Goal: Obtain resource: Obtain resource

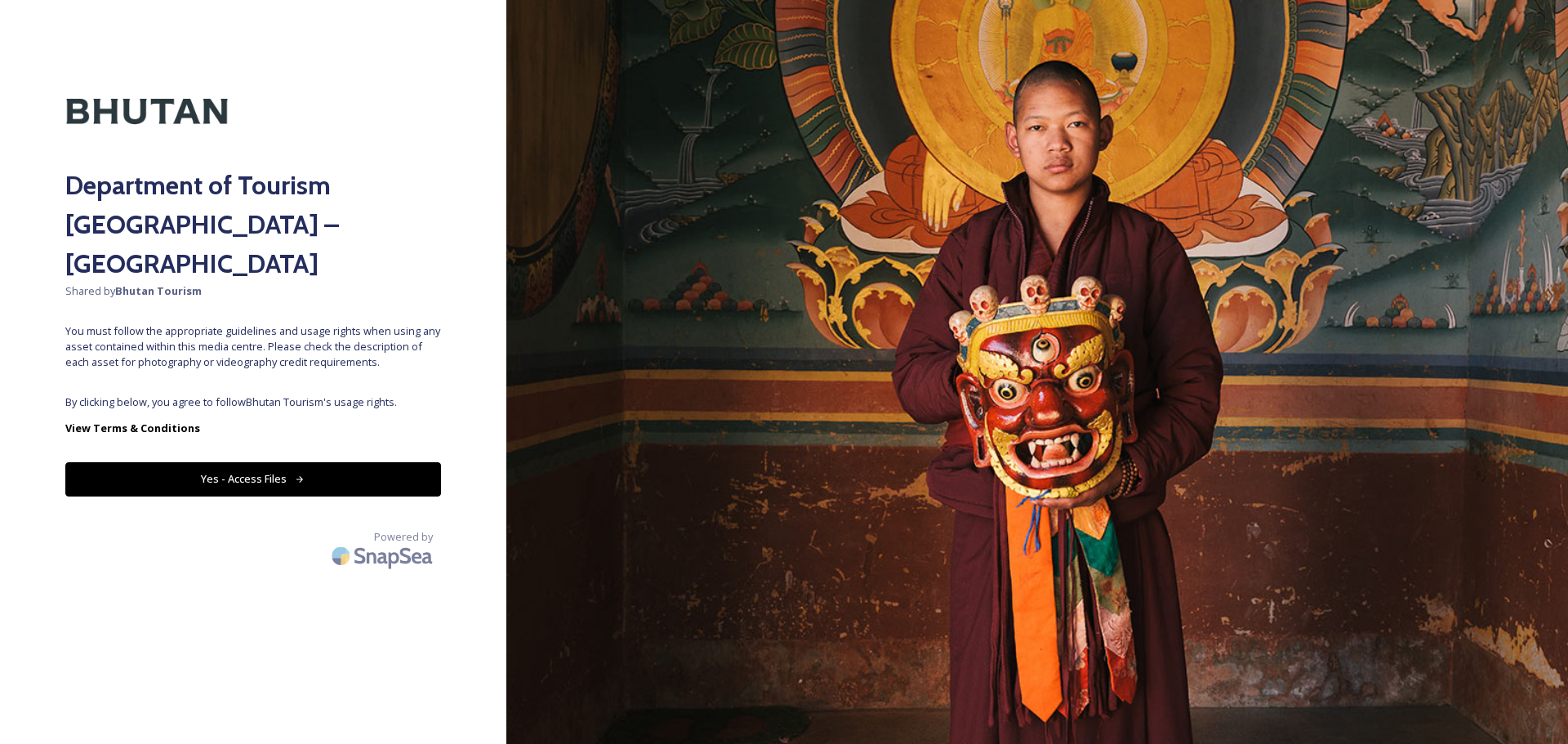
click at [390, 462] on button "Yes - Access Files" at bounding box center [253, 479] width 375 height 33
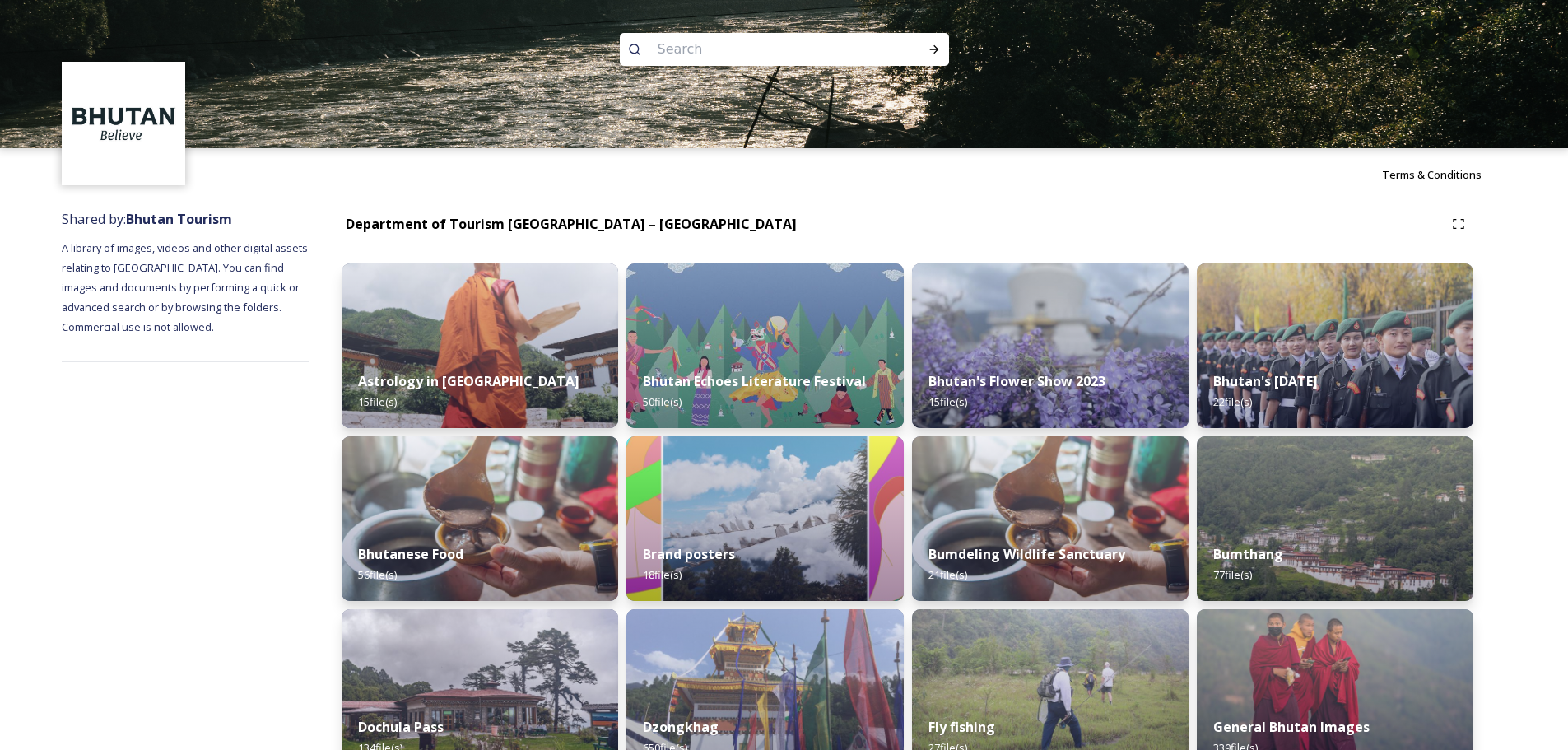
click at [744, 53] on input at bounding box center [763, 49] width 226 height 36
paste input "Punakha"
type input "Punakha"
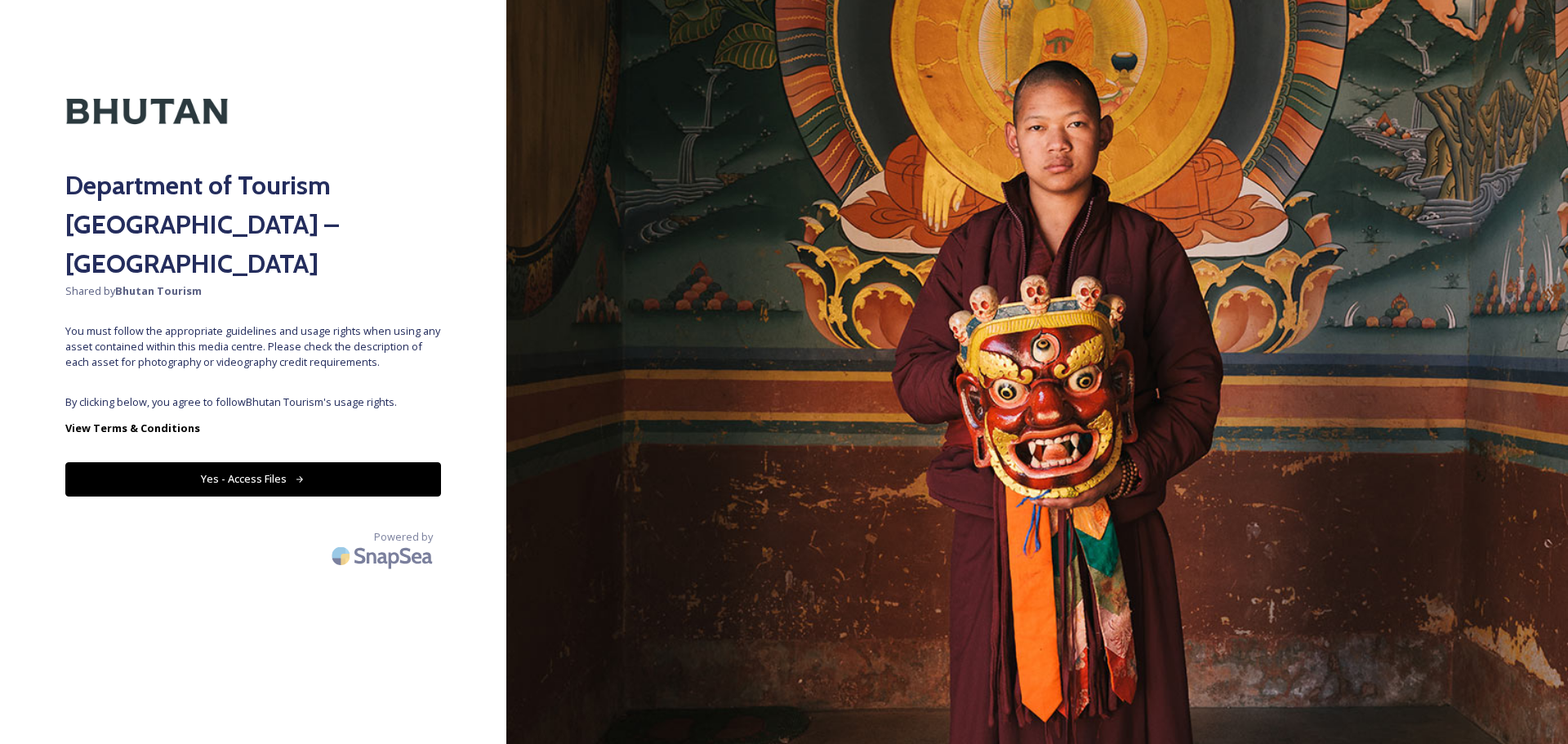
click at [305, 462] on button "Yes - Access Files" at bounding box center [253, 479] width 375 height 33
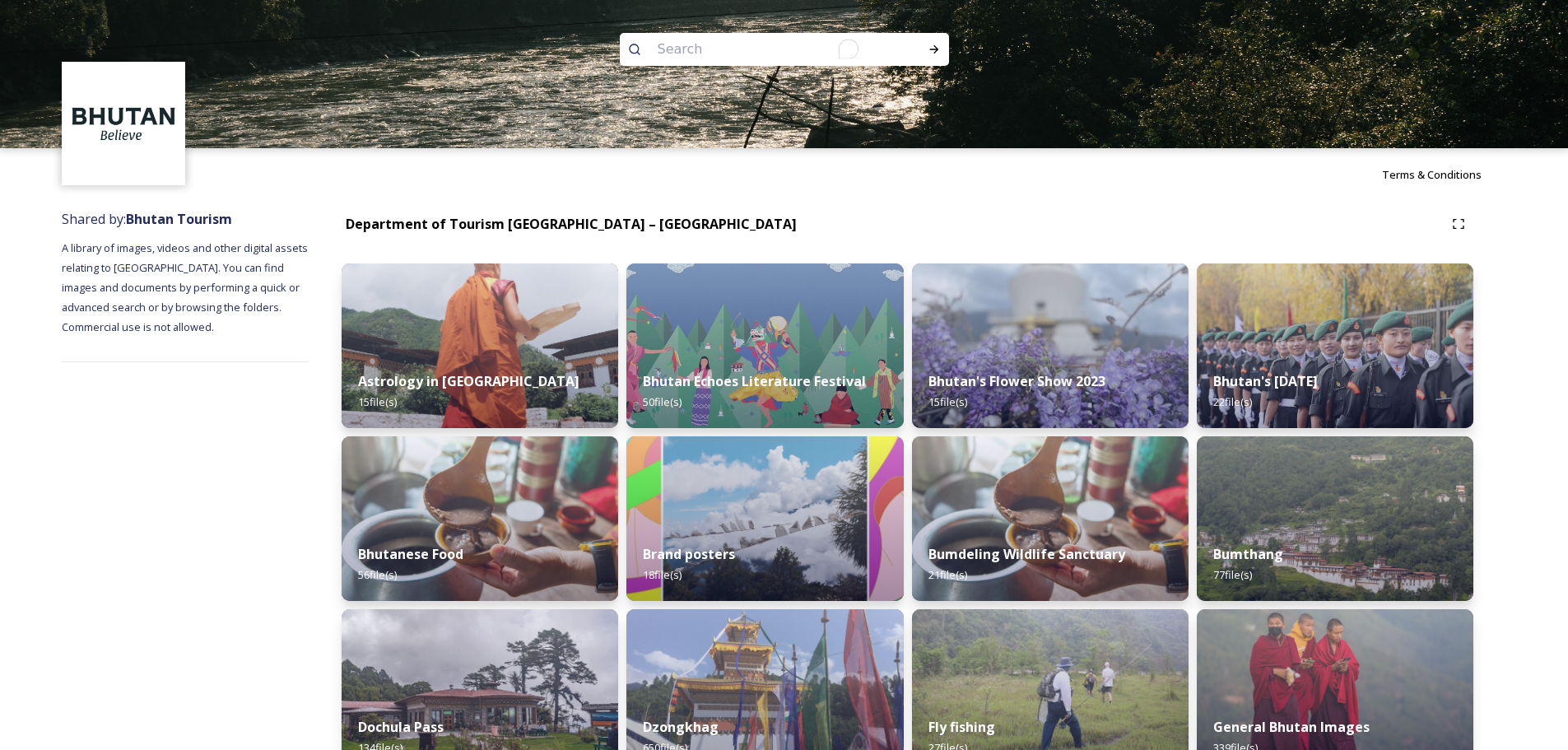
click at [724, 54] on input "To enrich screen reader interactions, please activate Accessibility in Grammarl…" at bounding box center [763, 49] width 226 height 36
paste input "Punakha Dzong"
type input "Punakha Dzong"
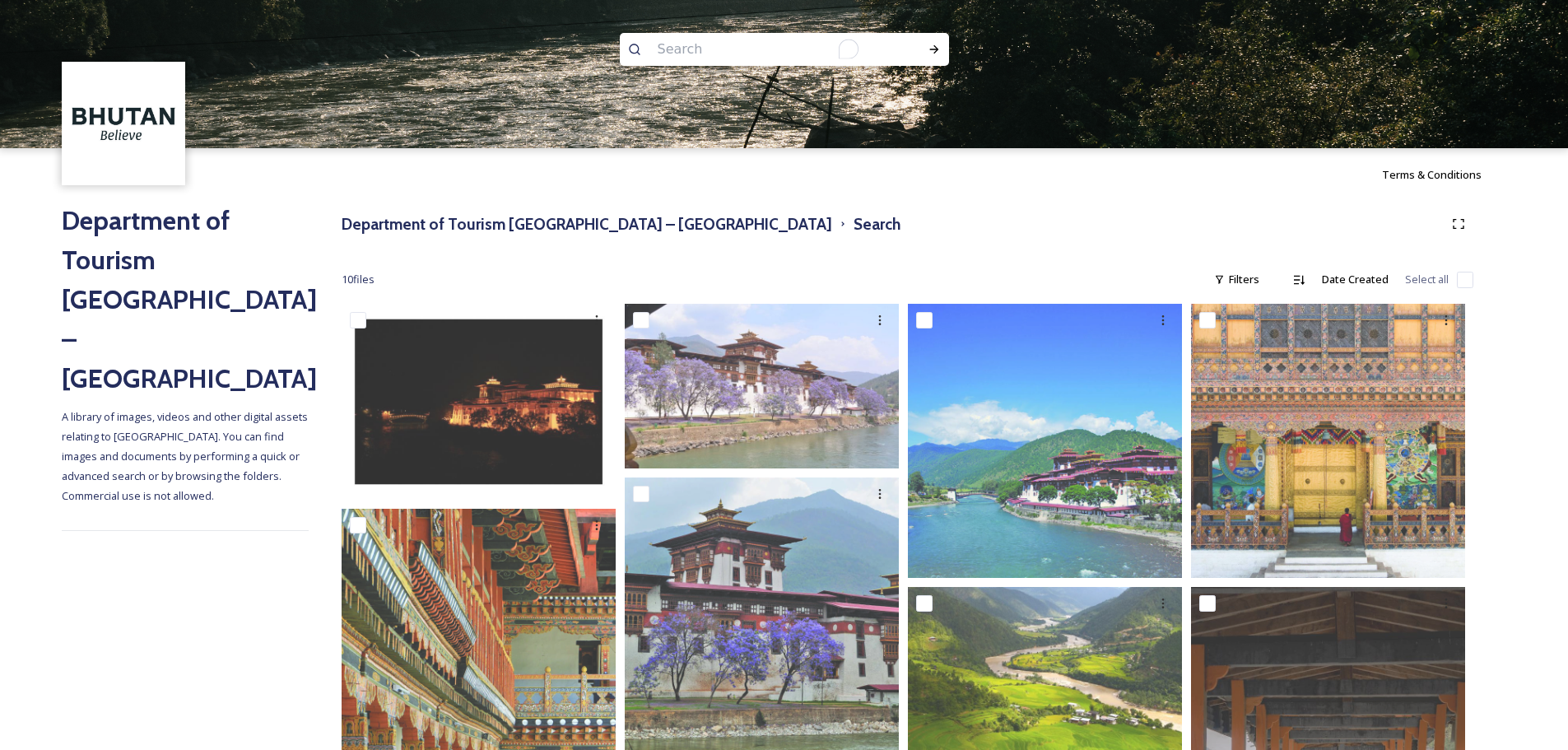
click at [717, 64] on input "To enrich screen reader interactions, please activate Accessibility in Grammarl…" at bounding box center [763, 49] width 226 height 36
type input "airport"
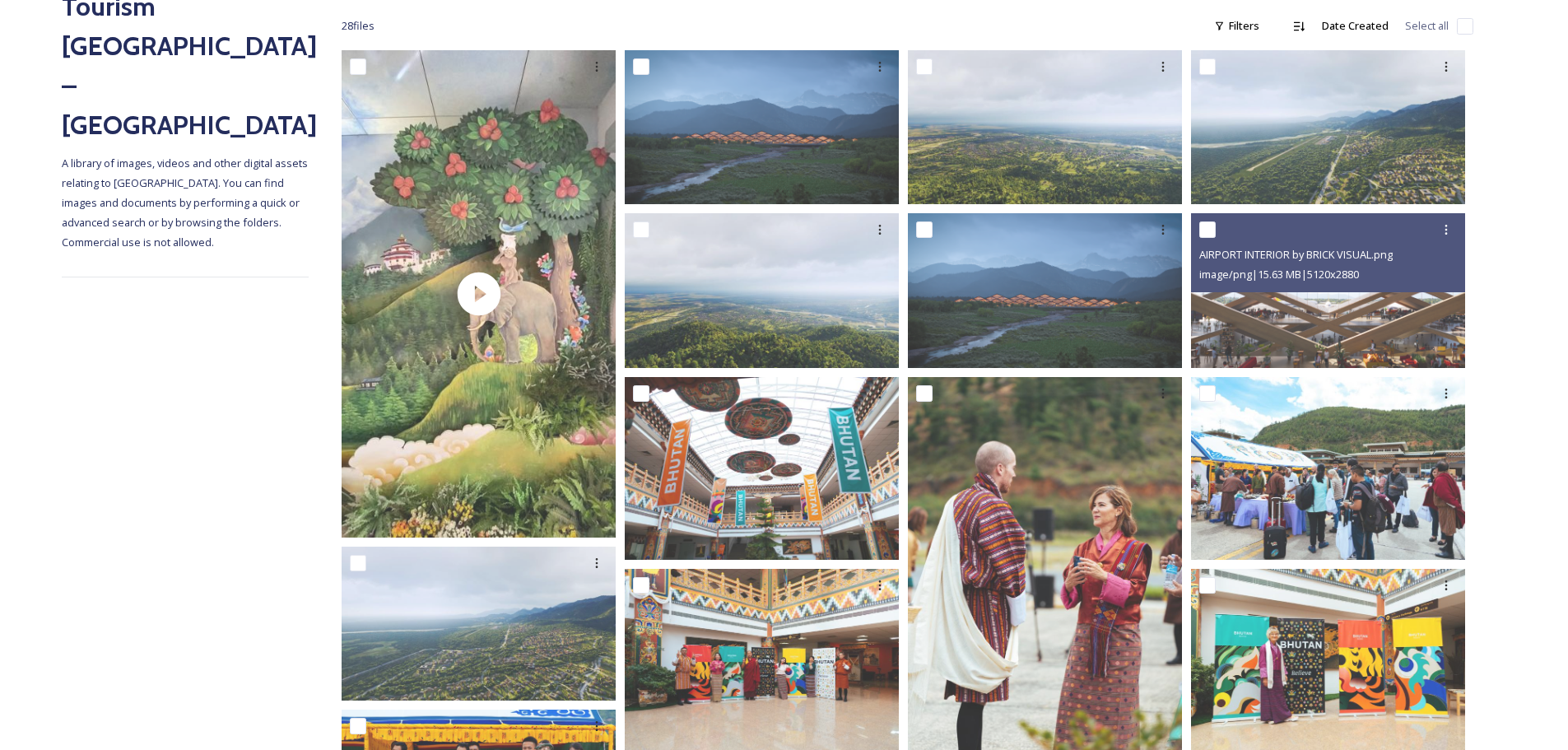
scroll to position [253, 0]
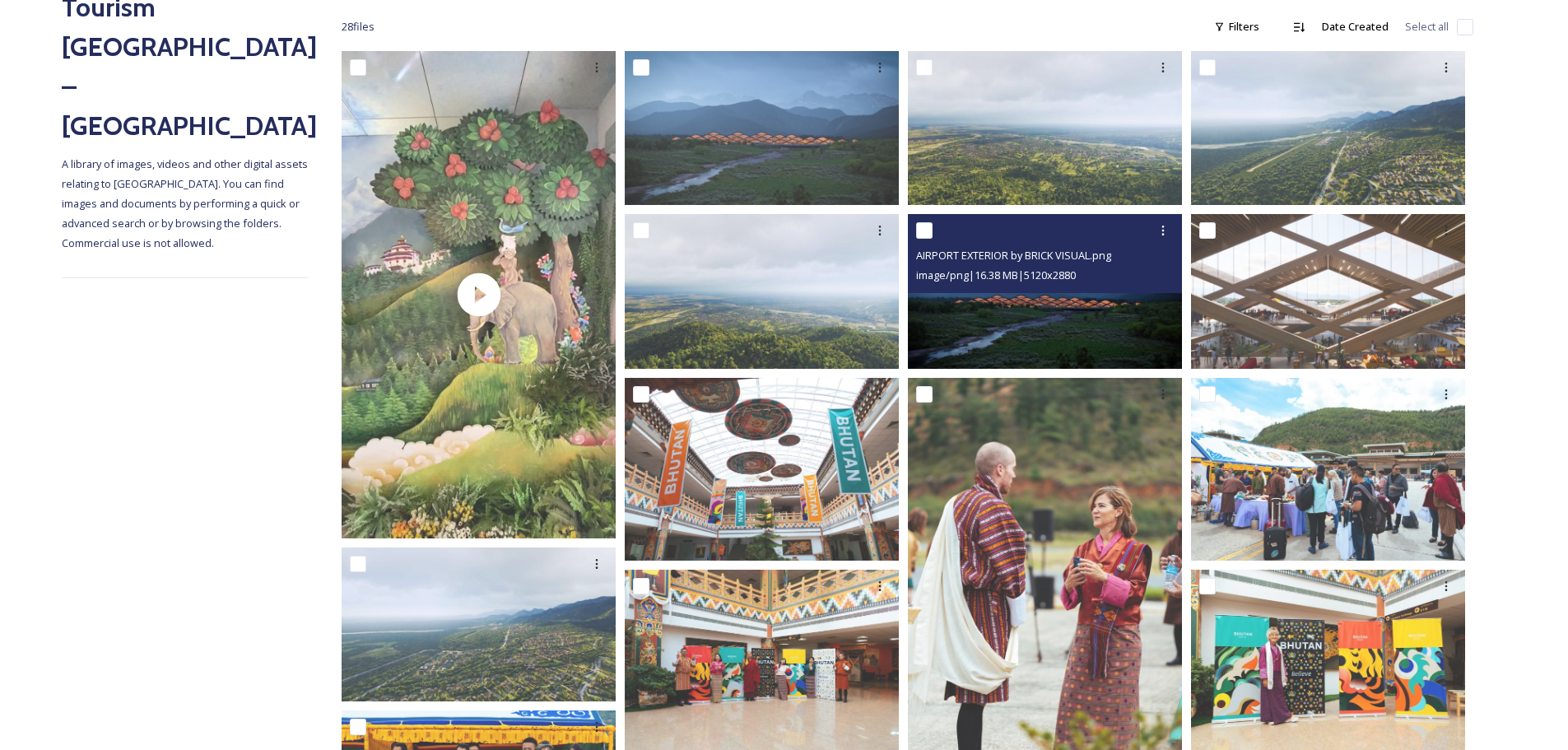
click at [990, 321] on img at bounding box center [1044, 291] width 274 height 154
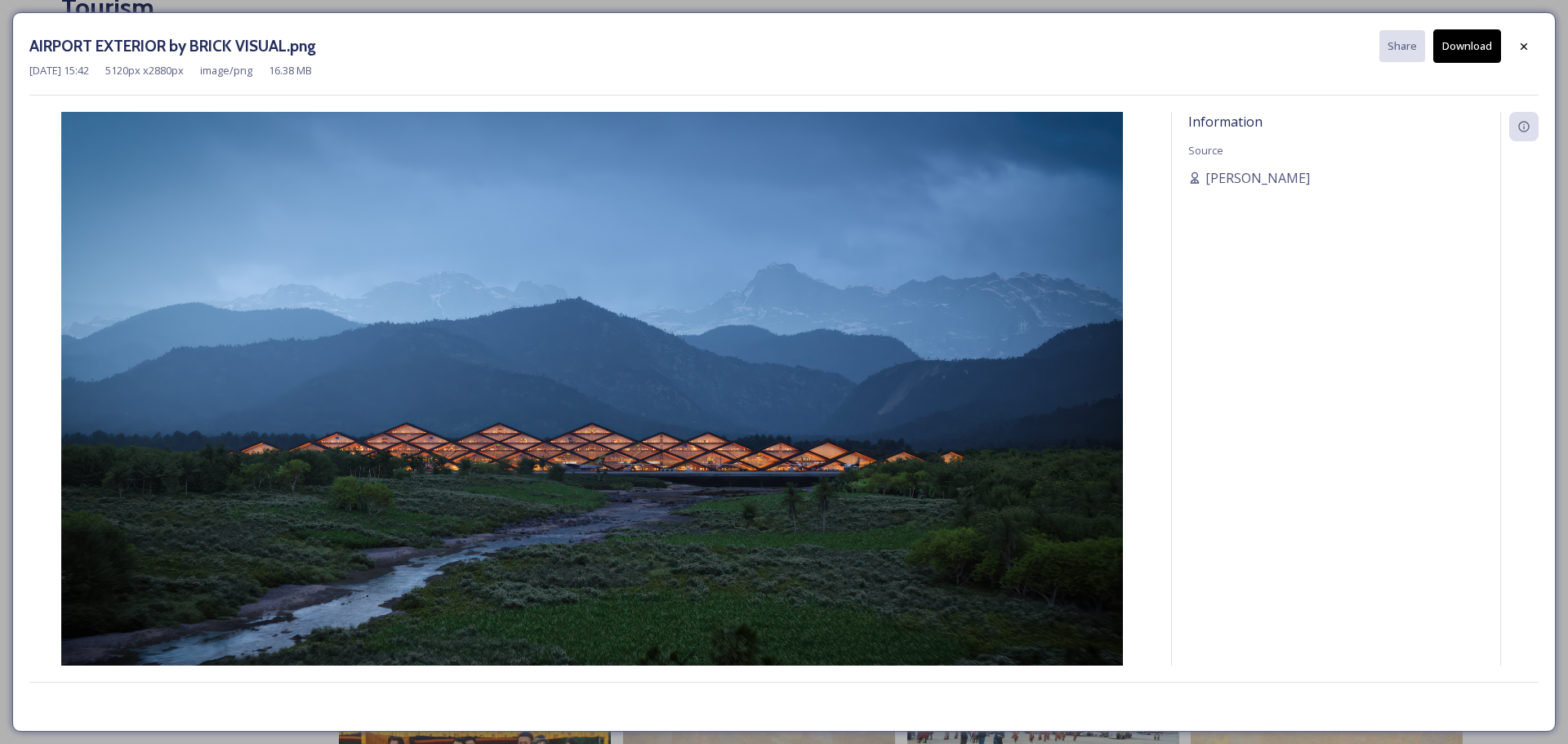
click at [339, 10] on div "AIRPORT EXTERIOR by BRICK VISUAL.png Share Download [DATE] 15:42 5120 px x 2880…" at bounding box center [784, 372] width 1568 height 744
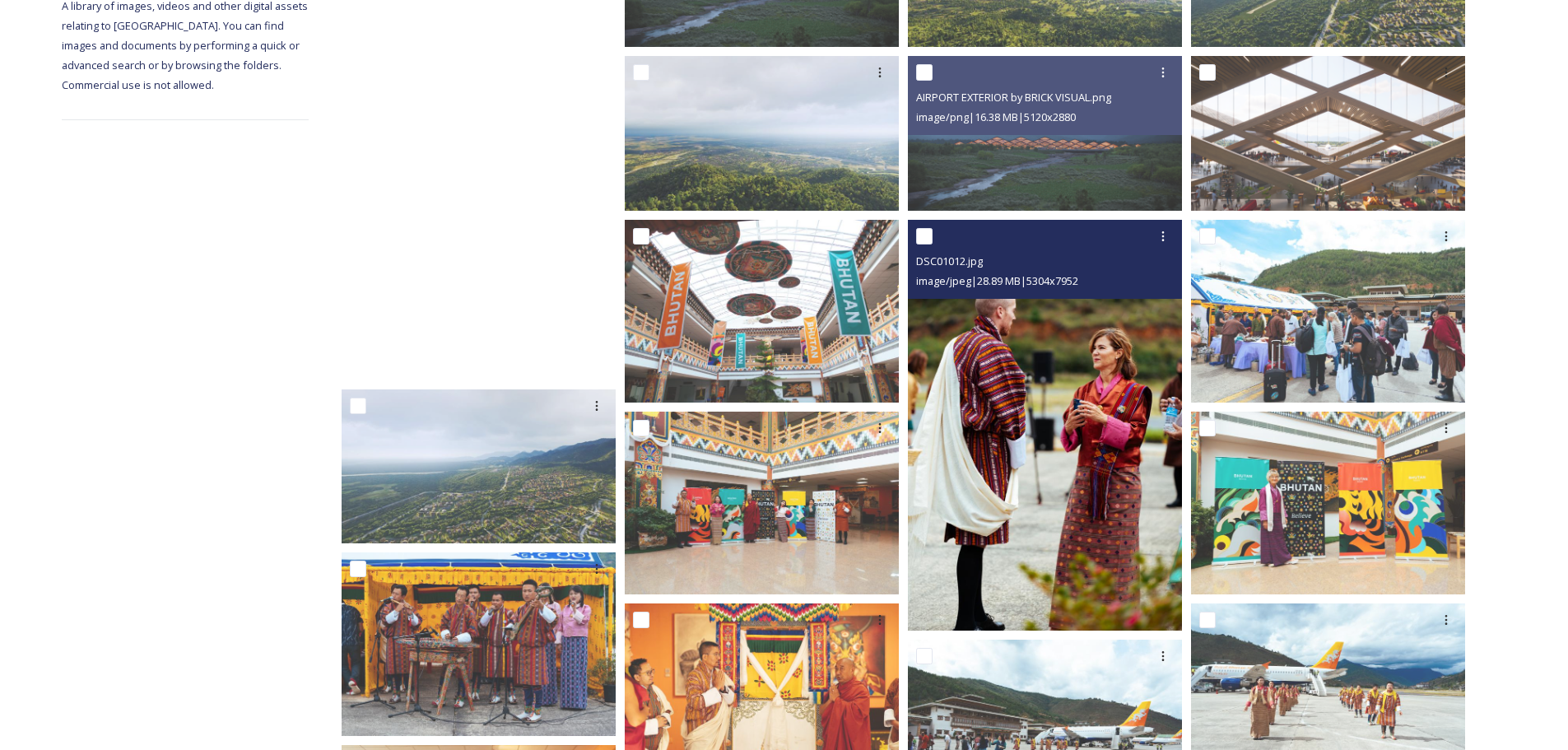
scroll to position [419, 0]
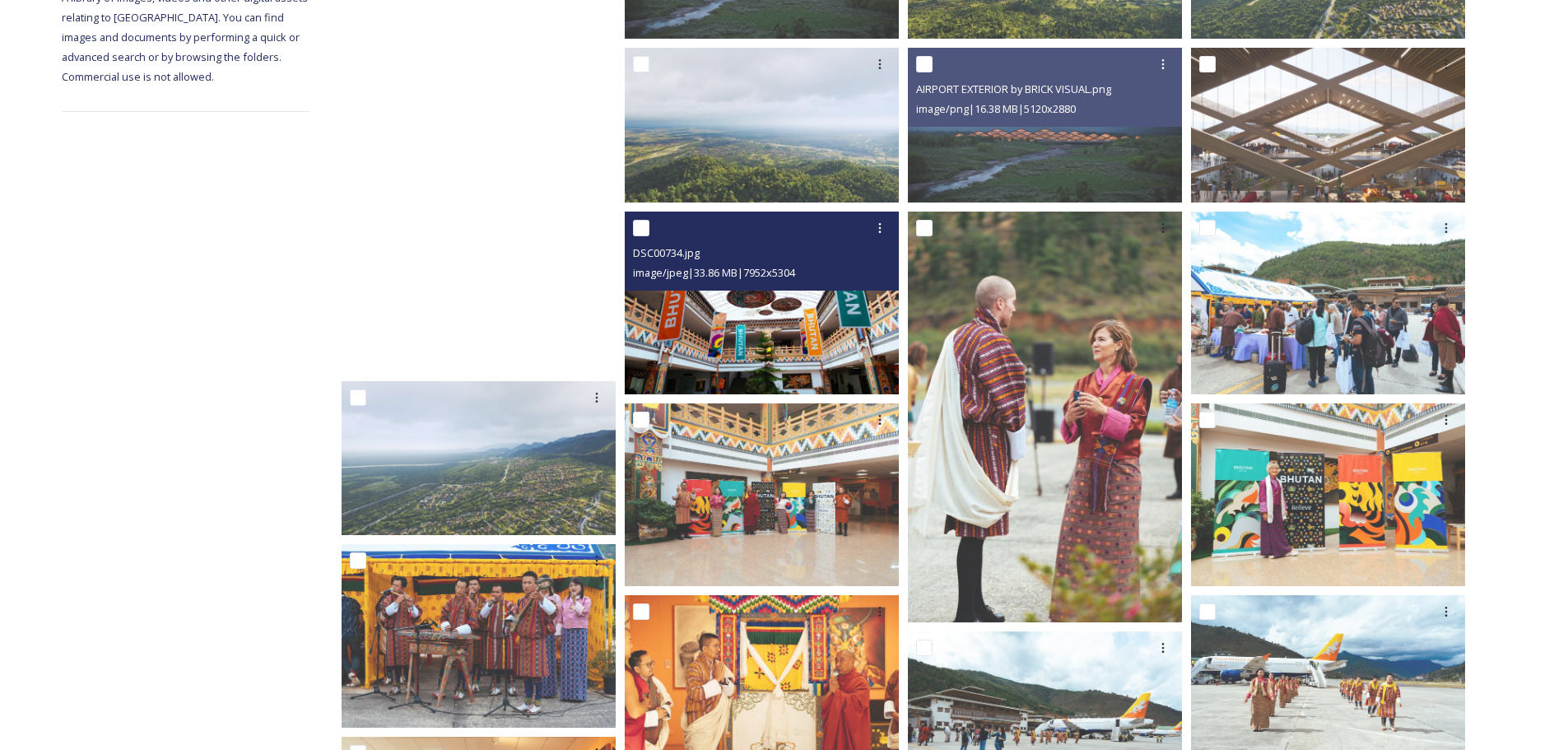
click at [849, 331] on img at bounding box center [761, 303] width 274 height 183
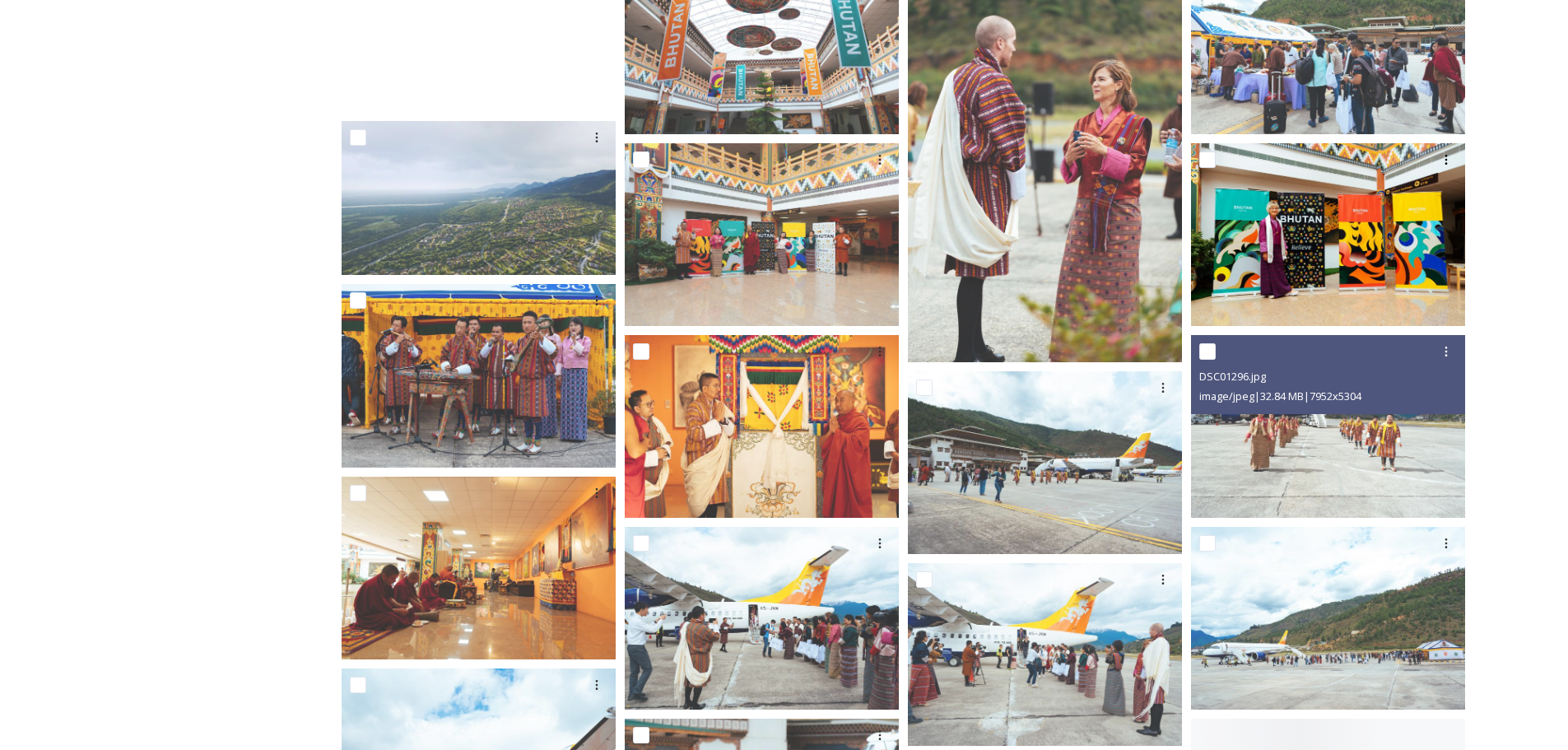
scroll to position [680, 0]
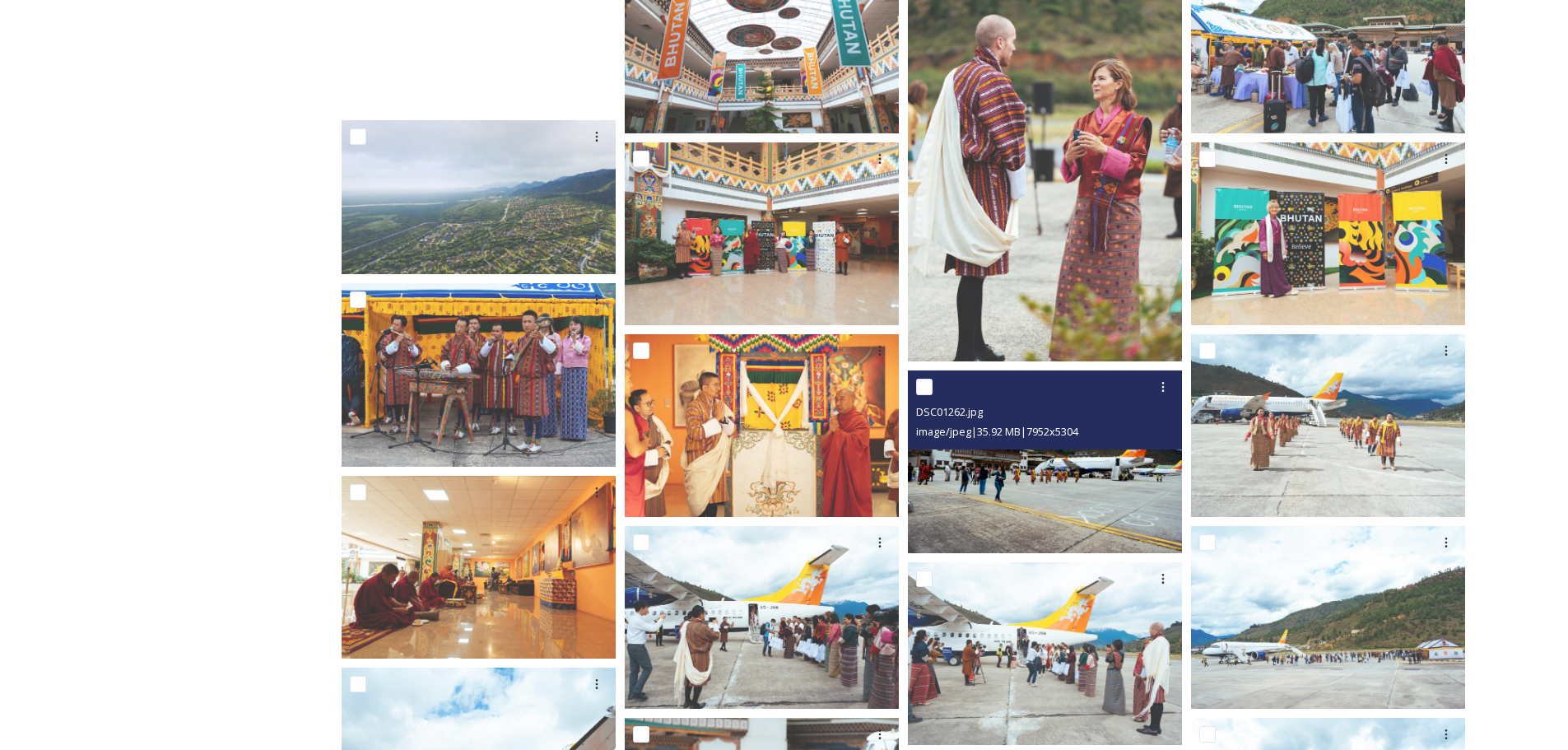
click at [1109, 458] on img at bounding box center [1044, 462] width 274 height 183
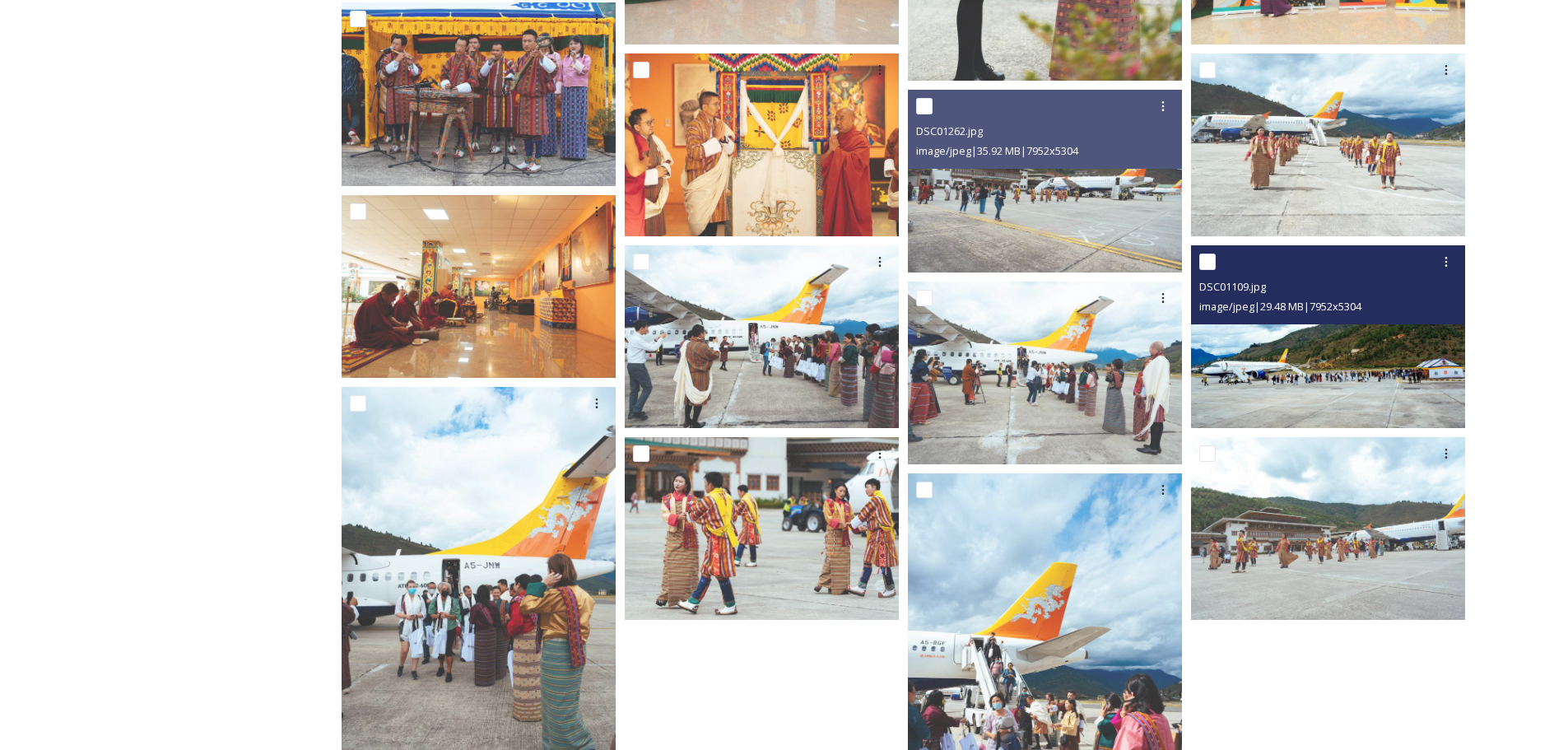
scroll to position [958, 0]
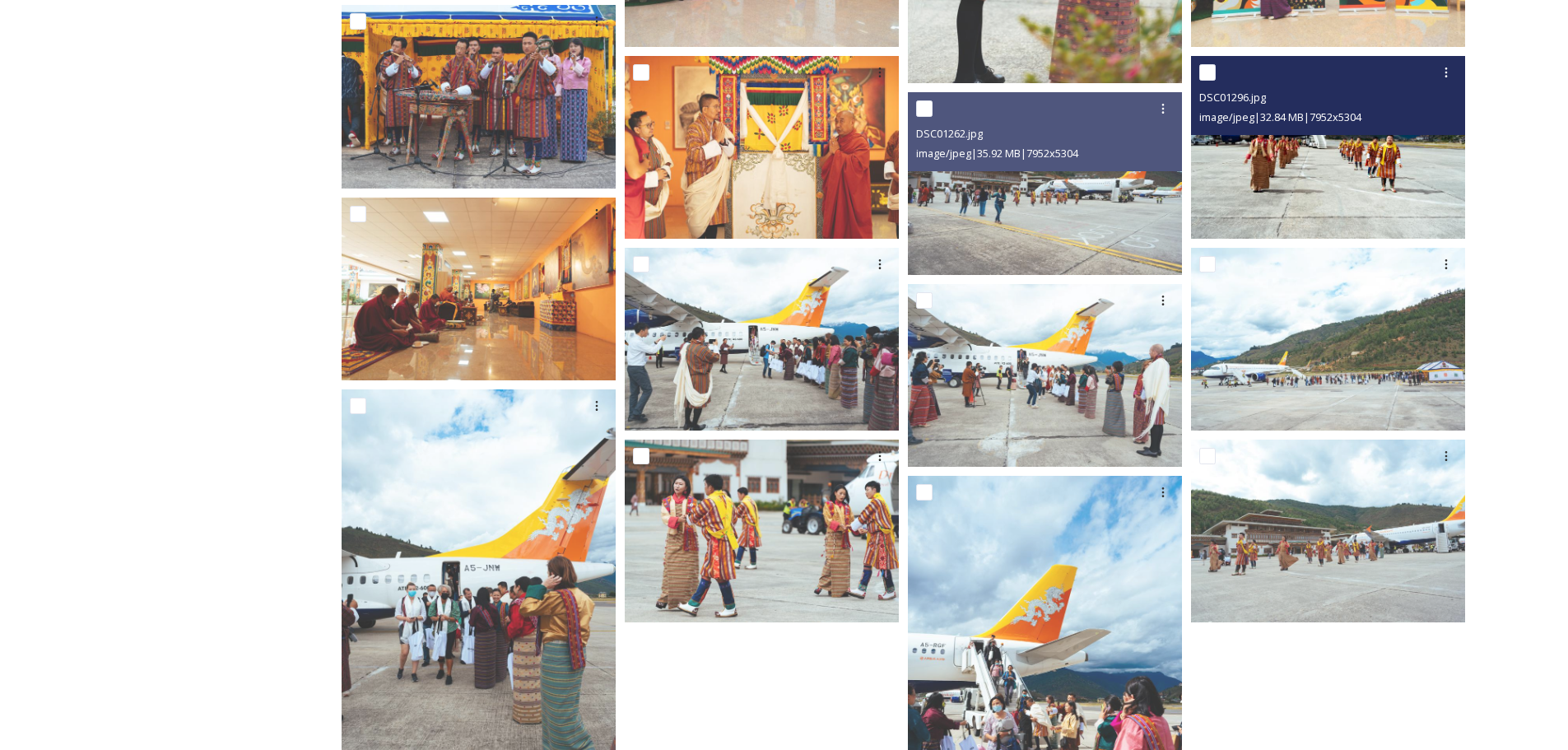
click at [1323, 196] on img at bounding box center [1327, 147] width 274 height 183
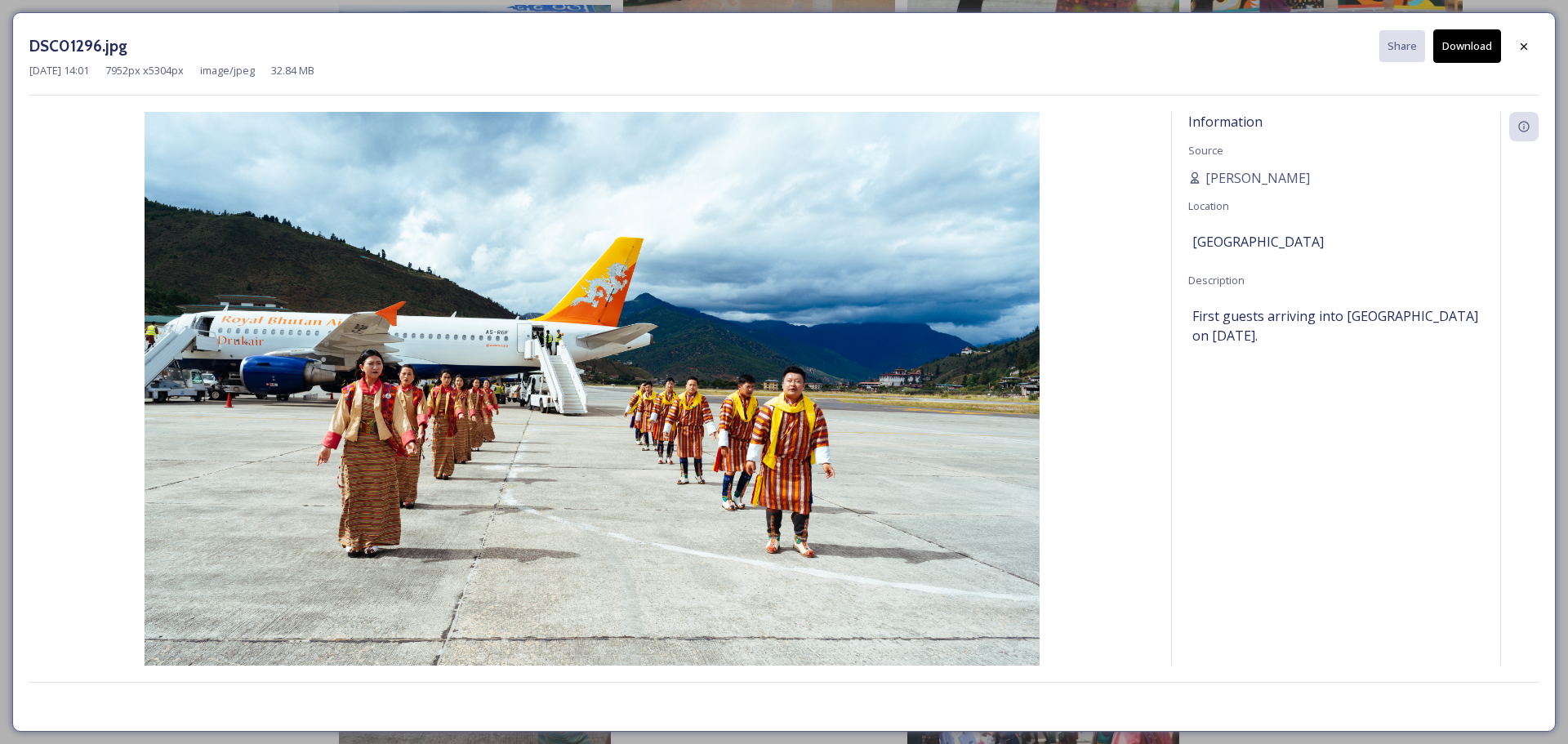
click at [700, 317] on img at bounding box center [592, 410] width 1126 height 597
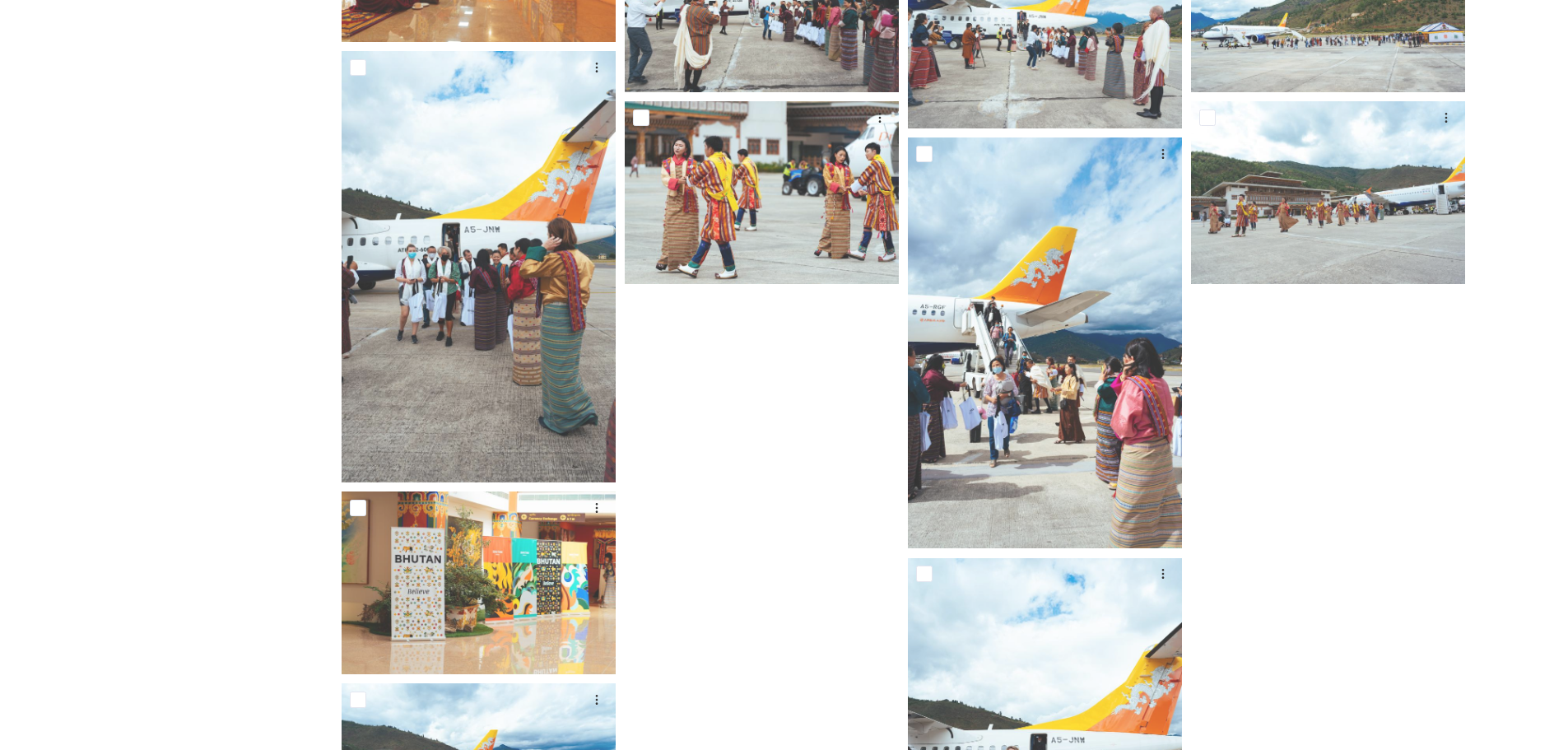
scroll to position [1551, 0]
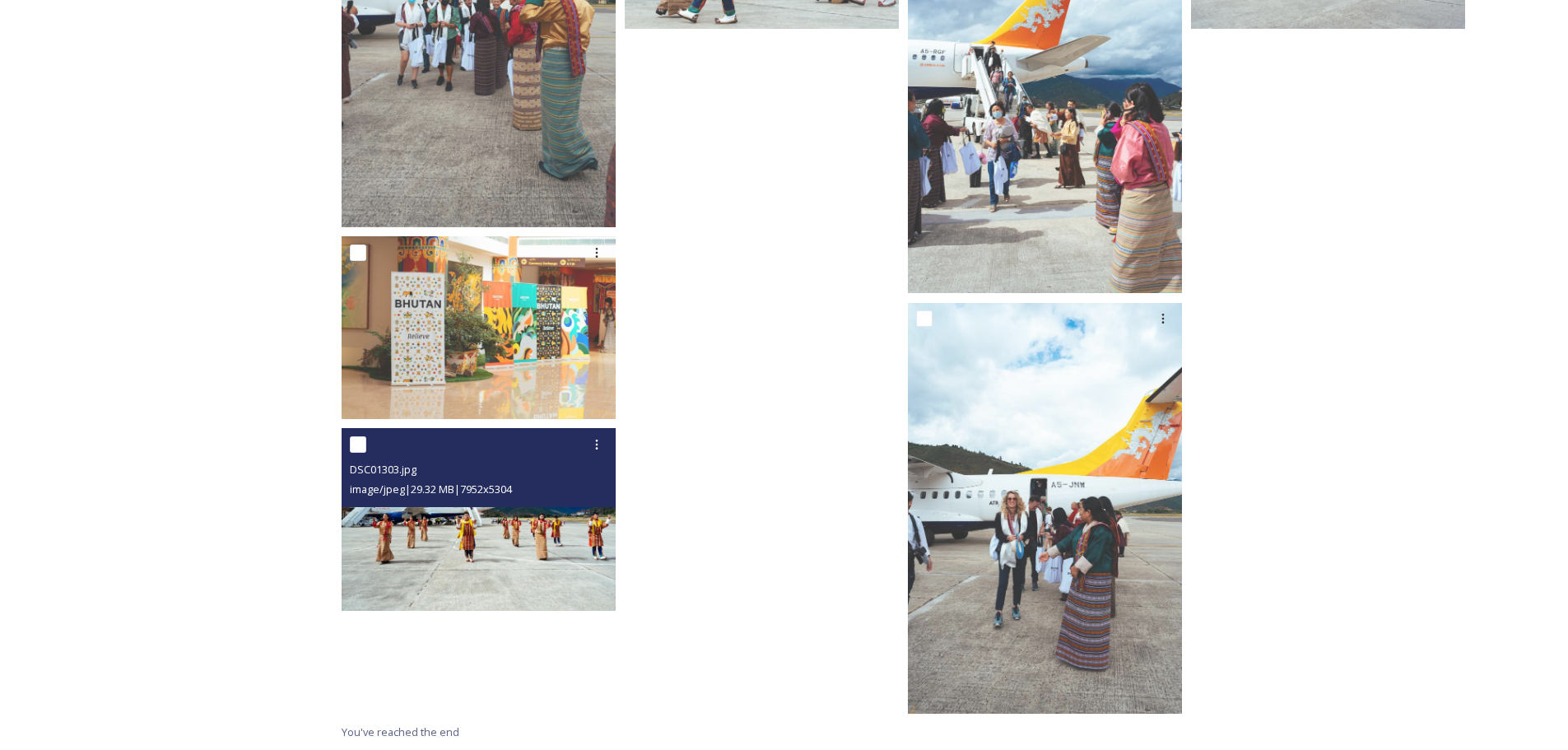
click at [521, 512] on img at bounding box center [478, 519] width 274 height 183
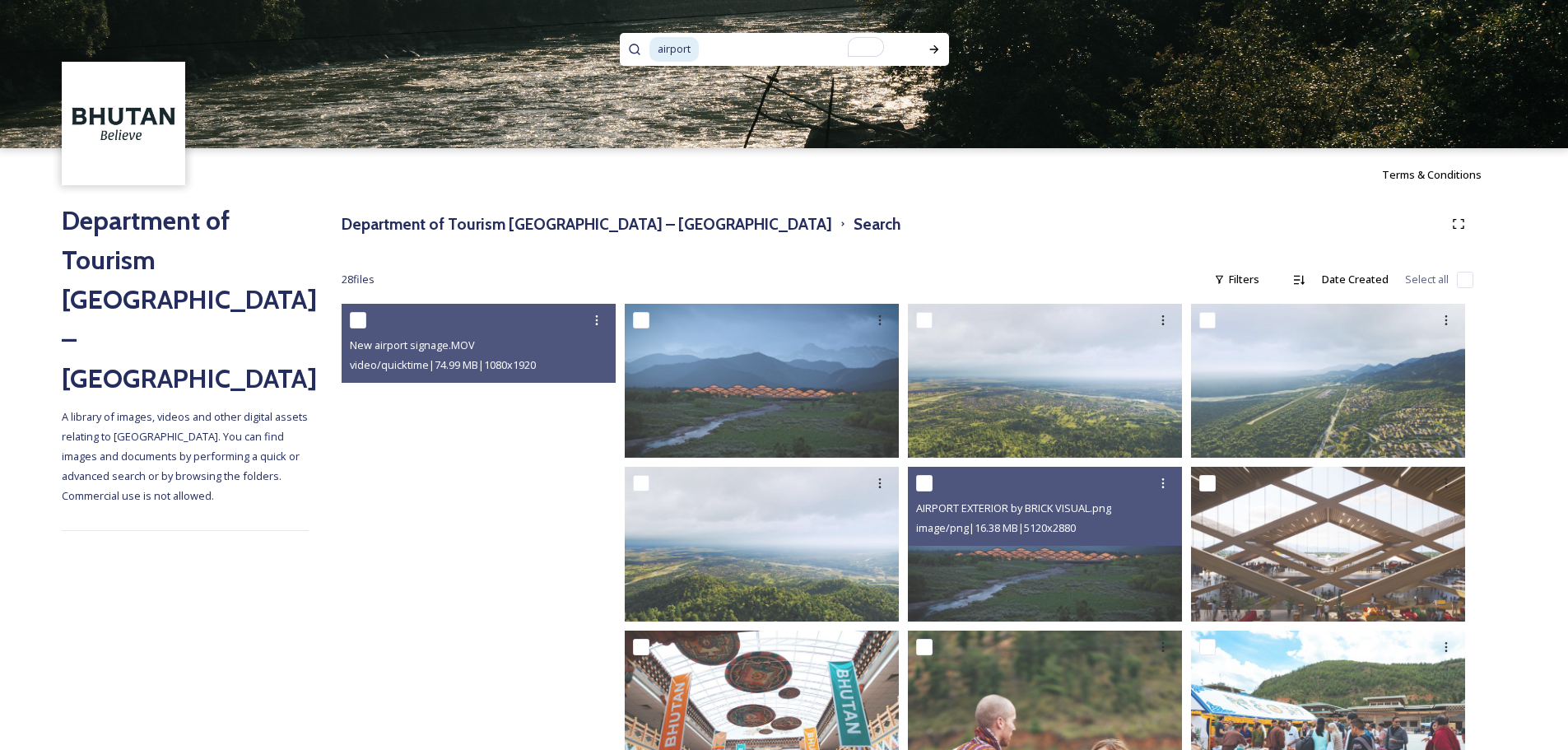
click at [756, 51] on input "To enrich screen reader interactions, please activate Accessibility in Grammarl…" at bounding box center [800, 49] width 200 height 36
type input "a"
paste input "Thimphu"
type input "Thimphu"
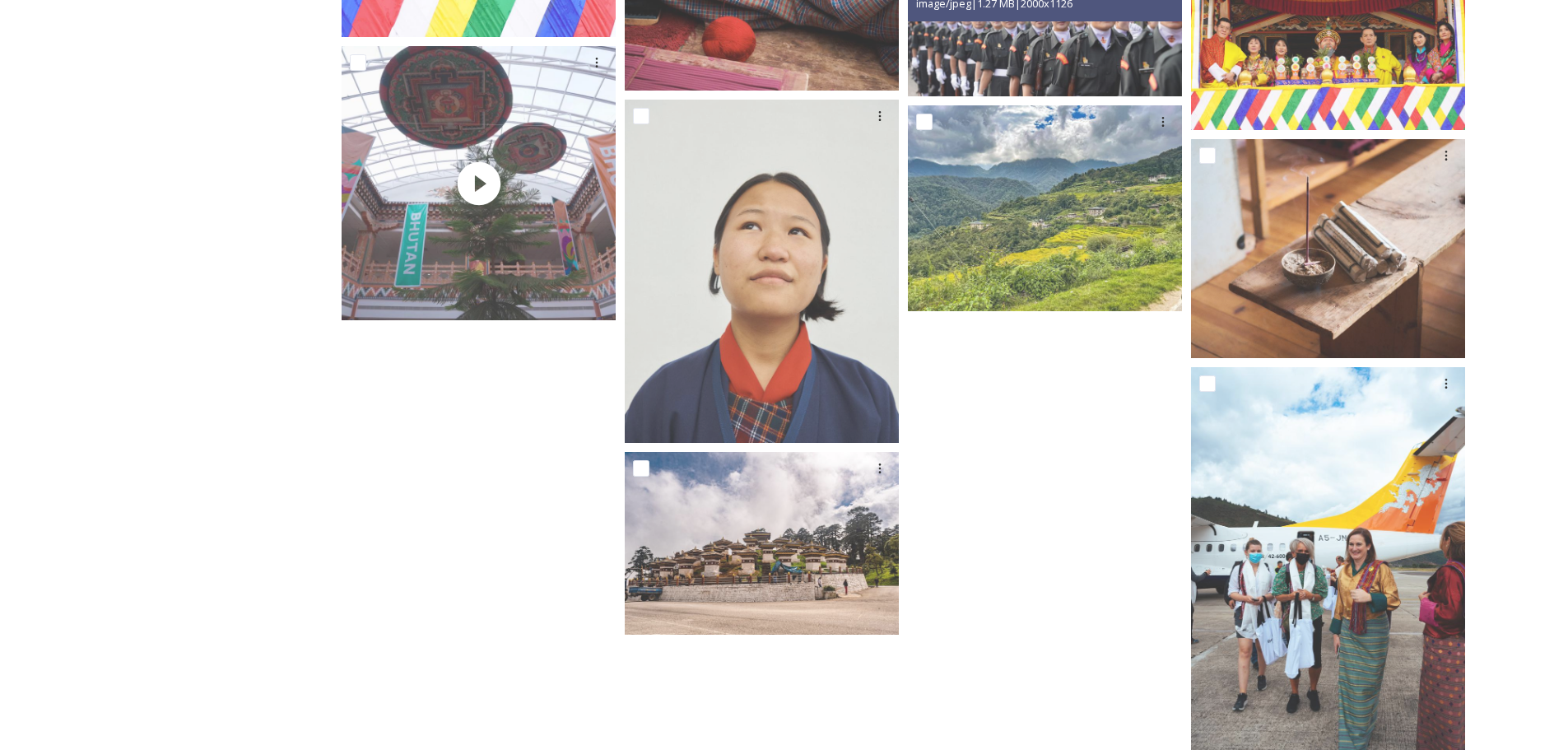
scroll to position [6522, 0]
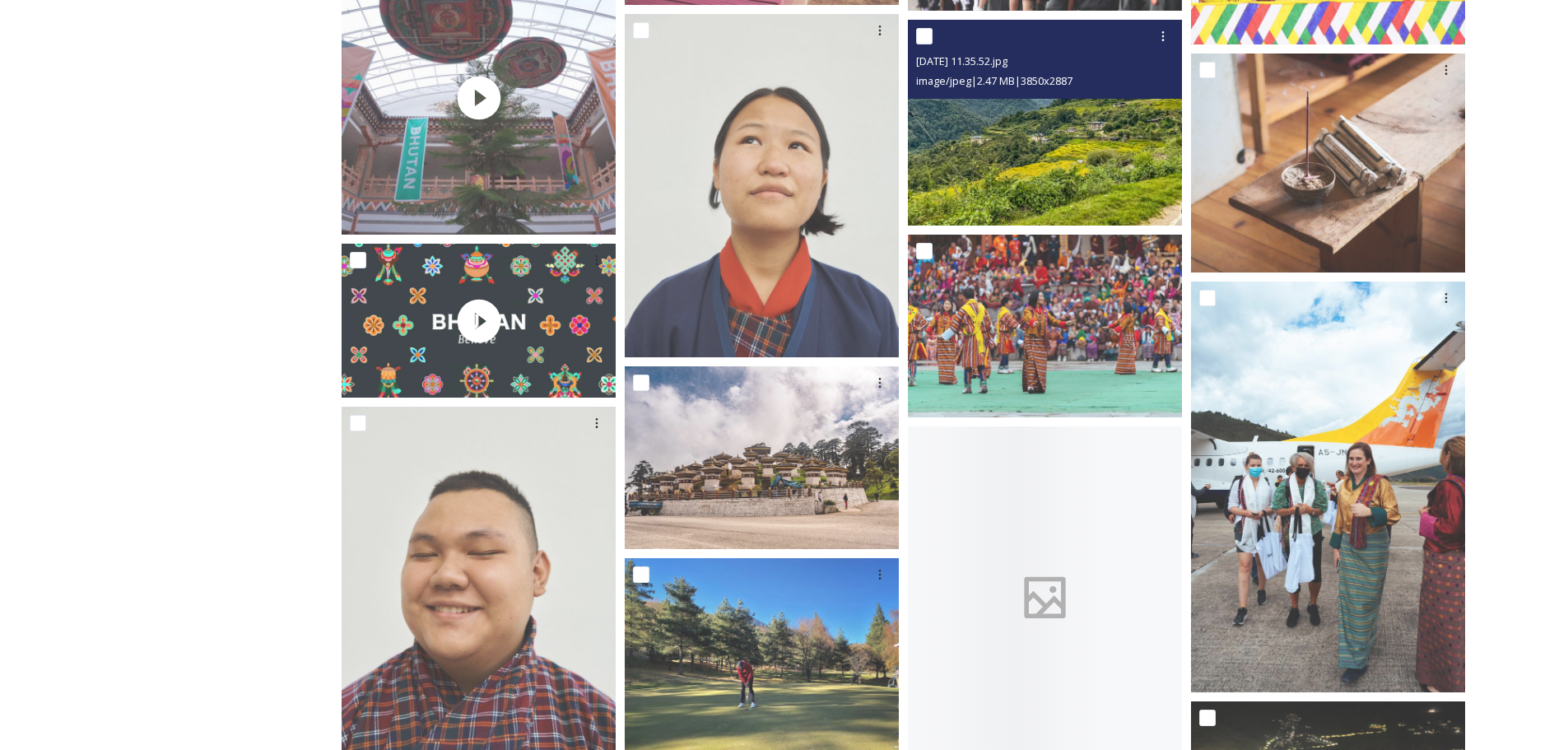
click at [1084, 149] on img at bounding box center [1044, 122] width 274 height 206
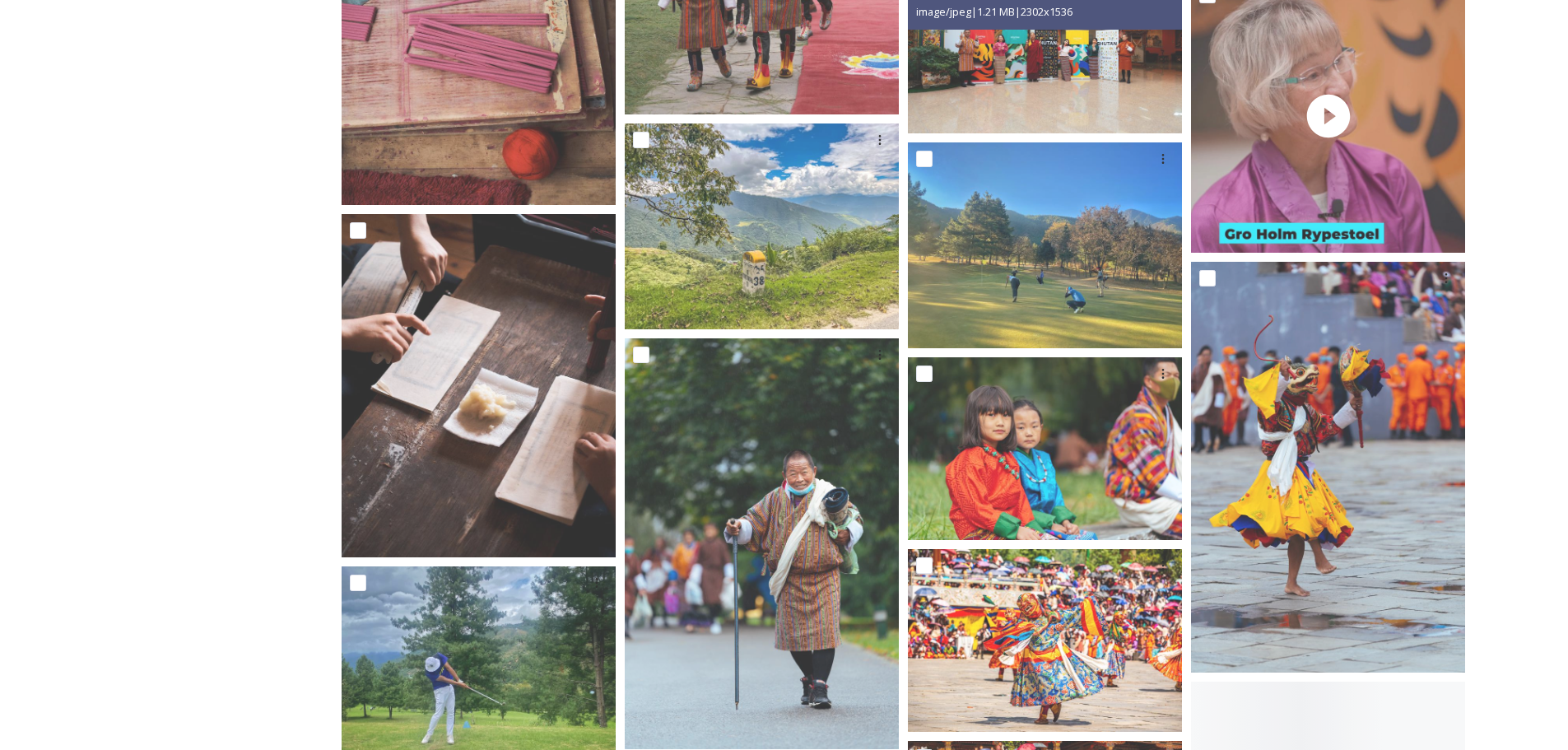
scroll to position [9486, 0]
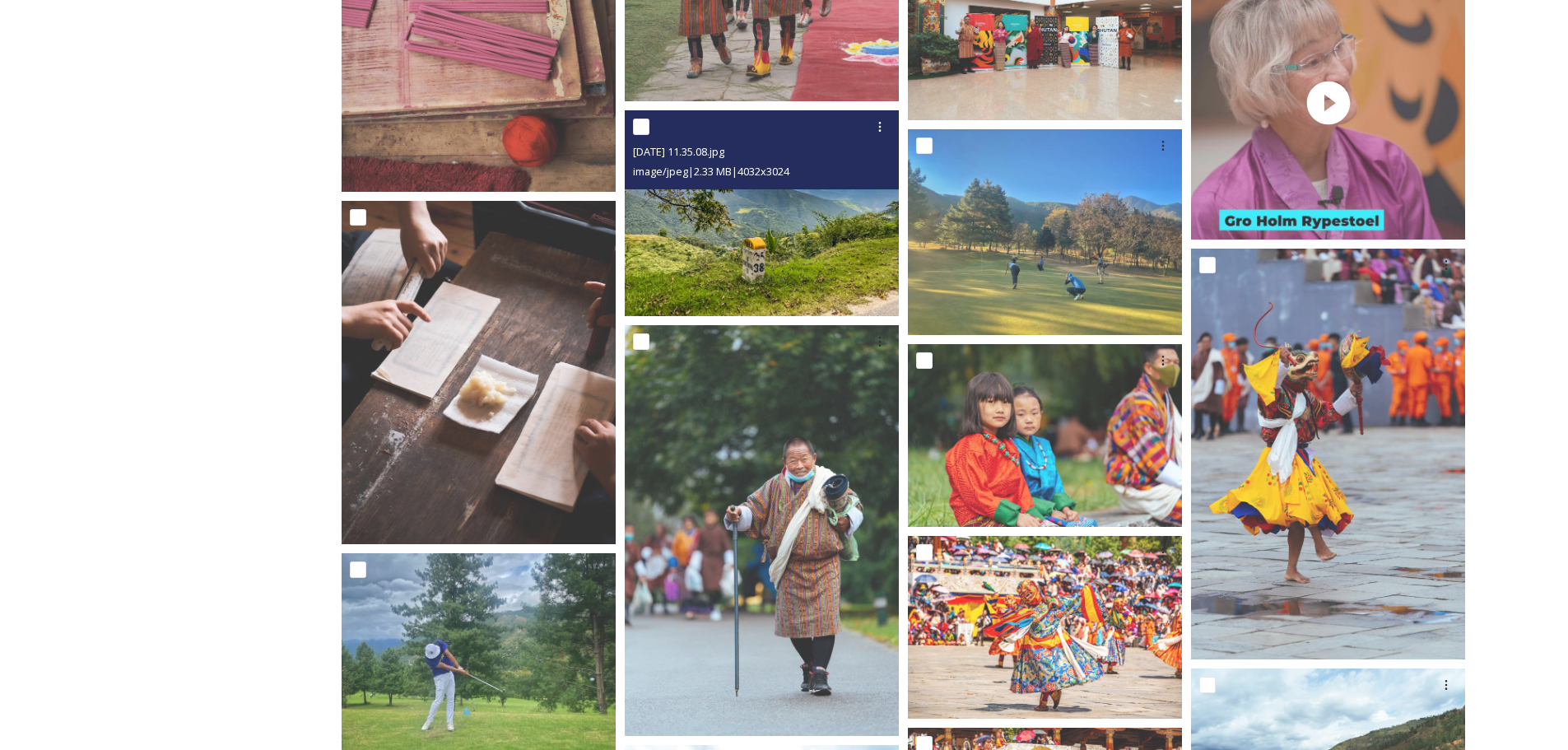
click at [816, 271] on img at bounding box center [761, 213] width 274 height 206
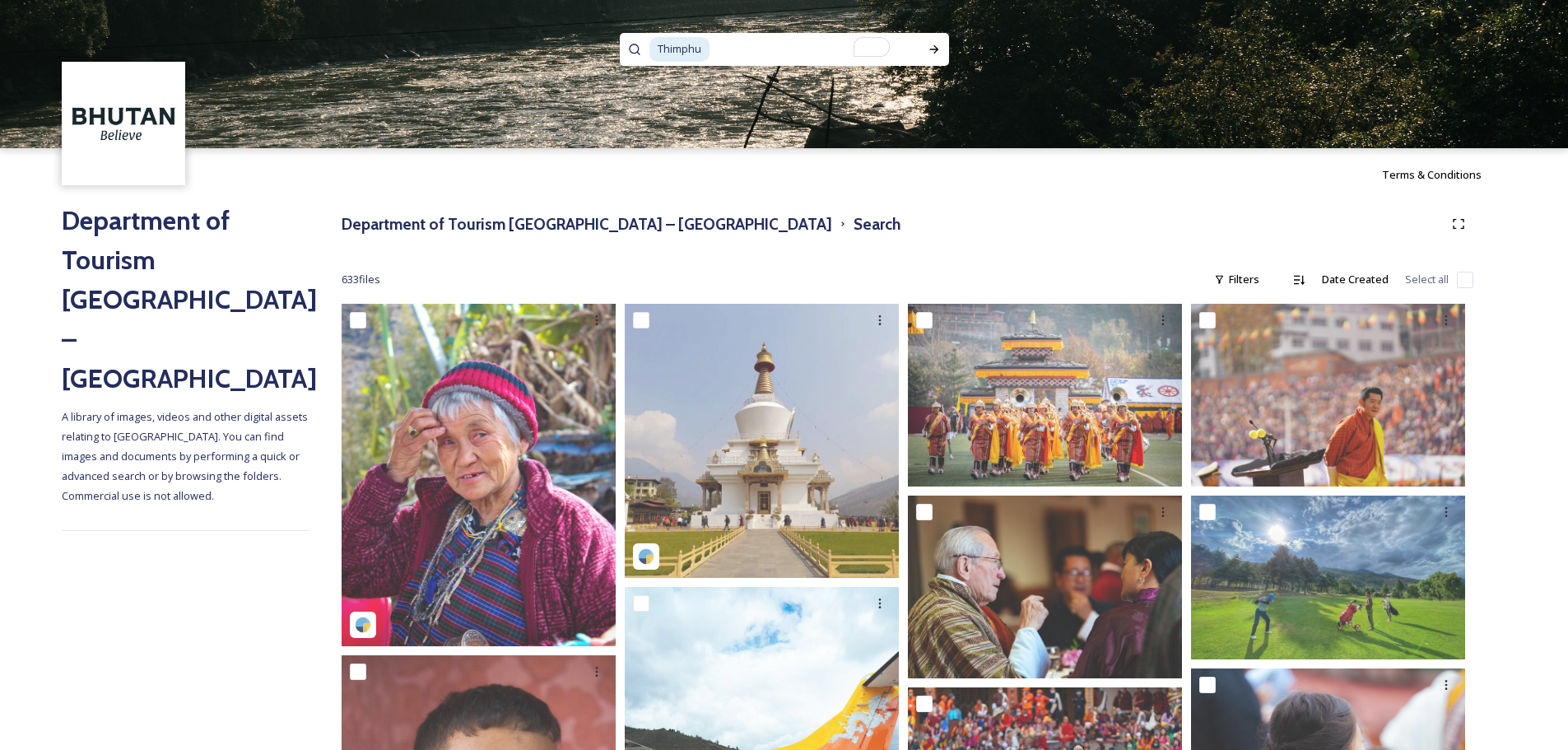
click at [782, 57] on input "To enrich screen reader interactions, please activate Accessibility in Grammarl…" at bounding box center [809, 49] width 195 height 36
type input "Road"
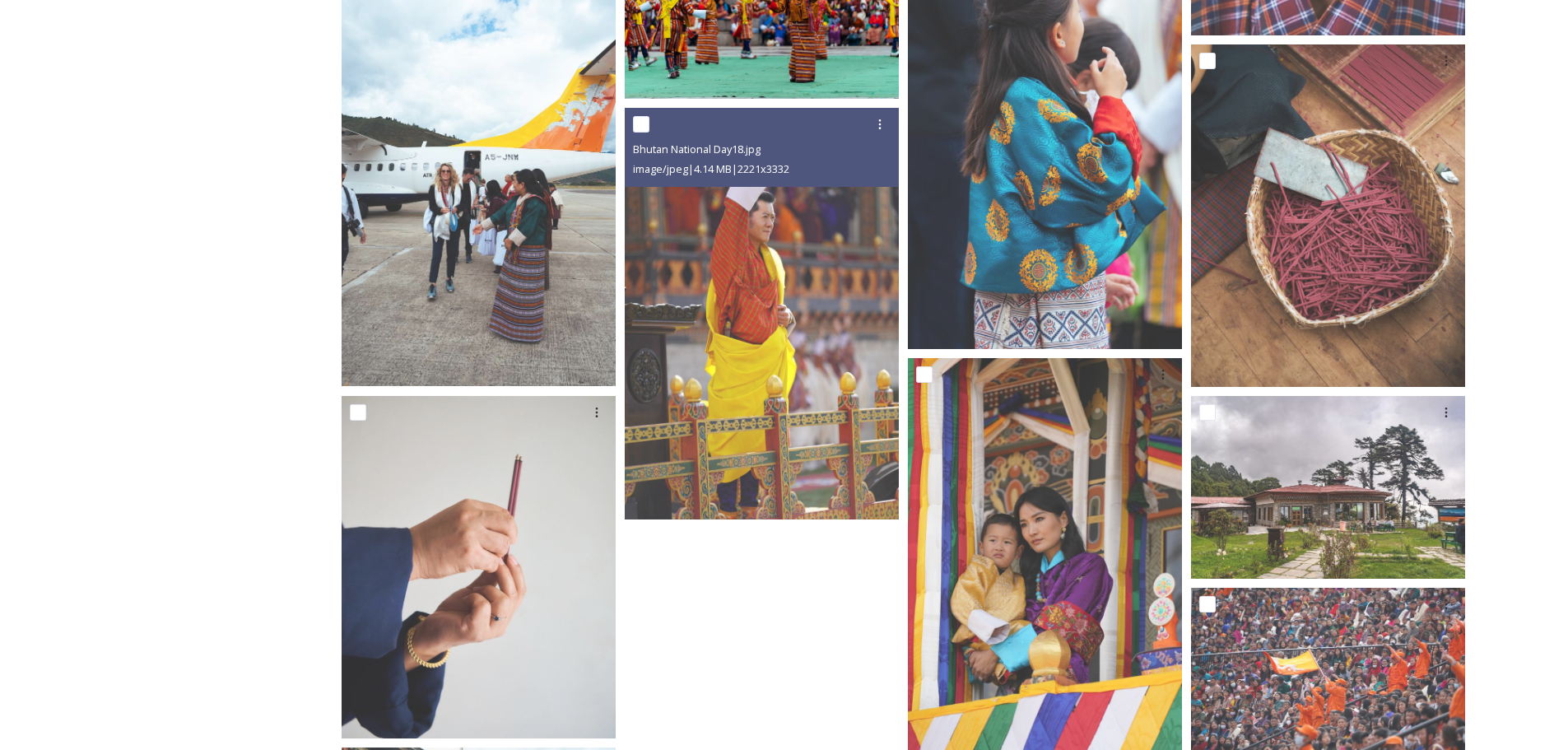
scroll to position [1201, 0]
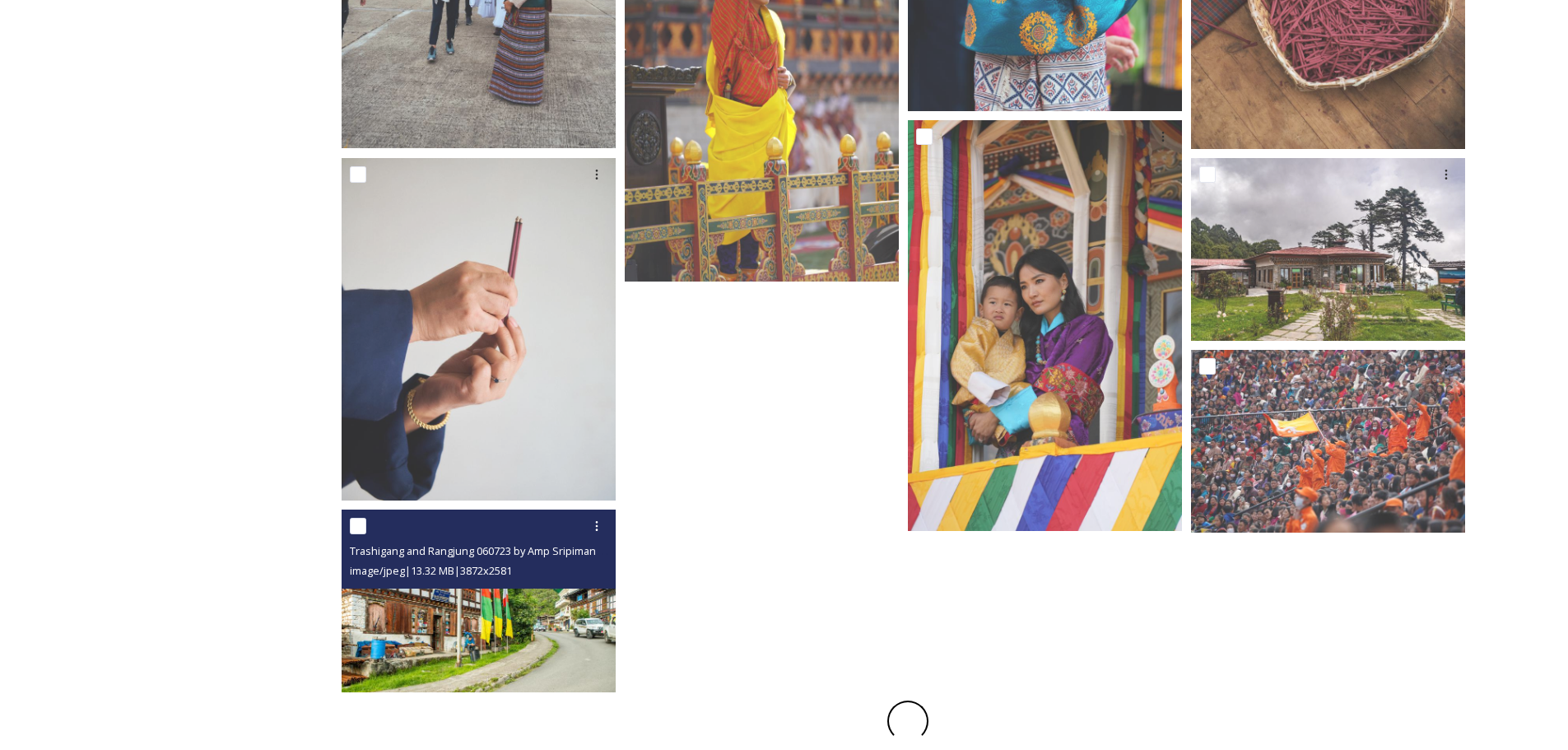
click at [522, 602] on img at bounding box center [478, 601] width 274 height 183
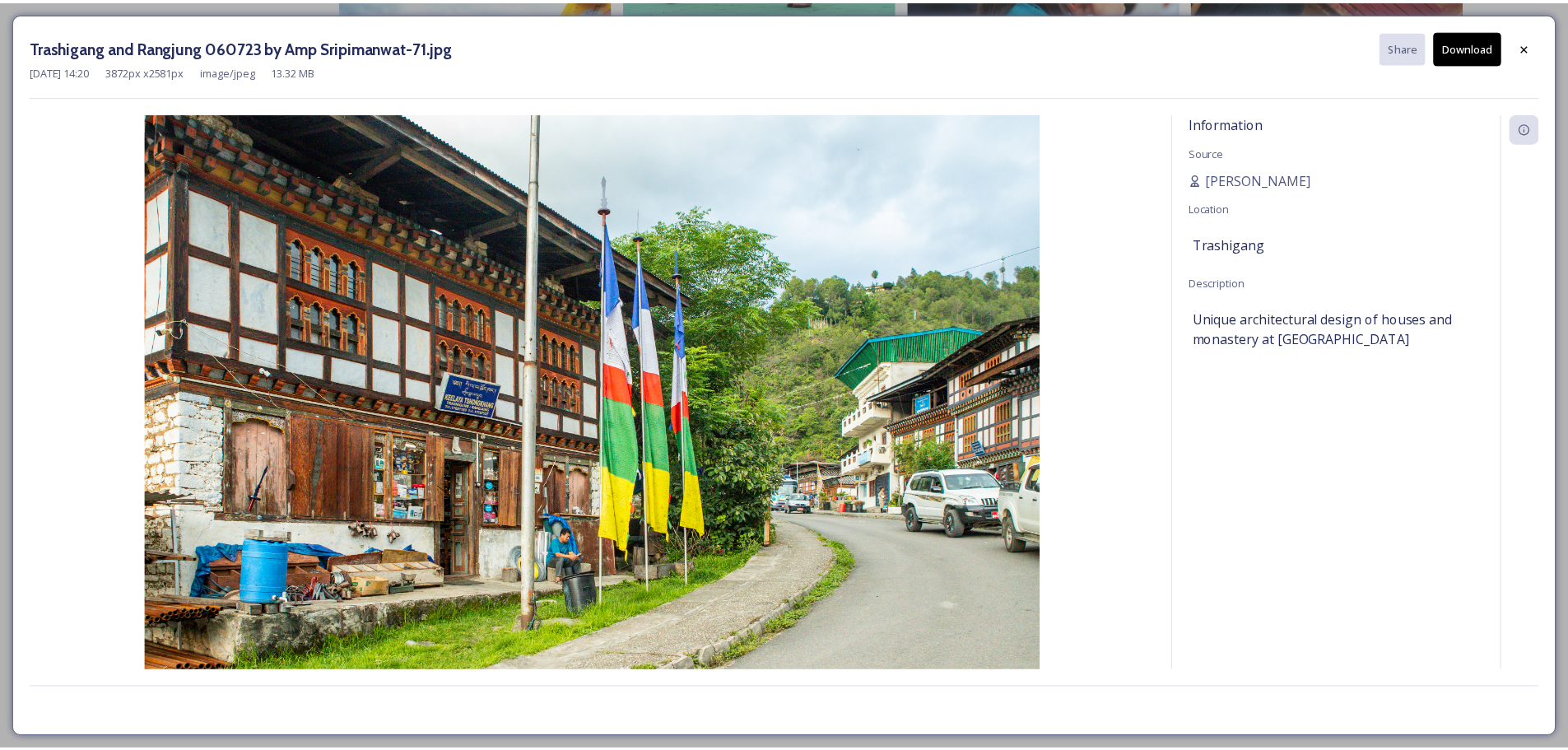
scroll to position [1201, 0]
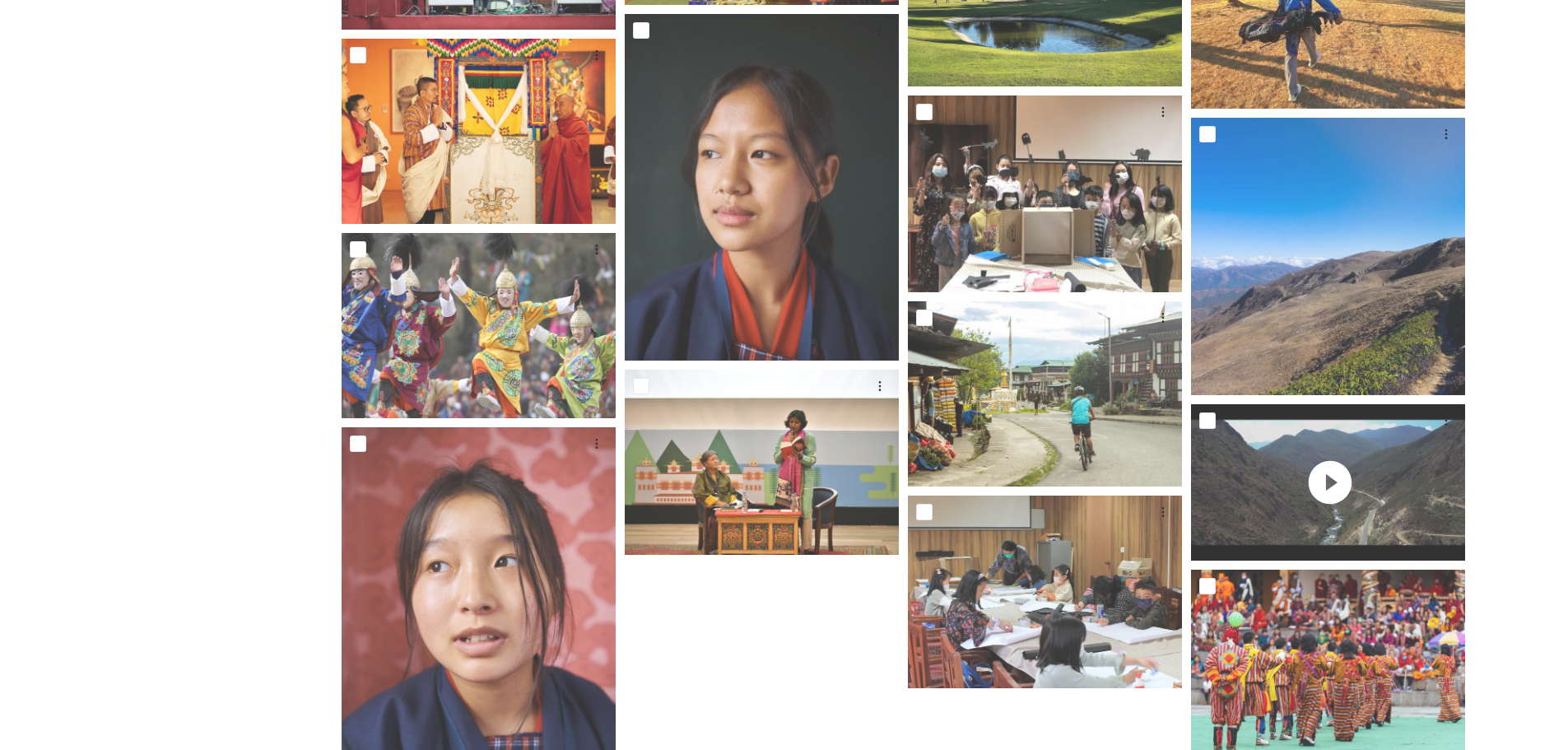
scroll to position [2075, 0]
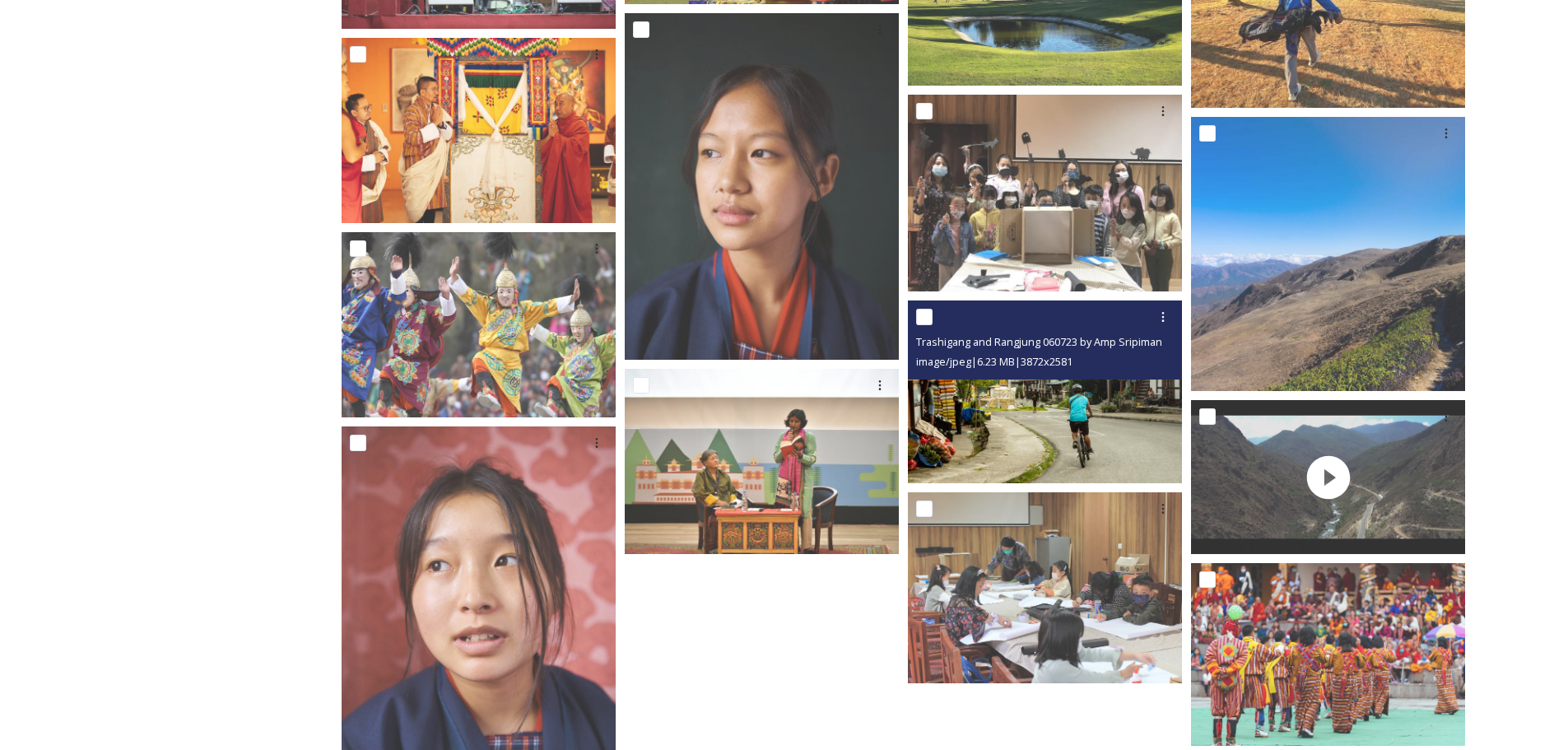
click at [1078, 435] on img at bounding box center [1044, 392] width 274 height 183
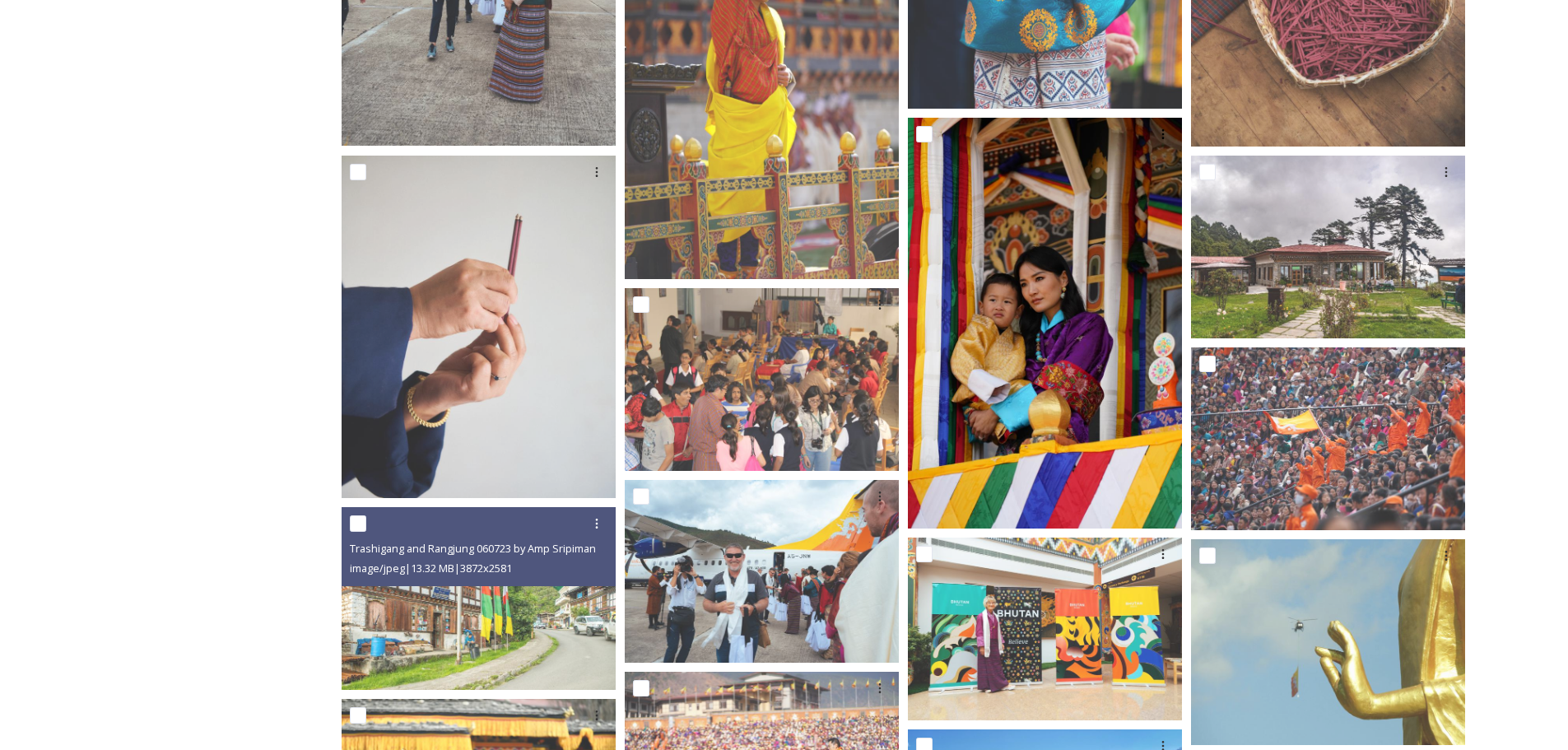
scroll to position [1203, 0]
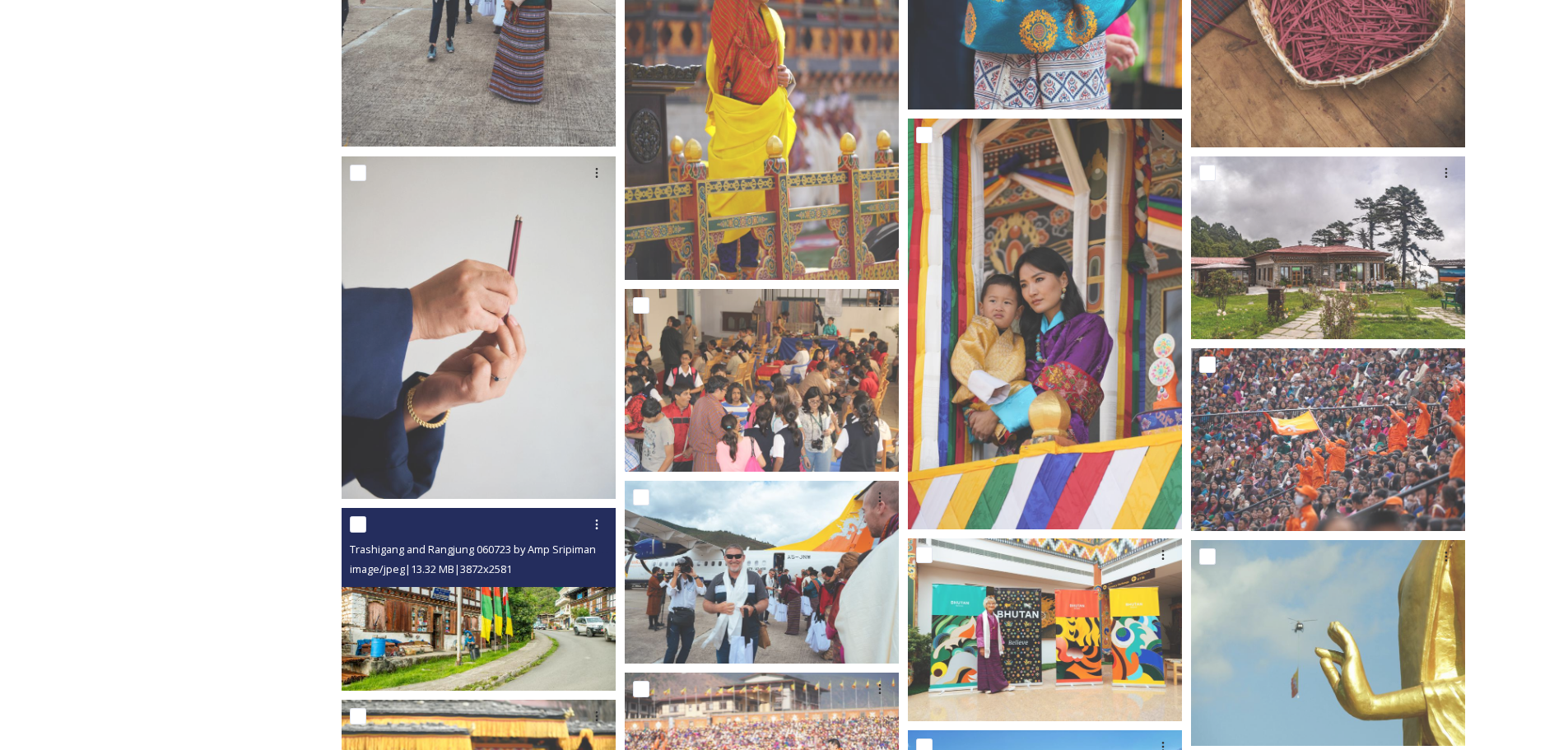
click at [538, 631] on img at bounding box center [478, 599] width 274 height 183
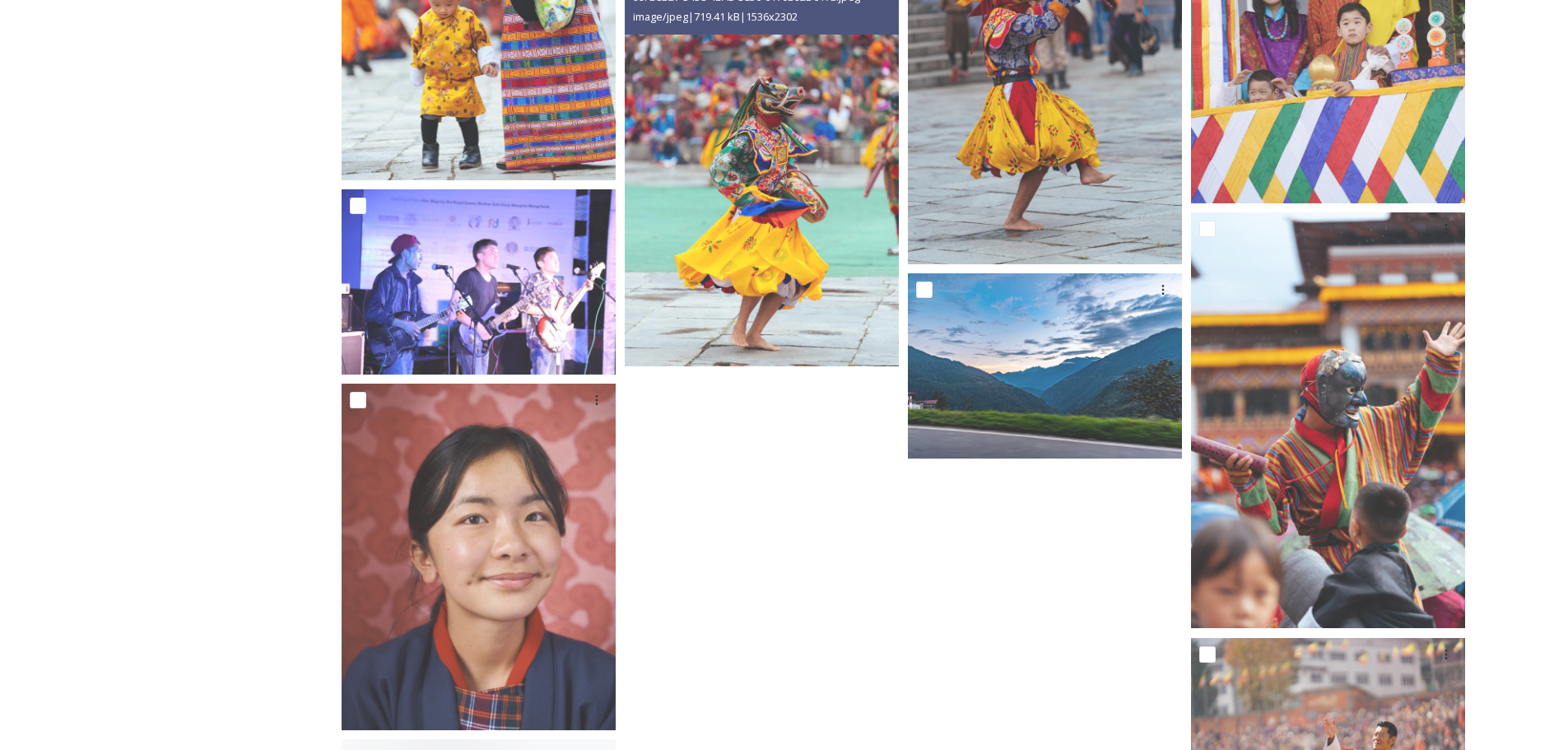
scroll to position [6498, 0]
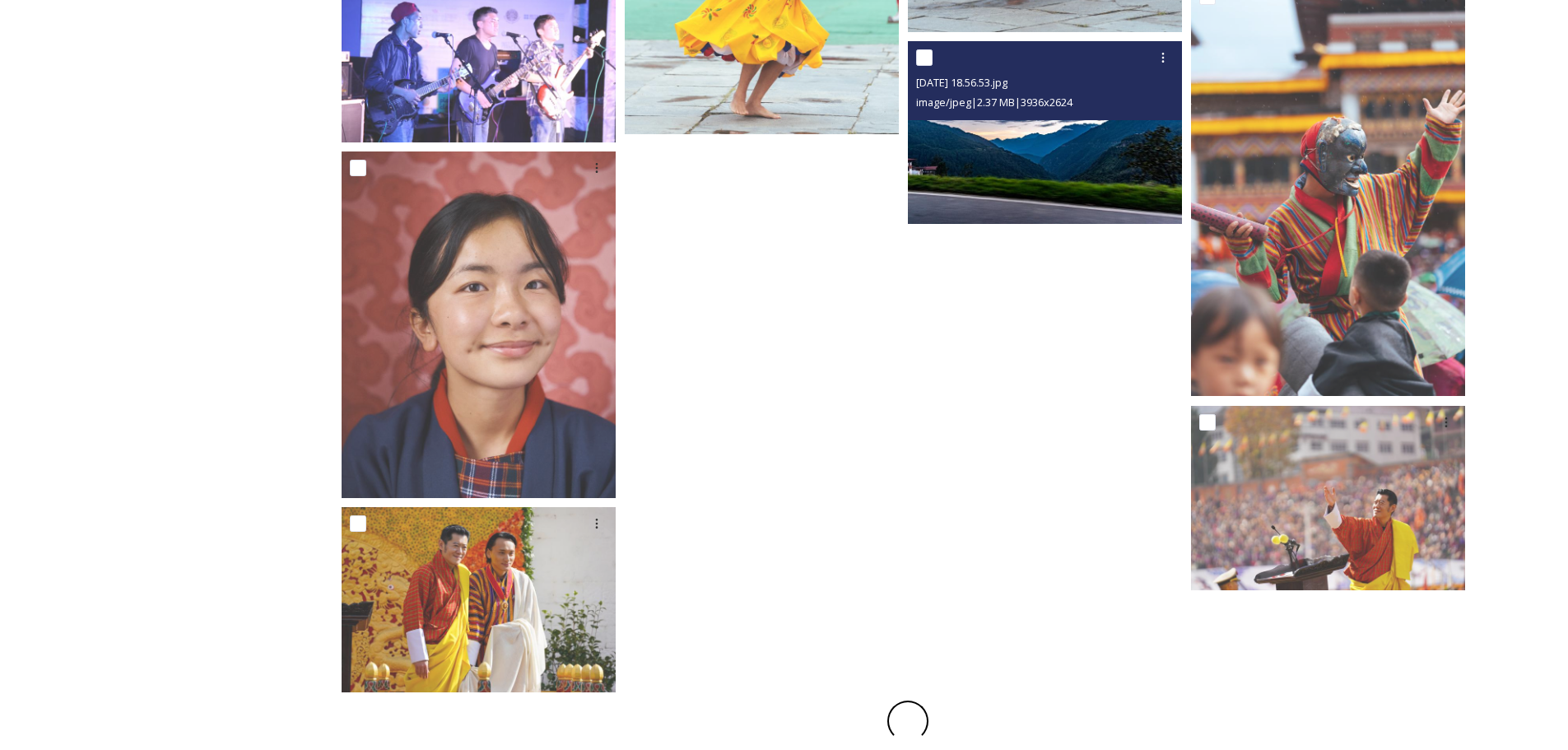
click at [1017, 188] on img at bounding box center [1044, 132] width 274 height 183
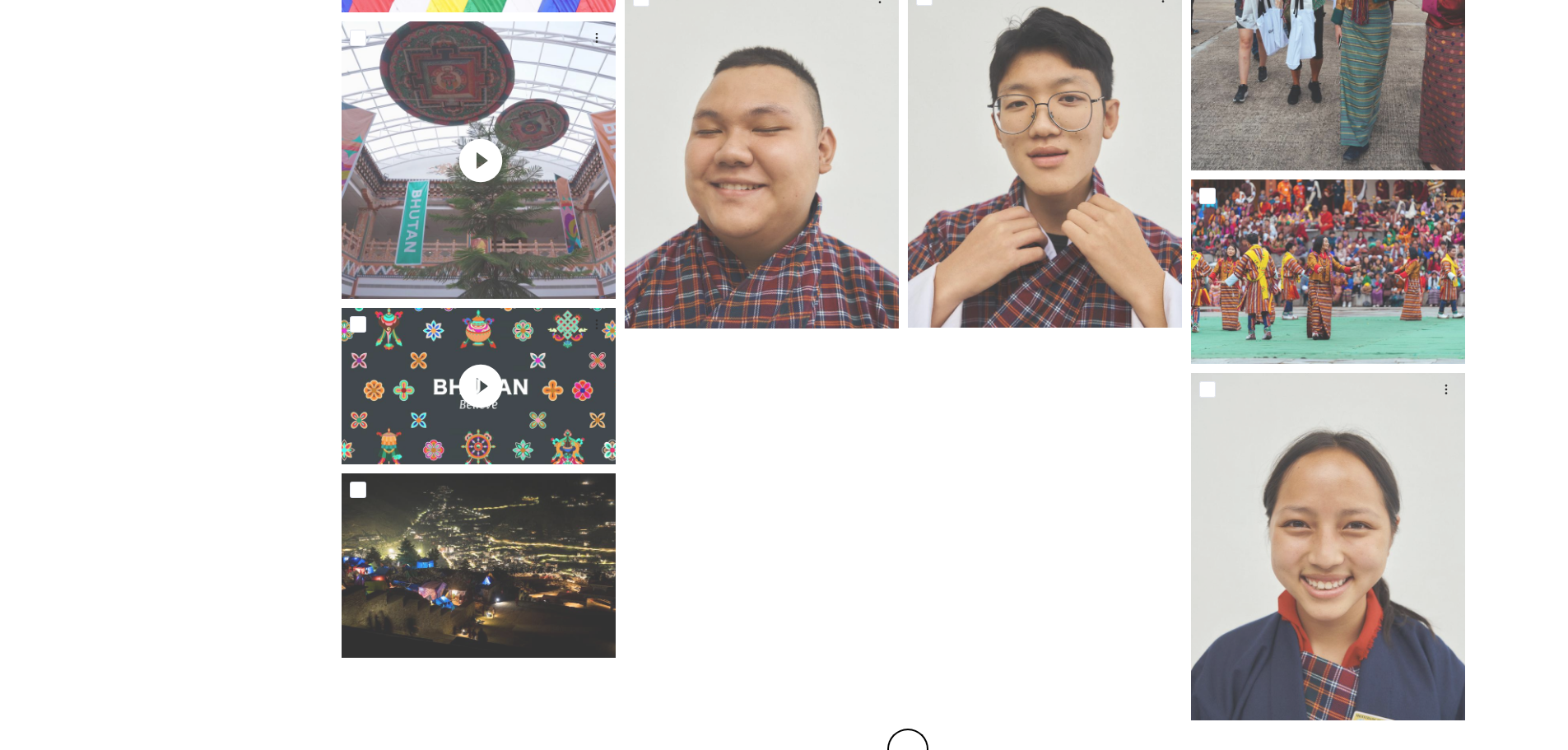
scroll to position [7819, 0]
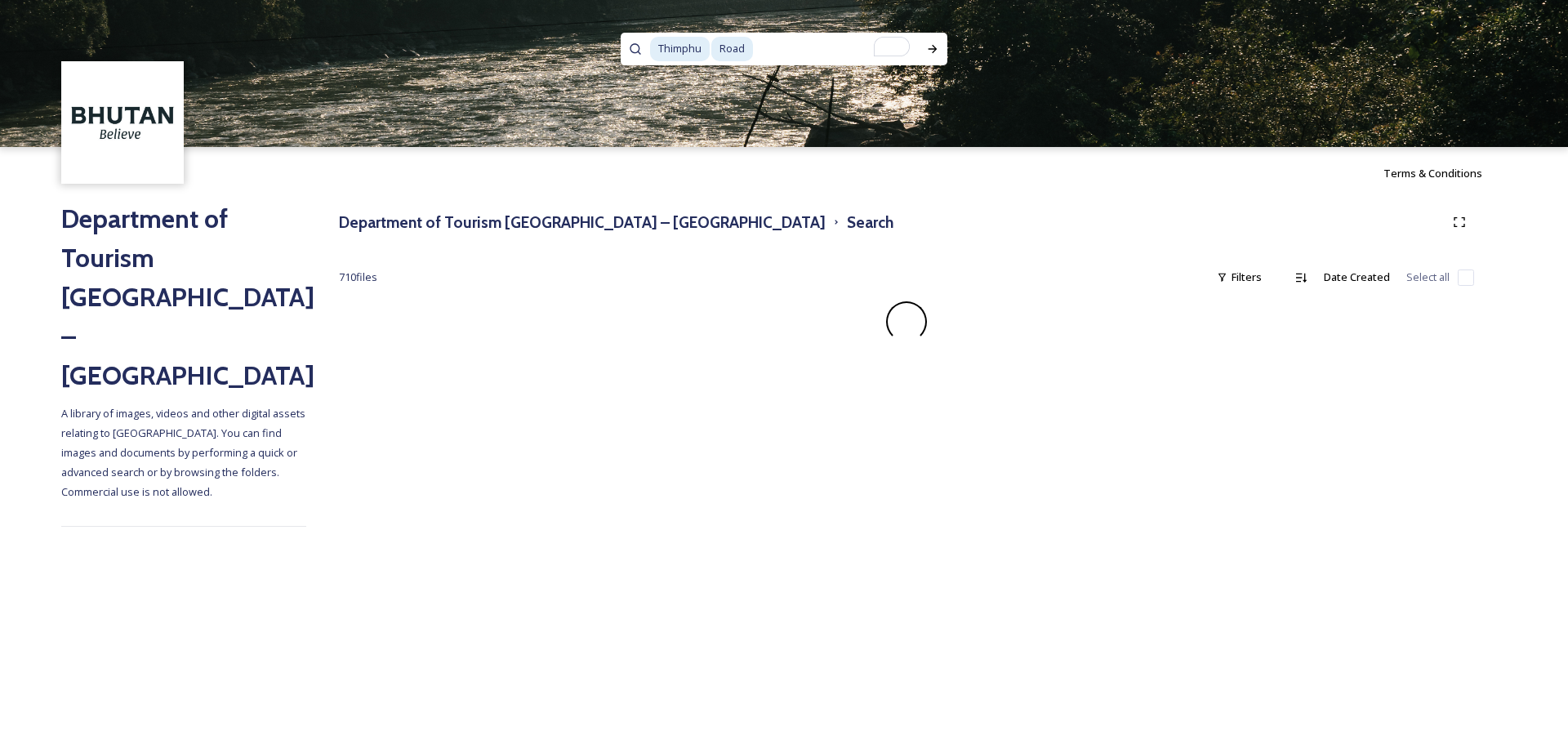
click at [793, 53] on input "To enrich screen reader interactions, please activate Accessibility in Grammarl…" at bounding box center [836, 48] width 163 height 36
type input "R"
type input "Thimph"
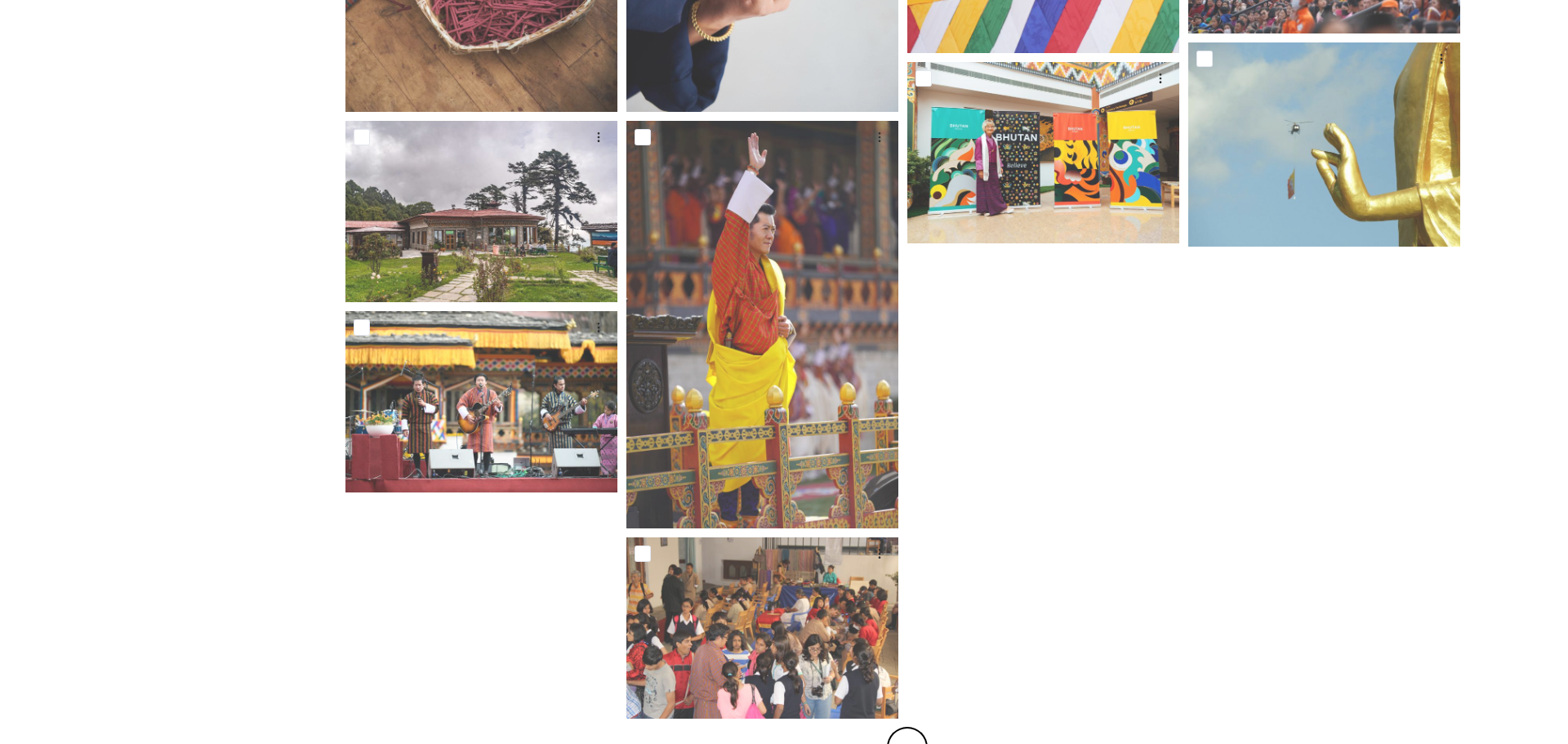
scroll to position [1259, 0]
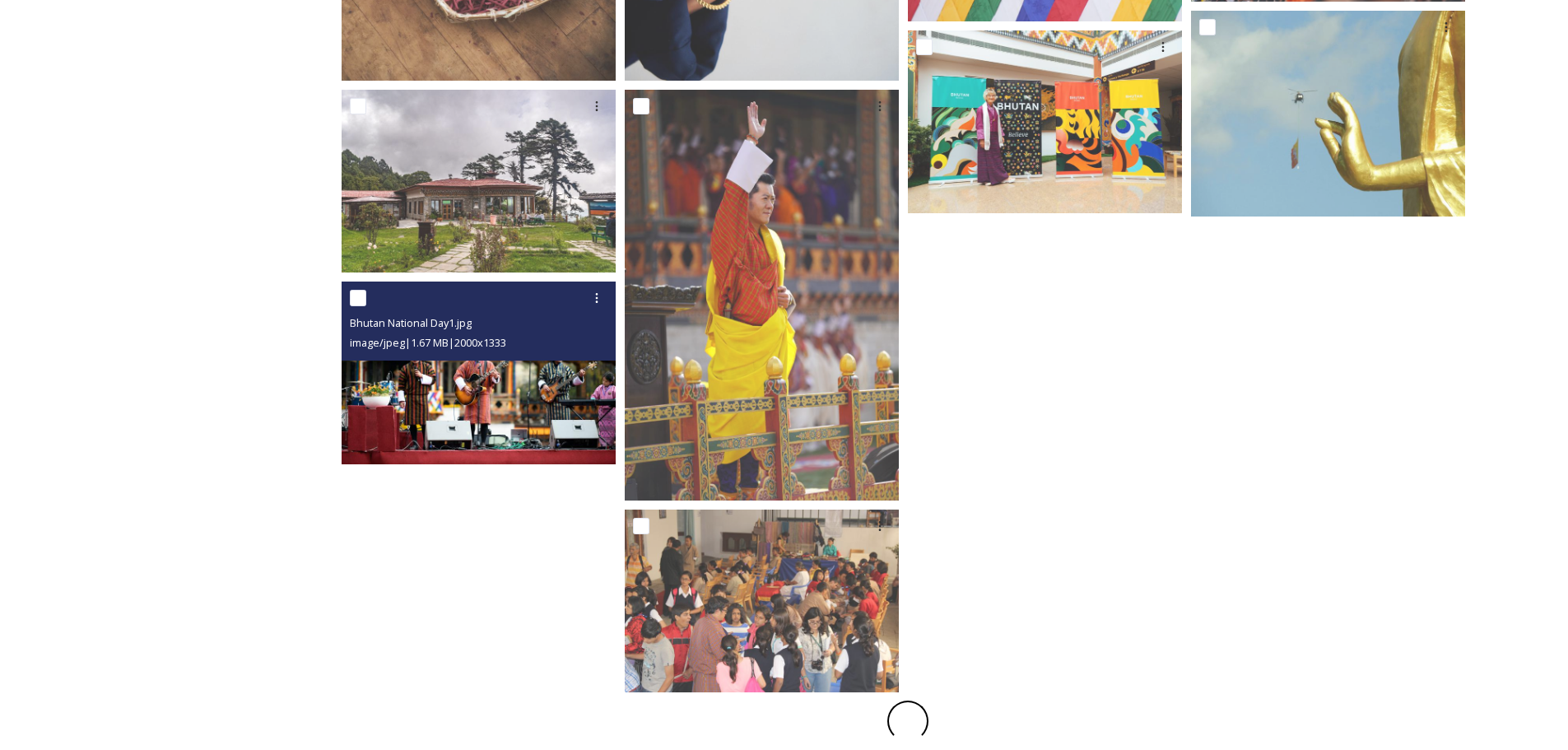
click at [463, 358] on div "Bhutan National Day1.jpg image/jpeg | 1.67 MB | 2000 x 1333" at bounding box center [478, 321] width 274 height 79
click at [511, 391] on img at bounding box center [478, 372] width 274 height 183
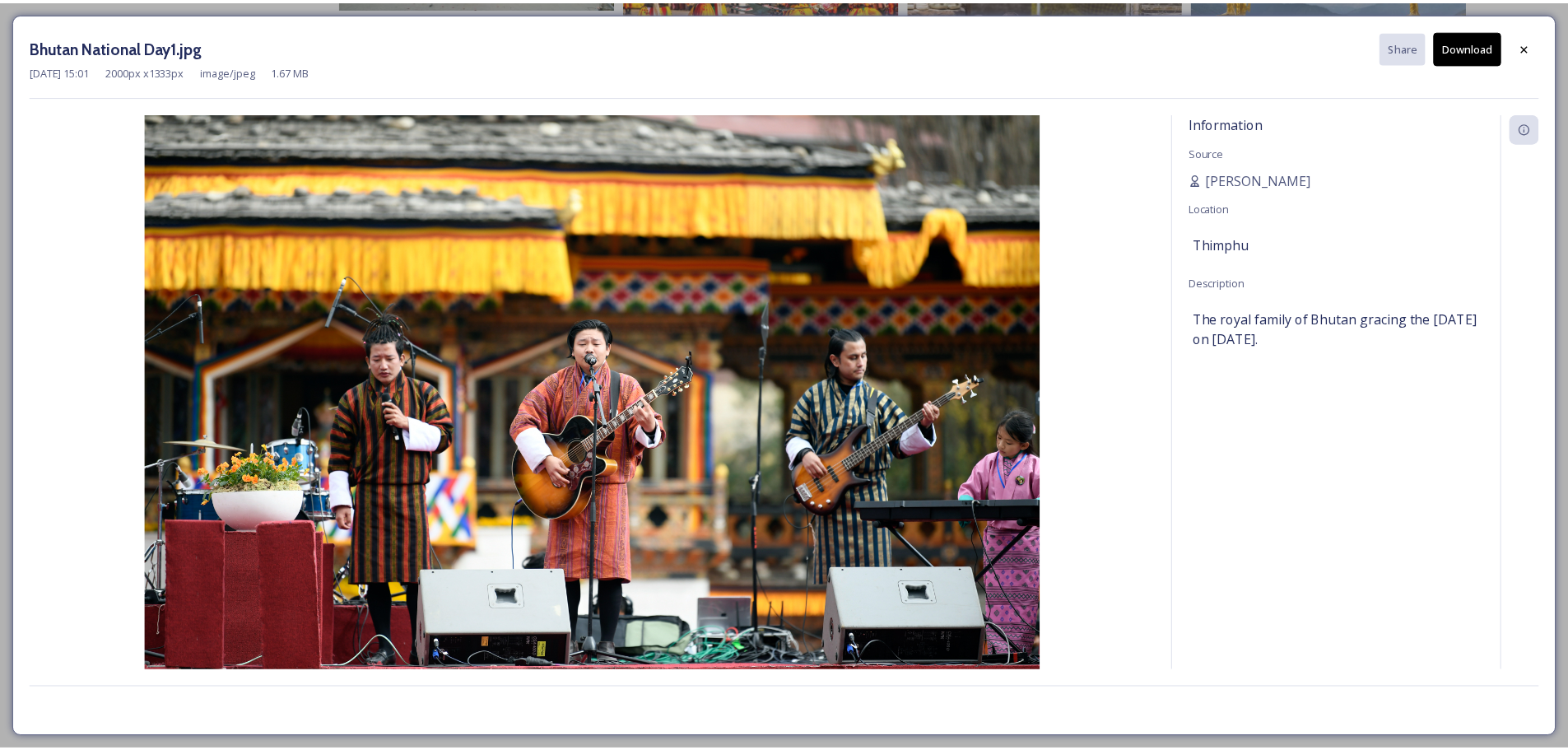
scroll to position [1035, 0]
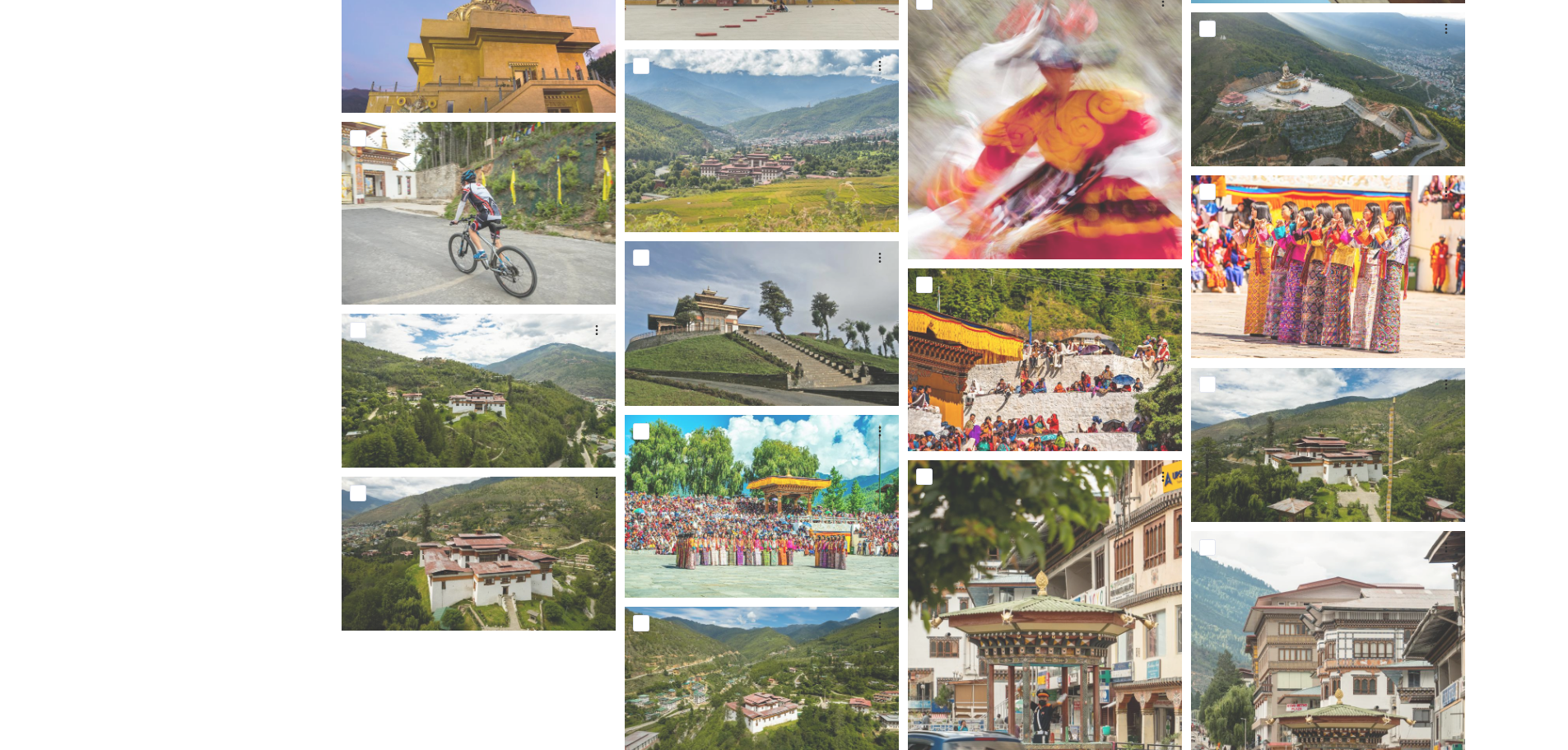
scroll to position [1483, 0]
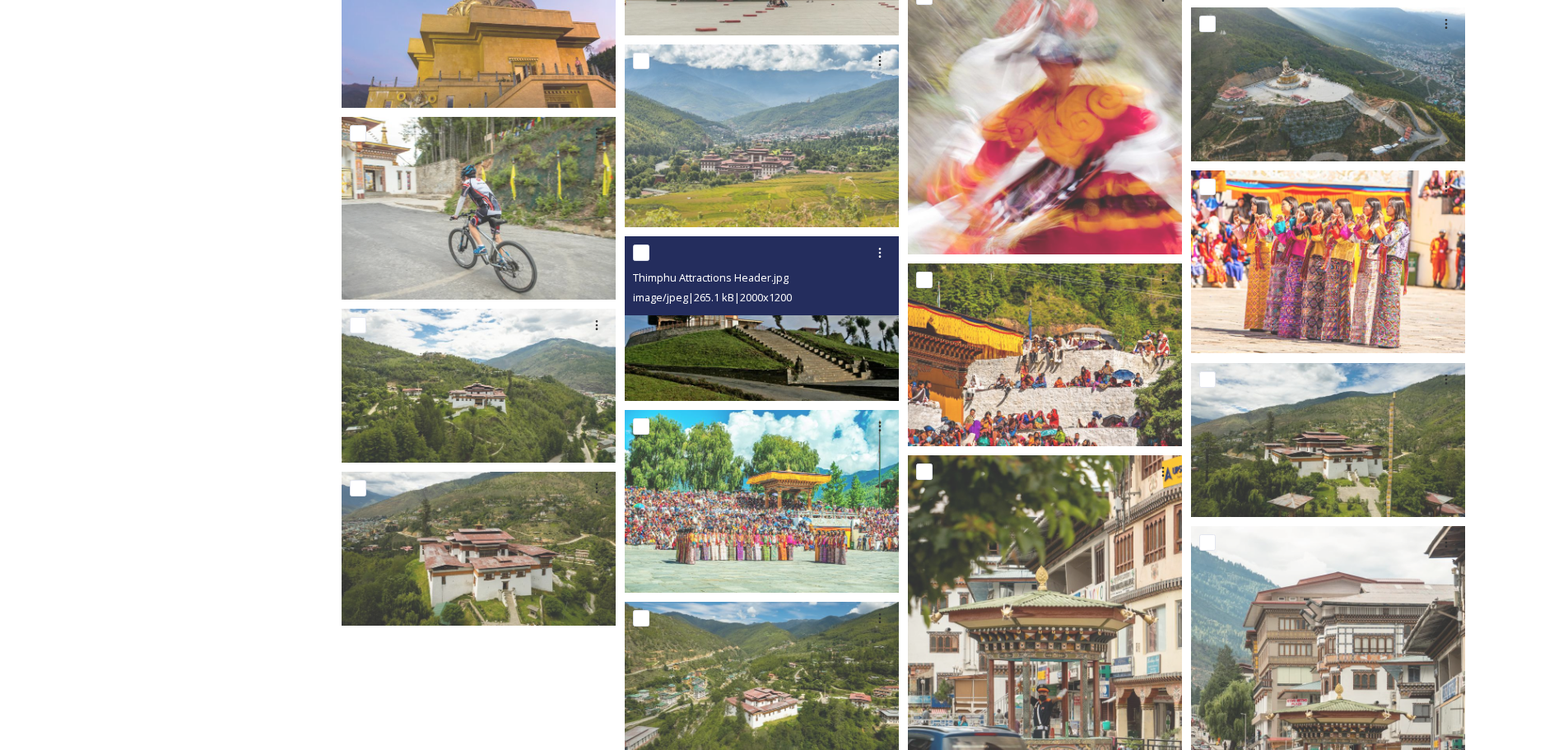
click at [799, 338] on img at bounding box center [761, 318] width 274 height 164
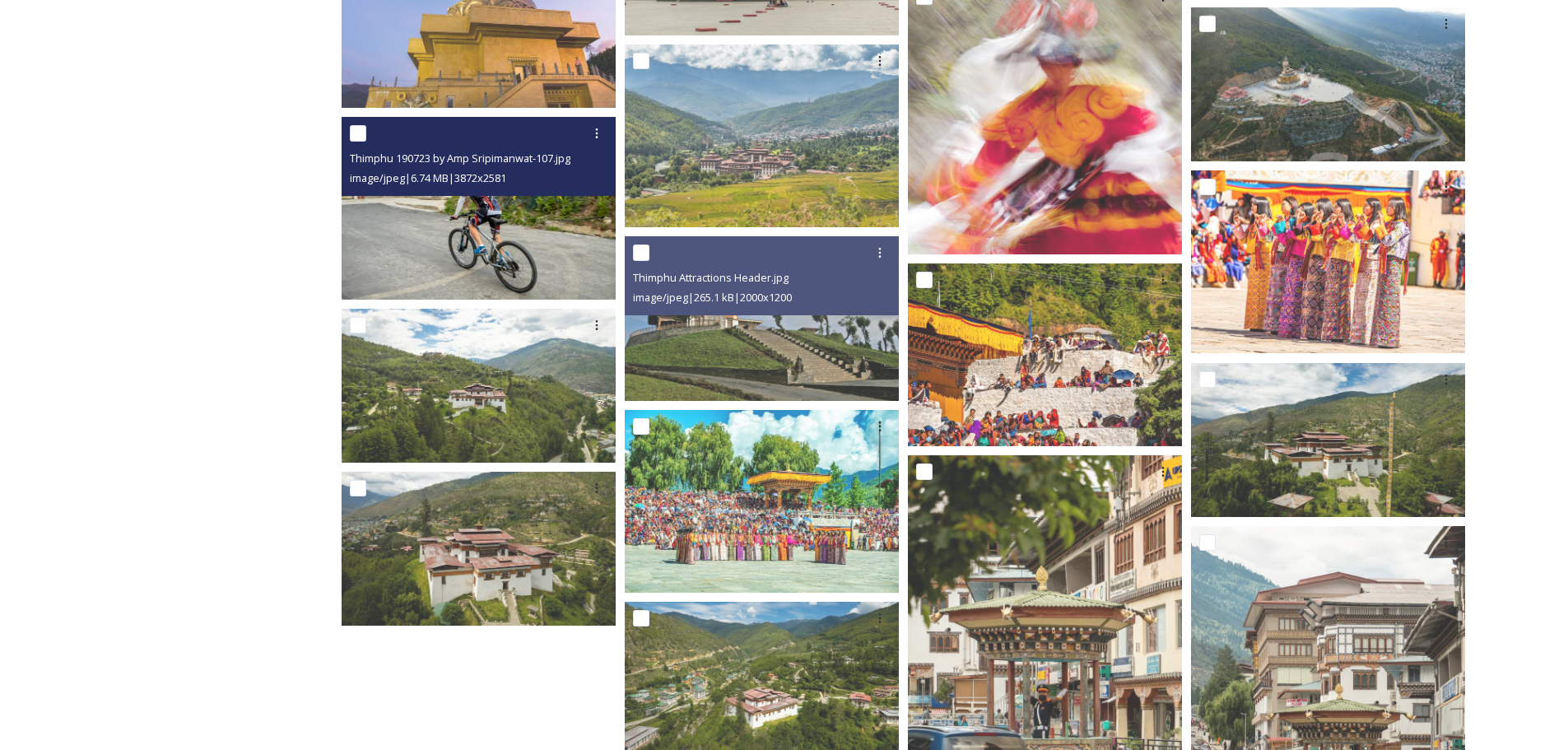
click at [528, 226] on img at bounding box center [478, 207] width 274 height 183
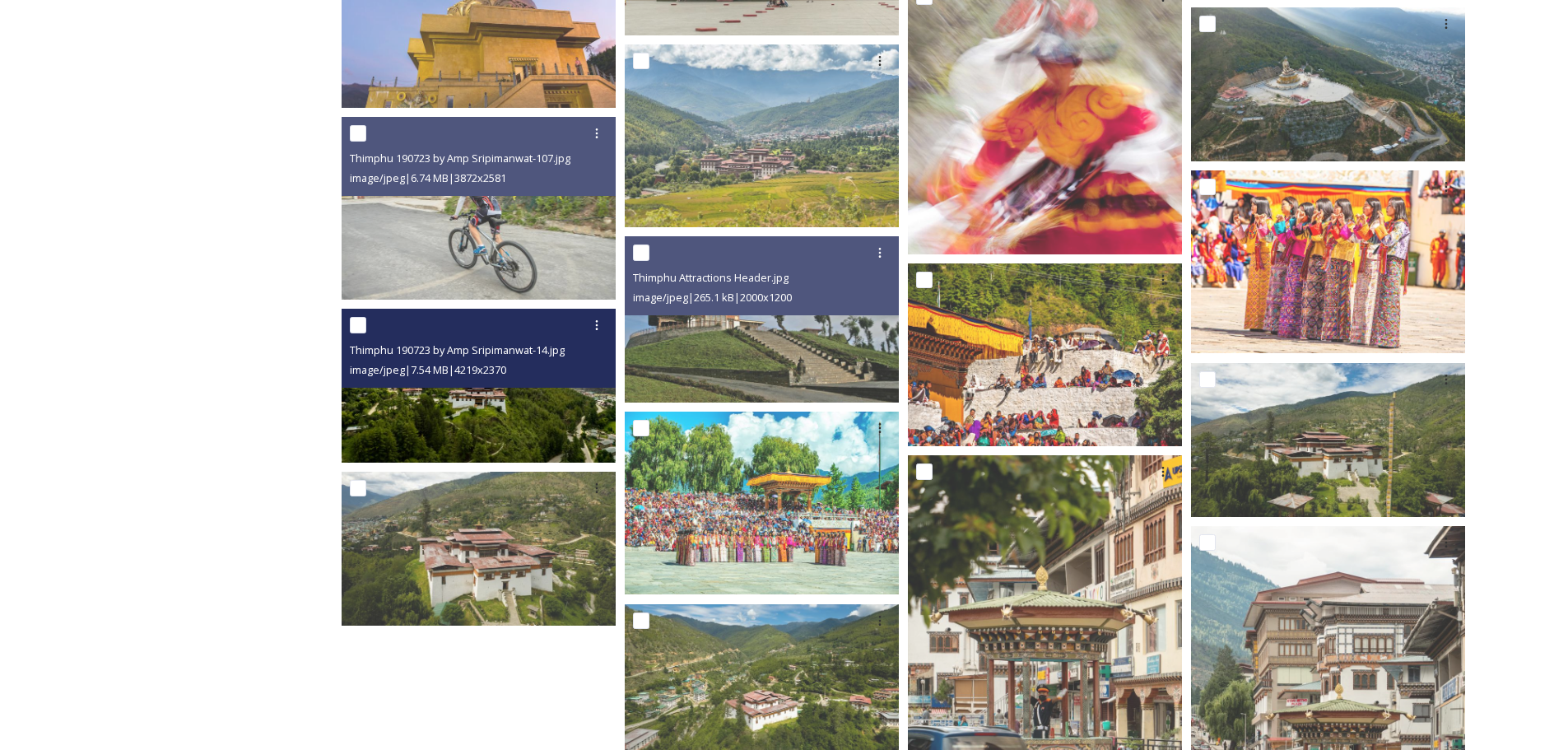
click at [561, 419] on img at bounding box center [478, 385] width 274 height 154
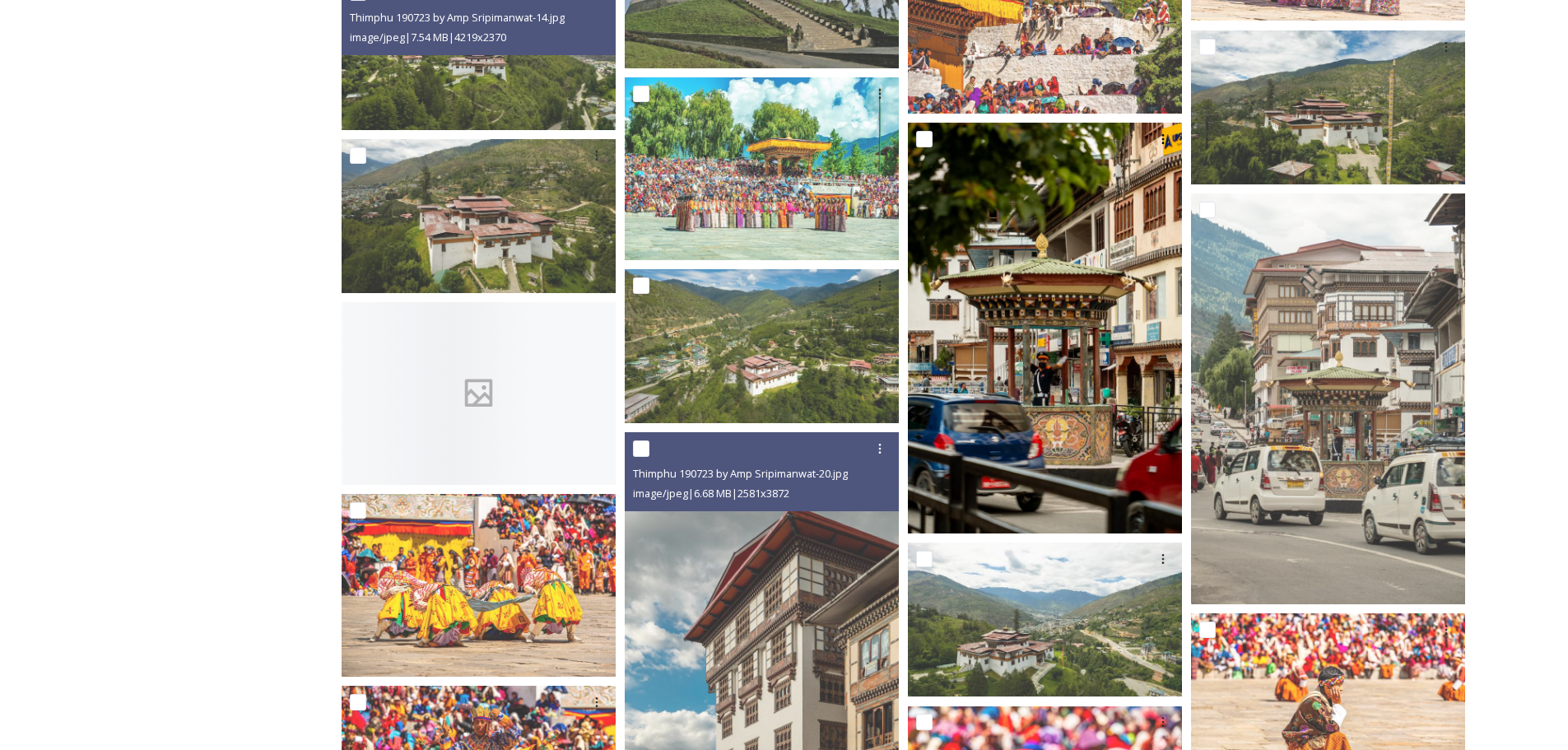
scroll to position [1817, 0]
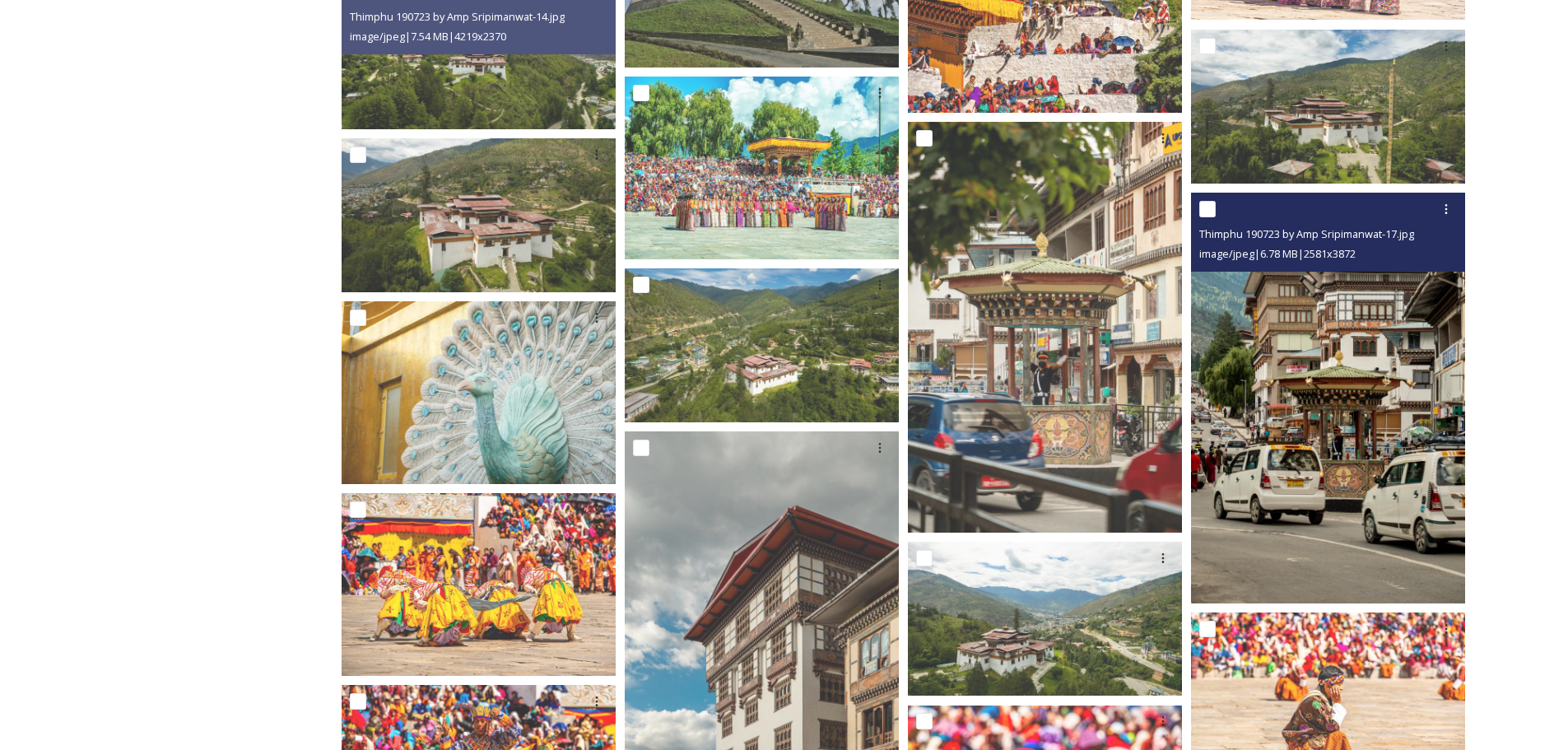
click at [1270, 383] on img at bounding box center [1327, 399] width 274 height 411
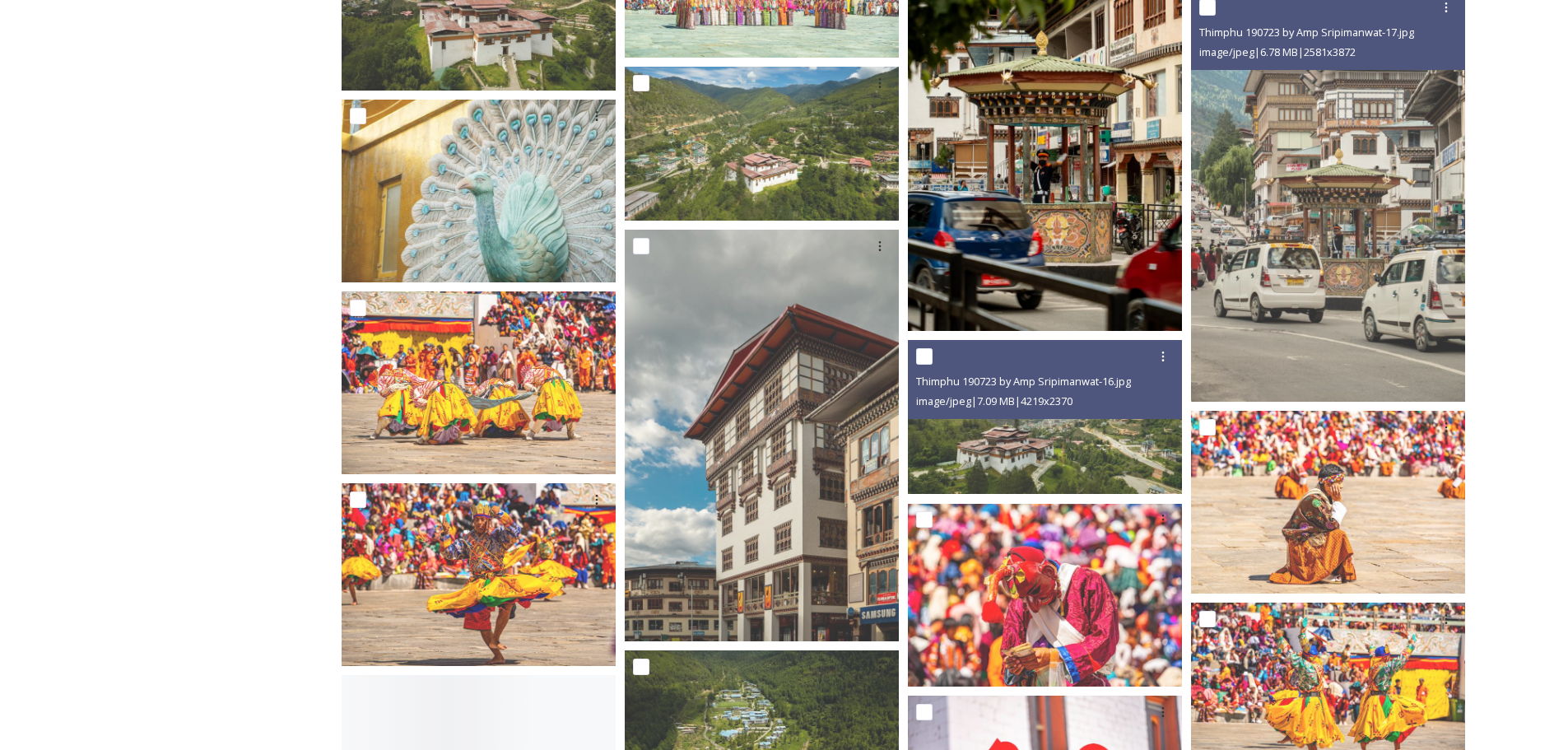
scroll to position [2028, 0]
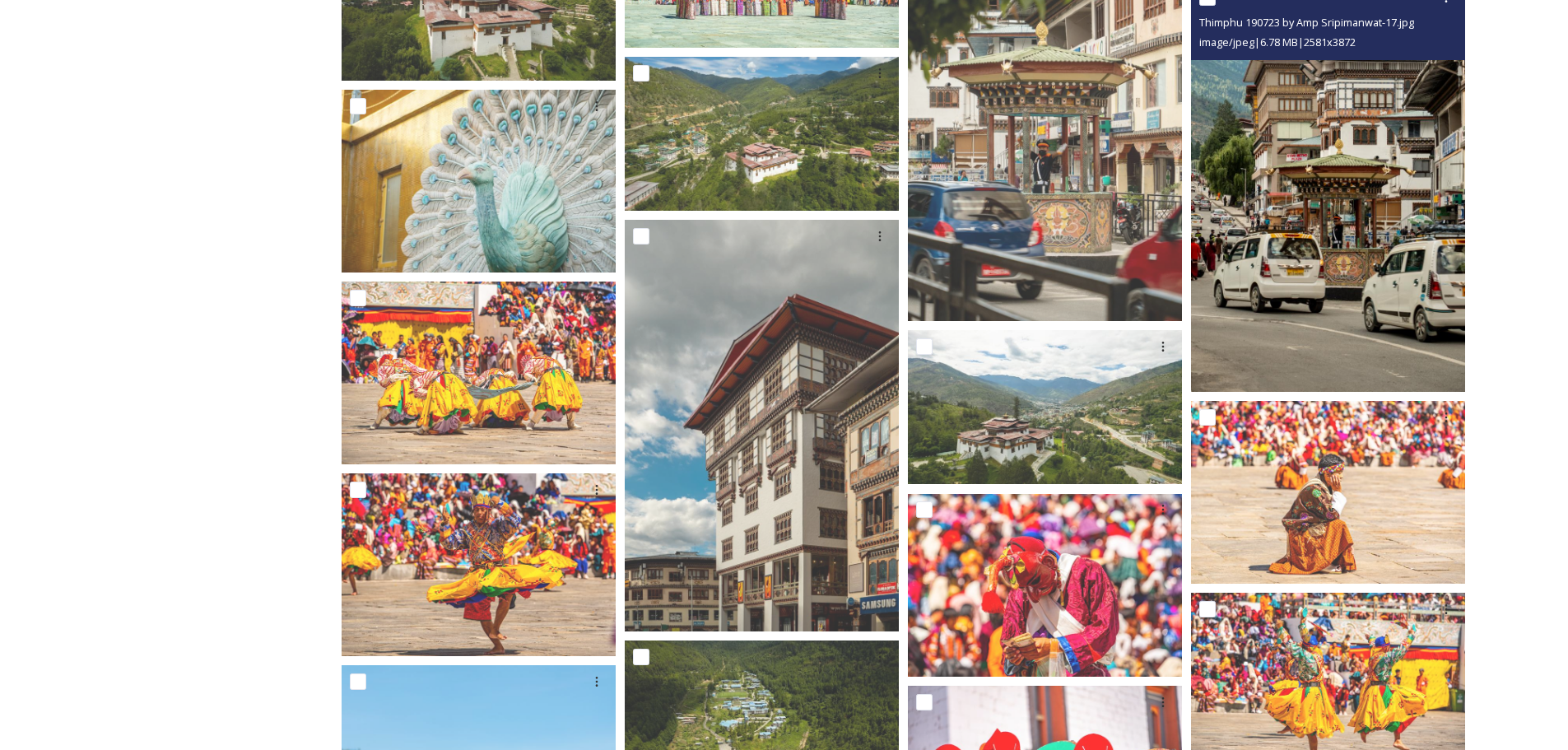
click at [1383, 230] on img at bounding box center [1327, 187] width 274 height 411
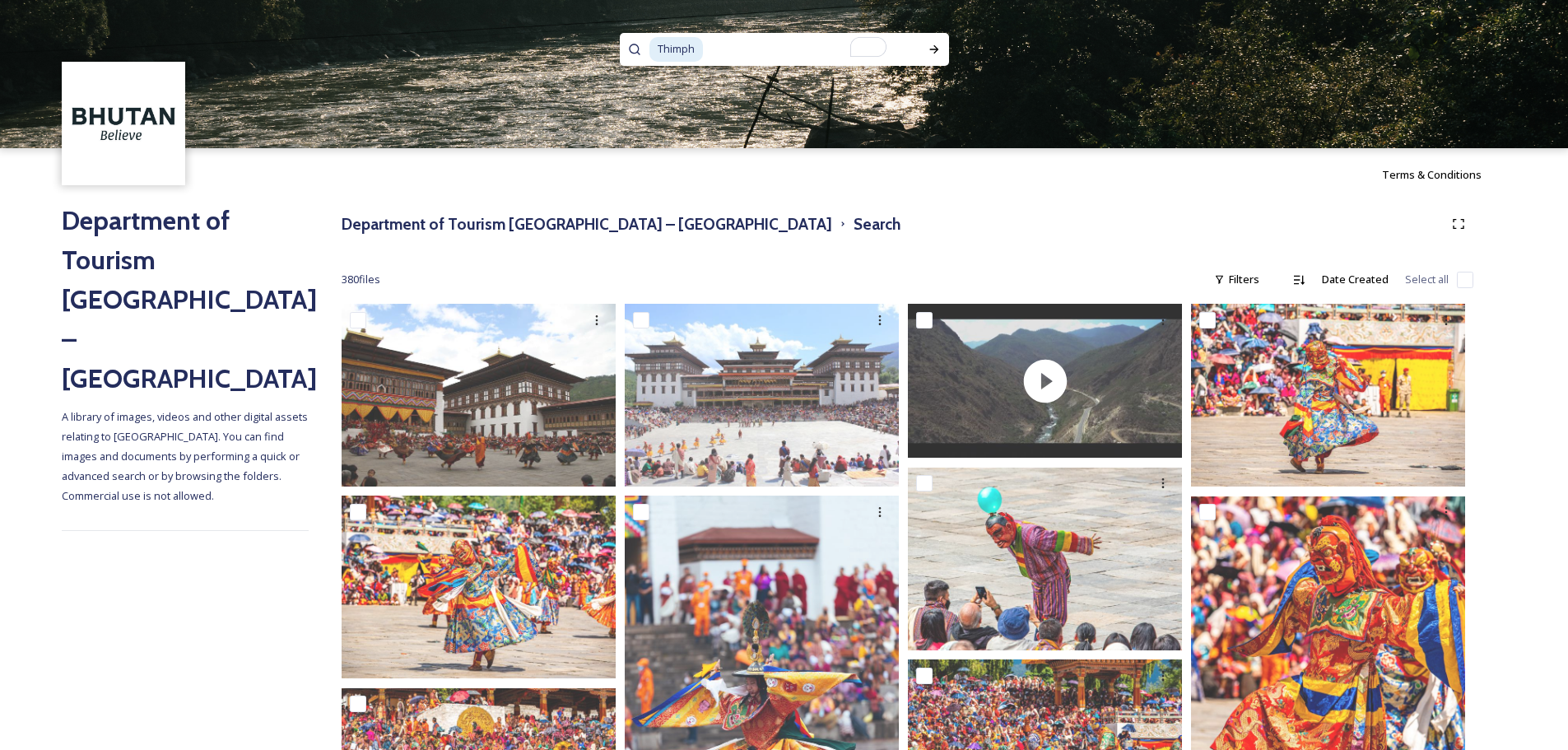
click at [793, 42] on input "To enrich screen reader interactions, please activate Accessibility in Grammarl…" at bounding box center [803, 49] width 198 height 36
type input "T"
type input "Checking"
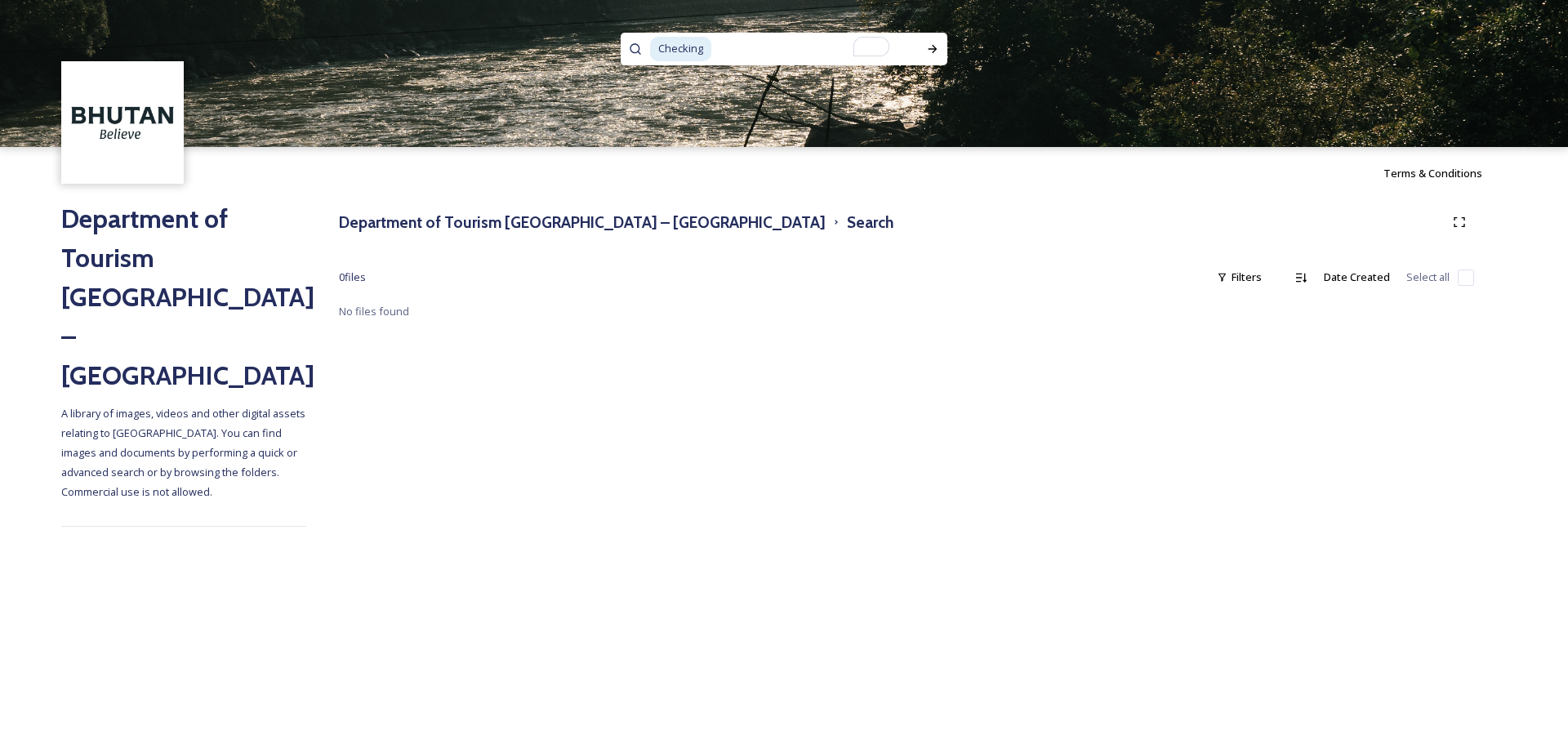
click at [787, 42] on input "To enrich screen reader interactions, please activate Accessibility in Grammarl…" at bounding box center [810, 48] width 193 height 36
type input "C"
type input "Customs"
click at [787, 42] on input "To enrich screen reader interactions, please activate Accessibility in Grammarl…" at bounding box center [809, 48] width 194 height 36
type input "C"
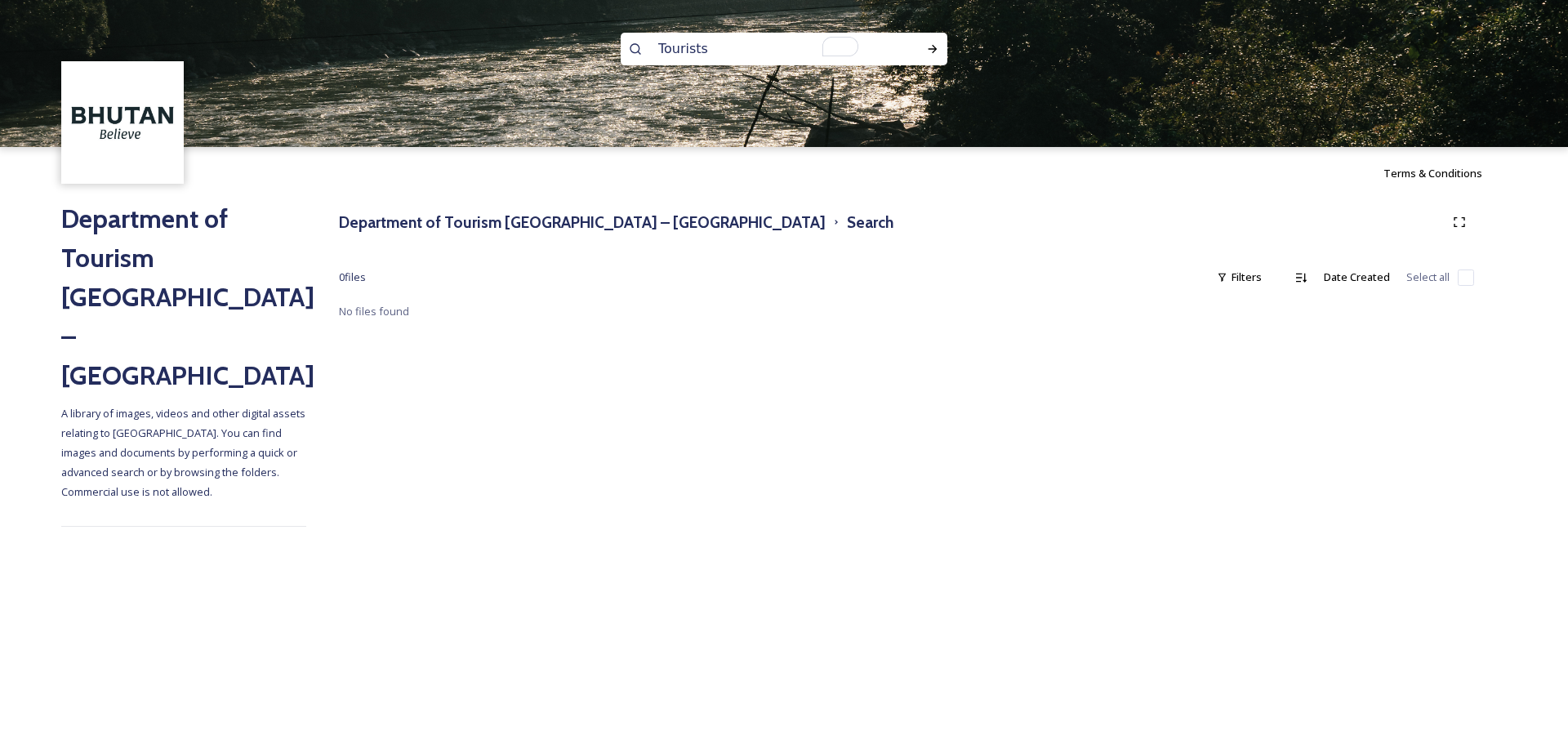
type input "Tourists"
type input "Tourist"
type input "T"
type input "Guests"
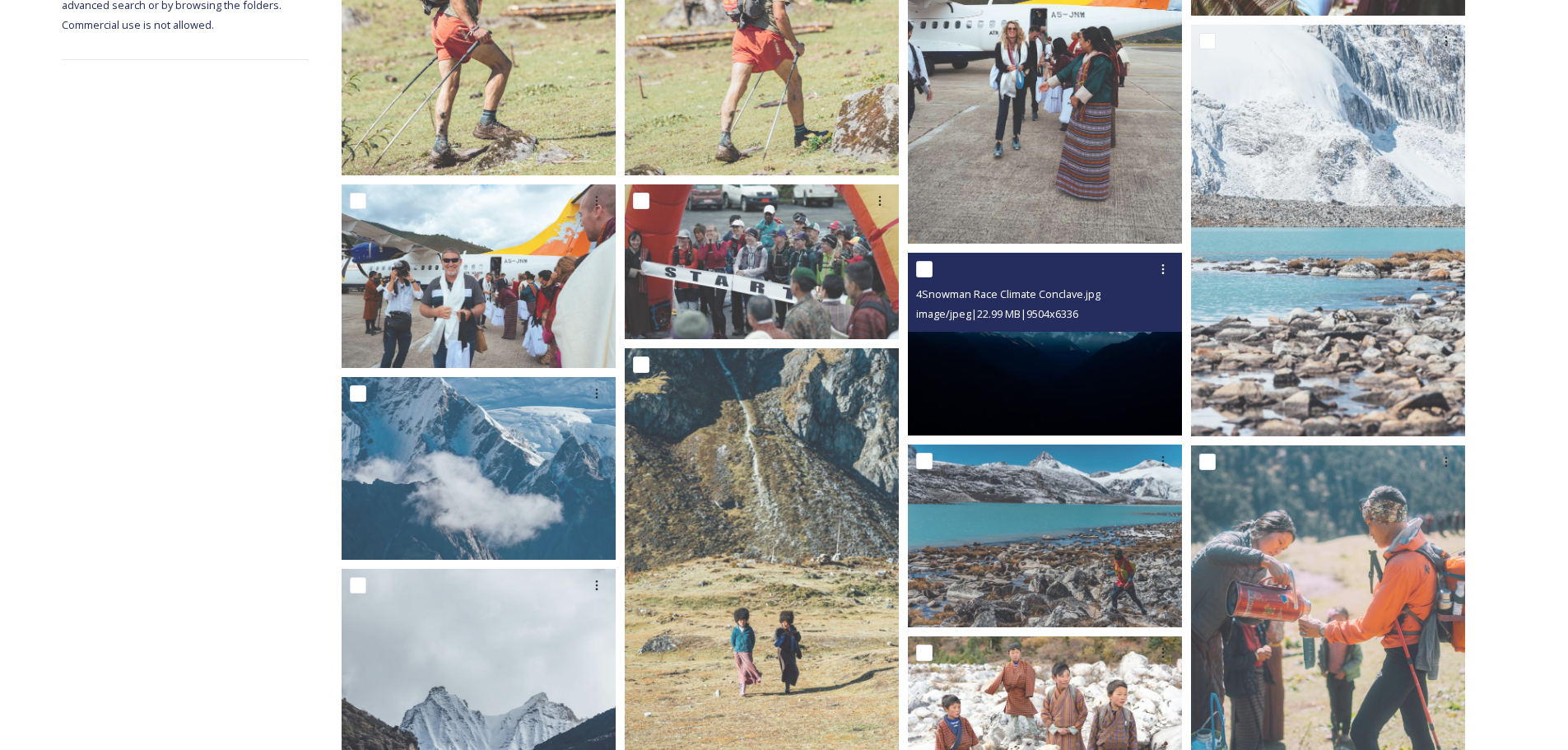
scroll to position [472, 0]
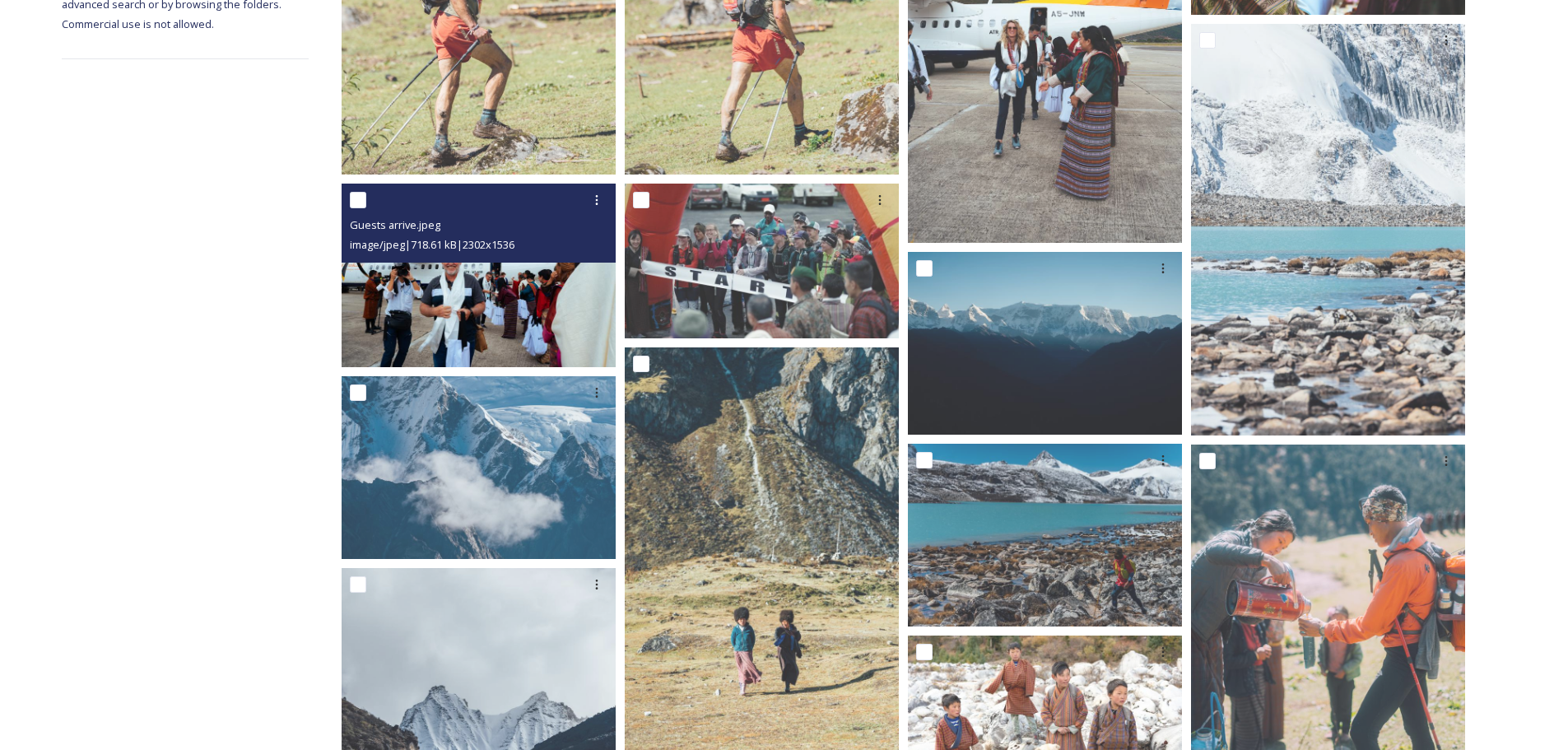
click at [522, 295] on img at bounding box center [478, 275] width 274 height 183
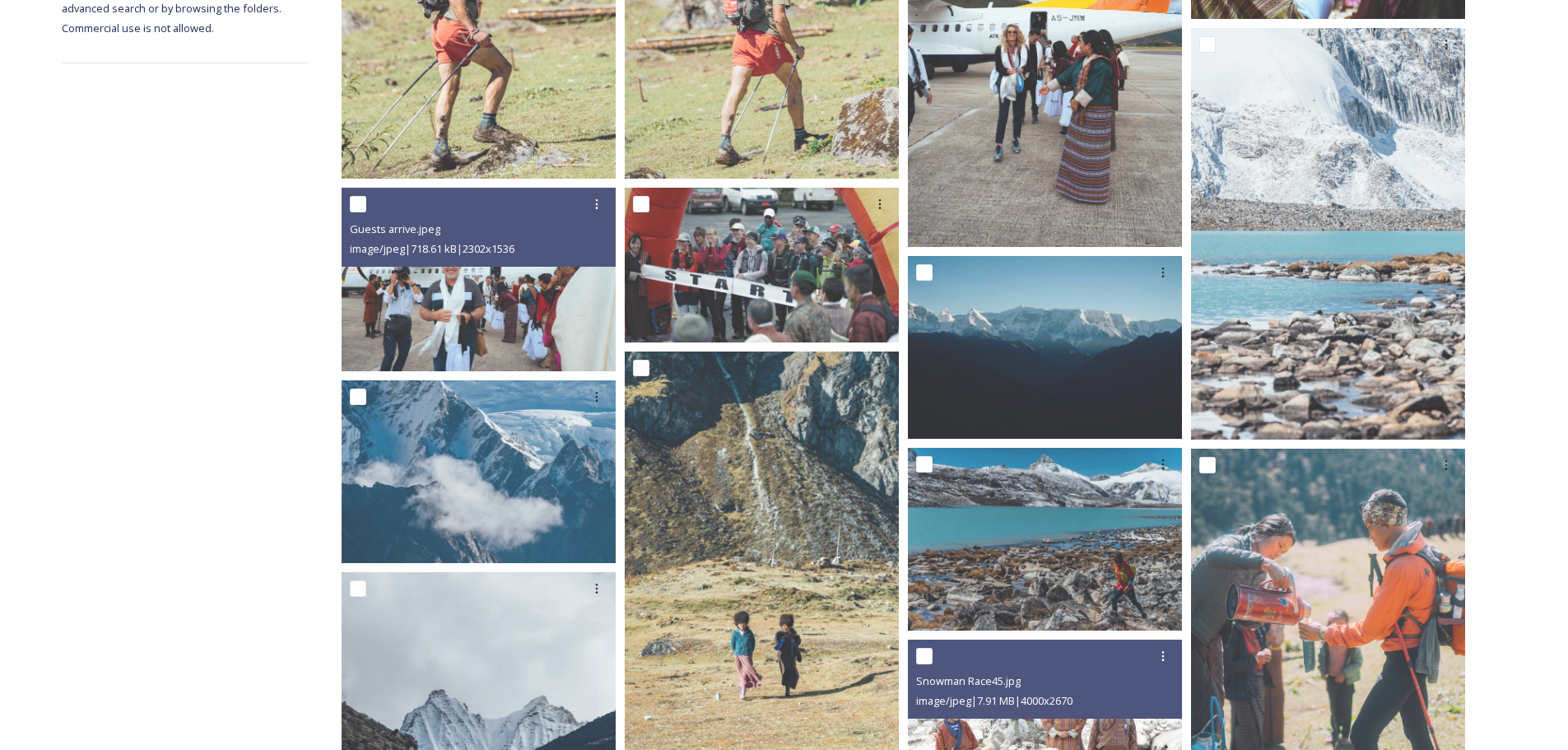
scroll to position [196, 0]
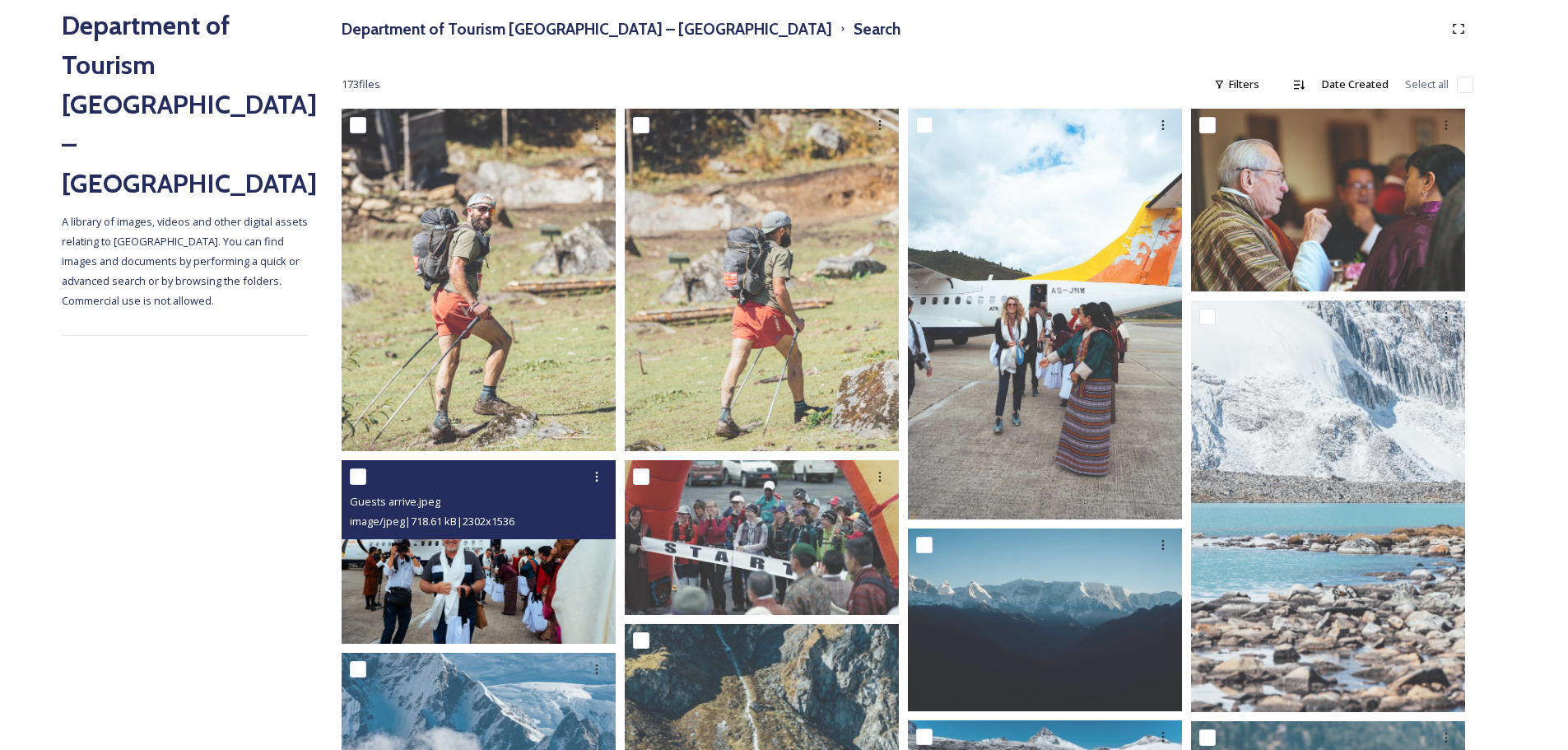
click at [469, 597] on img at bounding box center [478, 551] width 274 height 183
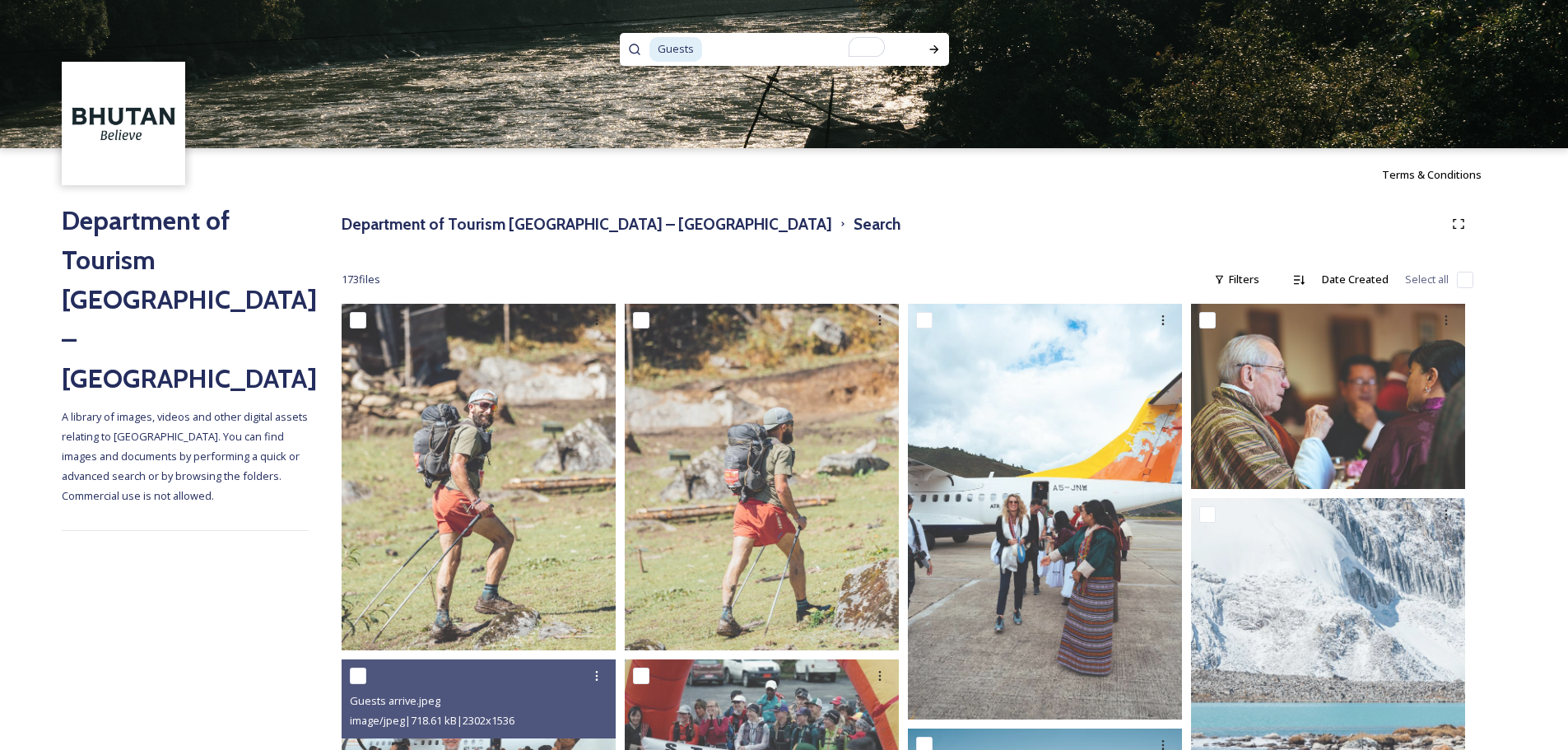
click at [787, 32] on img at bounding box center [784, 74] width 1568 height 148
drag, startPoint x: 787, startPoint y: 32, endPoint x: 769, endPoint y: 62, distance: 35.0
click at [769, 62] on div "Guests" at bounding box center [784, 74] width 1568 height 148
click at [769, 62] on input "To enrich screen reader interactions, please activate Accessibility in Grammarl…" at bounding box center [802, 49] width 198 height 36
type input "G"
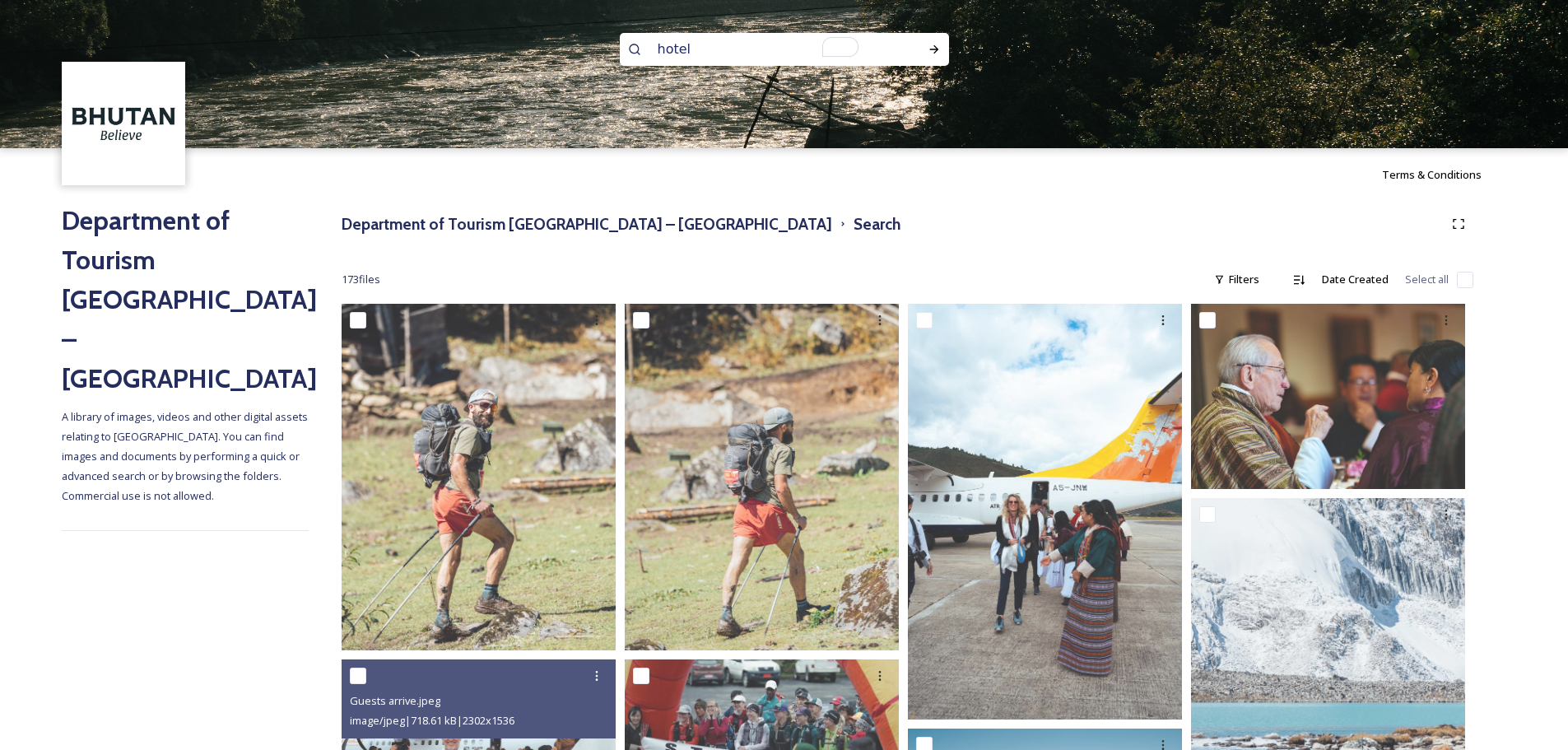
type input "hotels"
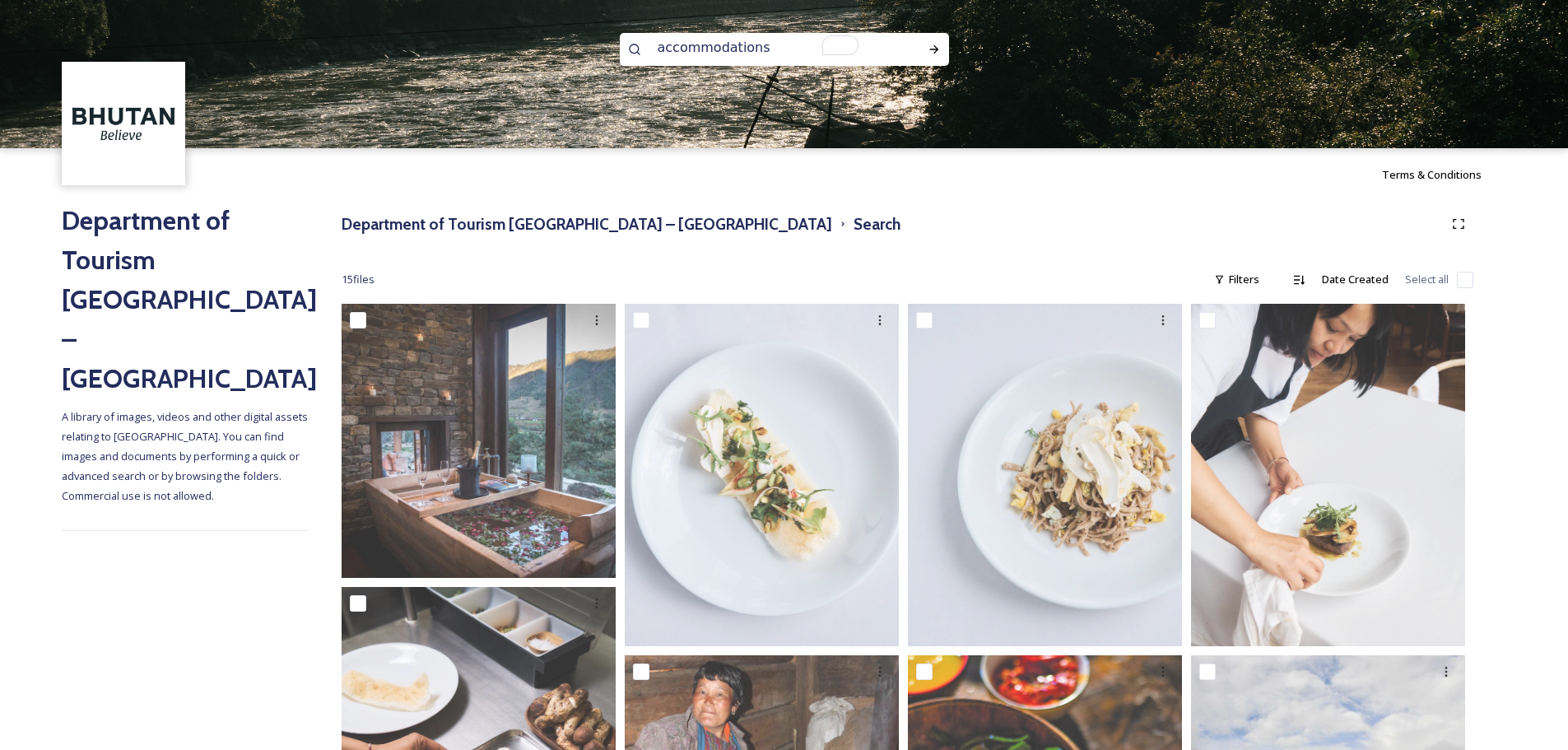
type input "accommodations"
type input "accommodation"
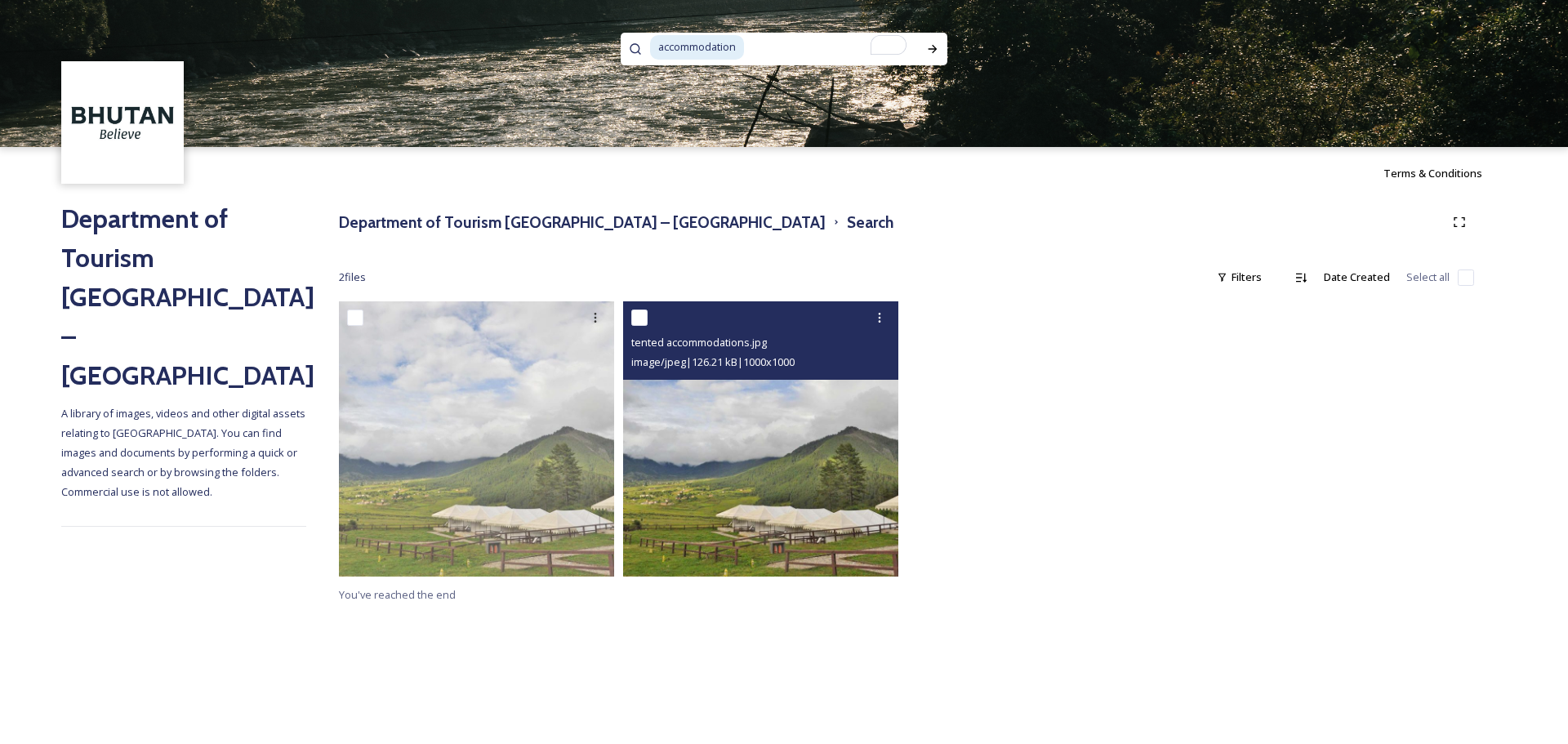
click at [767, 460] on img at bounding box center [760, 438] width 275 height 275
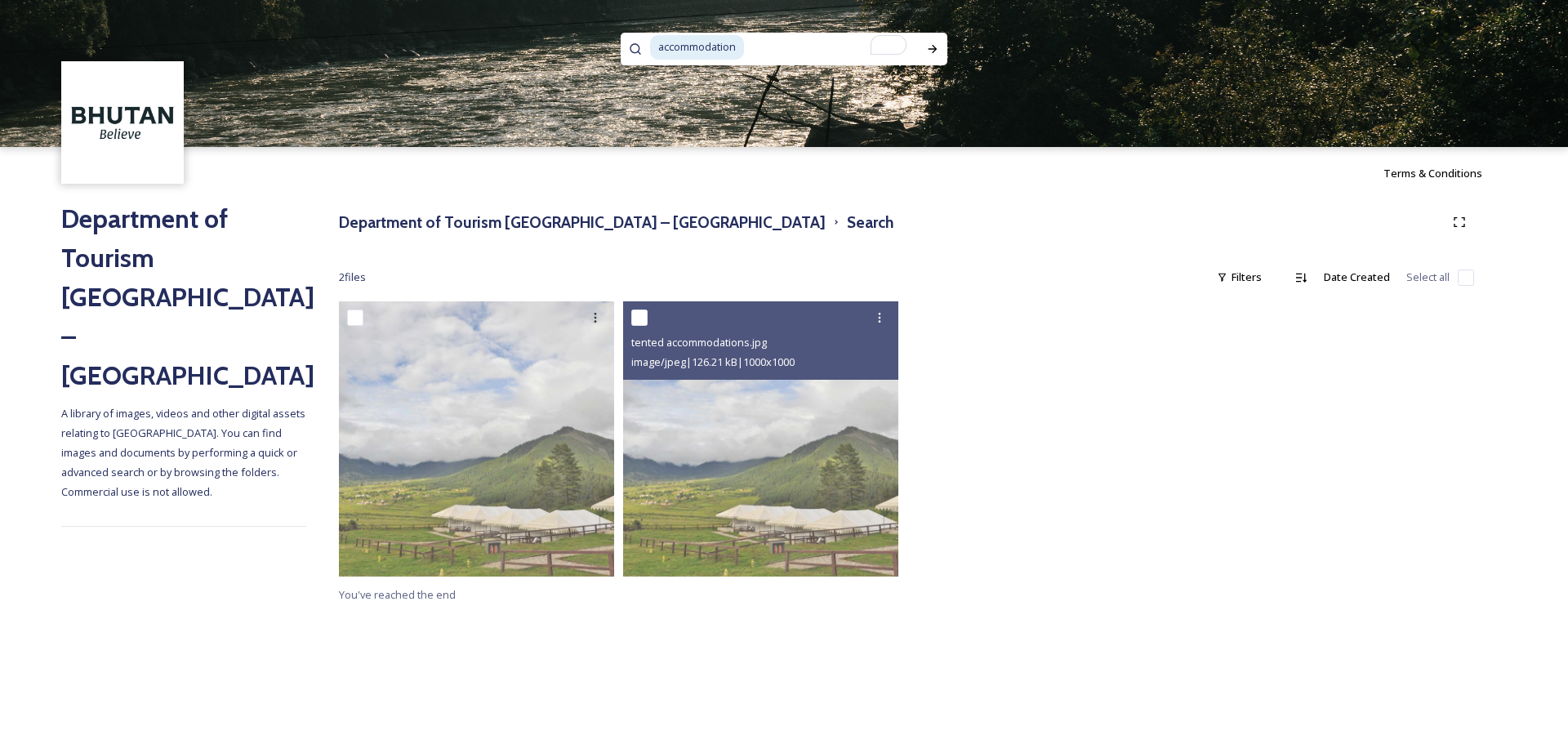
click at [779, 38] on input "To enrich screen reader interactions, please activate Accessibility in Grammarl…" at bounding box center [832, 47] width 172 height 36
click at [773, 55] on input "To enrich screen reader interactions, please activate Accessibility in Grammarl…" at bounding box center [832, 47] width 172 height 36
type input "accommodat"
paste input "Punakha Dzong"
type input "Punakha Dzong"
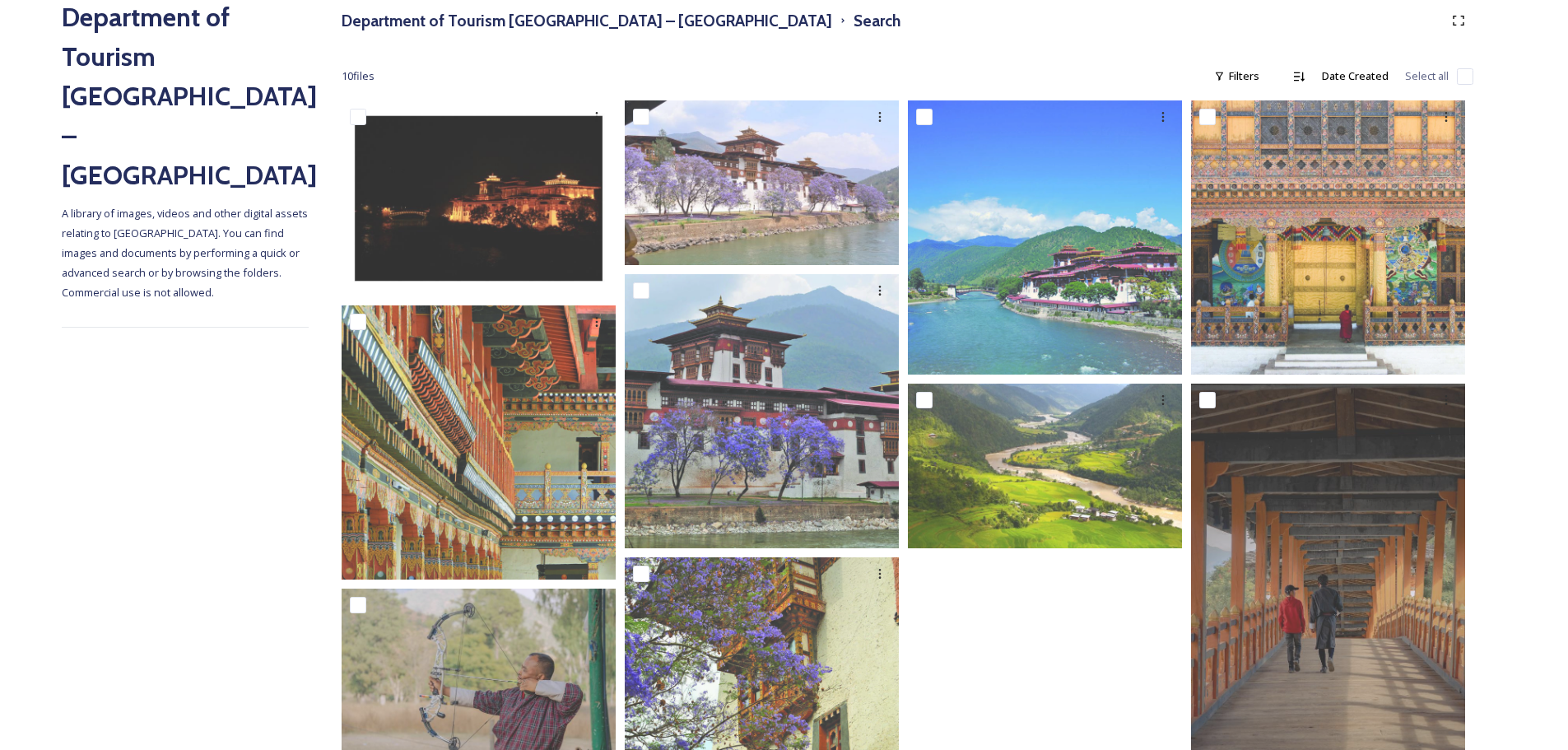
scroll to position [201, 0]
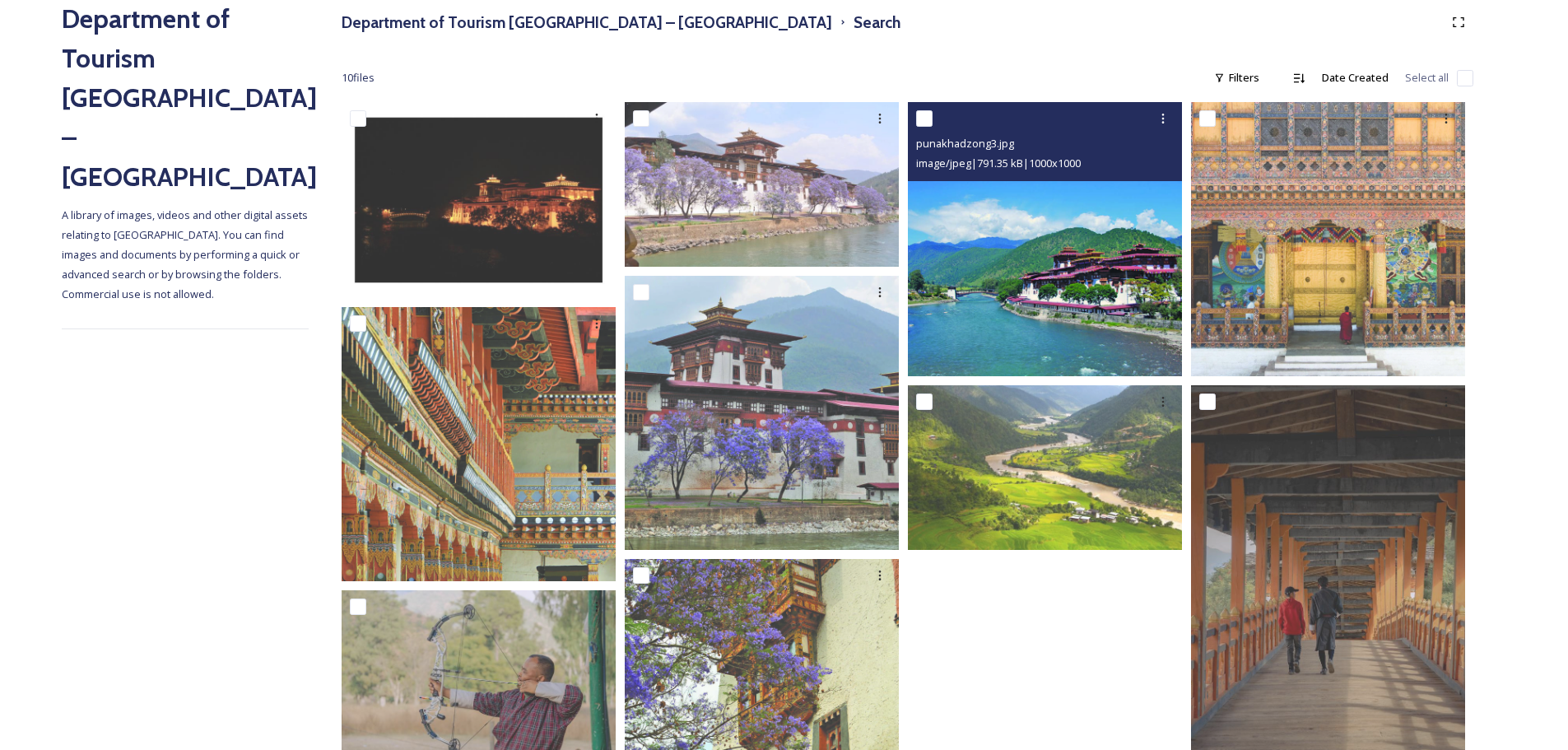
click at [1082, 244] on img at bounding box center [1044, 238] width 274 height 274
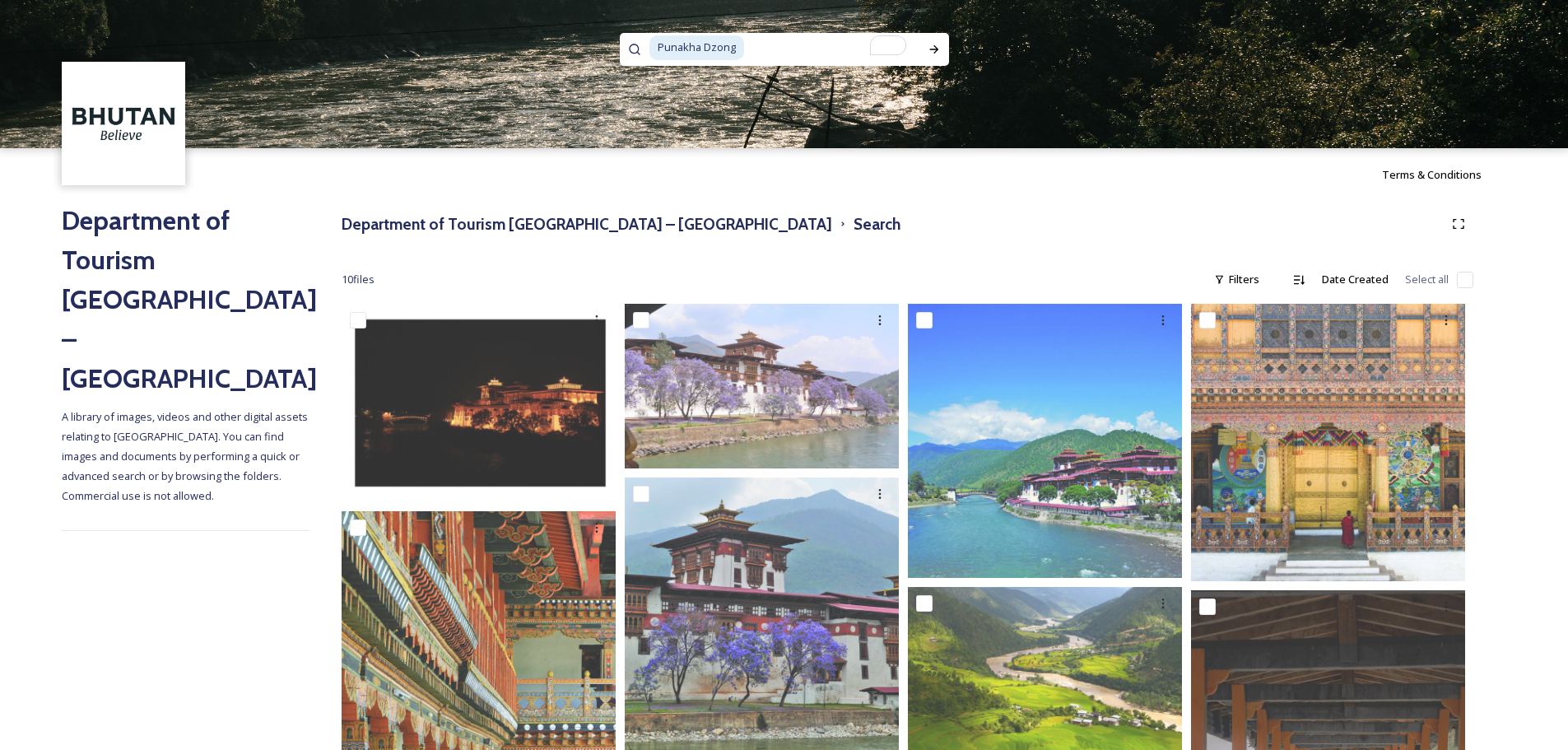
click at [803, 45] on input "To enrich screen reader interactions, please activate Accessibility in Grammarl…" at bounding box center [832, 47] width 174 height 36
type input "Punakha"
paste input "[PERSON_NAME]"
type input "[PERSON_NAME]"
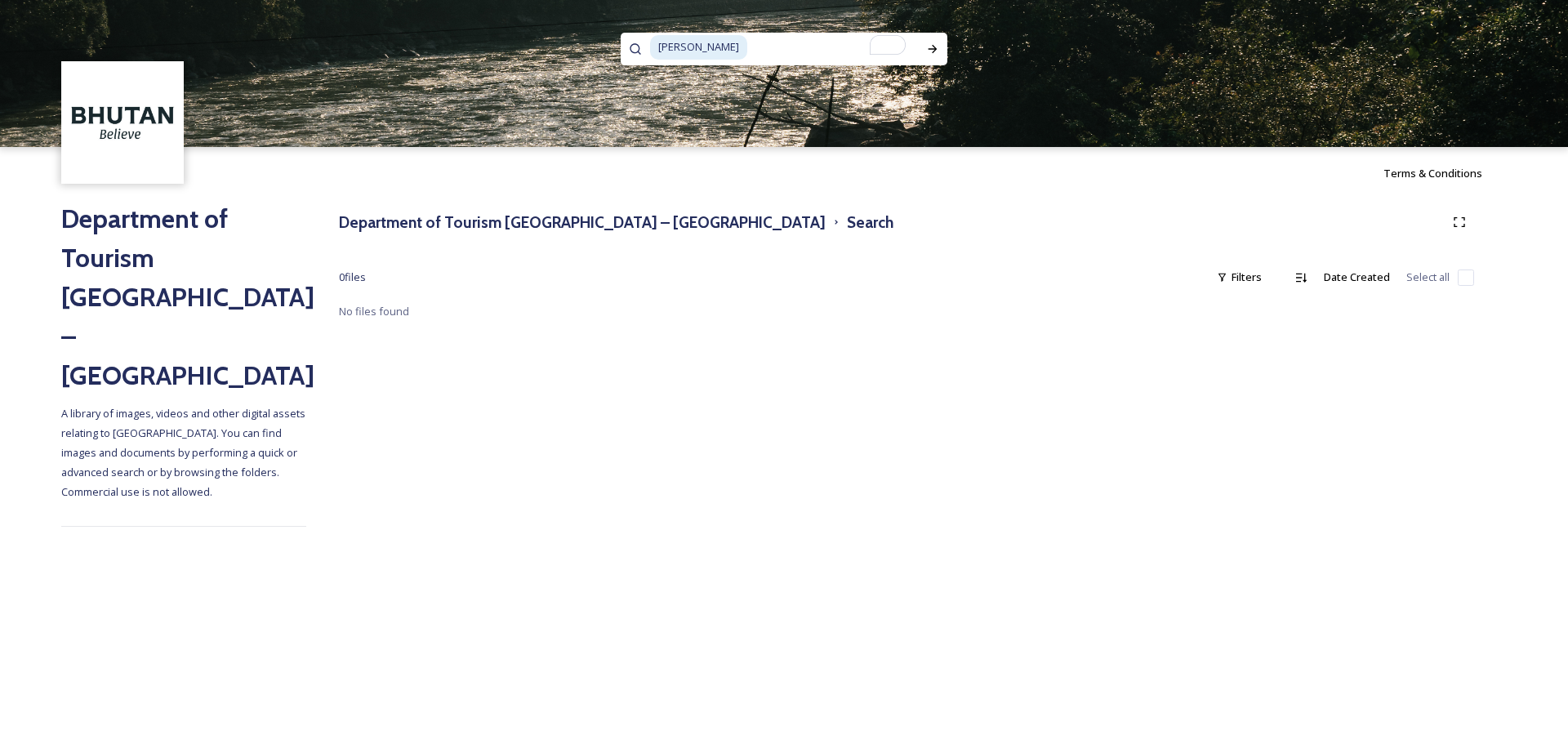
type input "Chimi"
paste input "Dochula"
type input "Dochula \"
type input "Dochula"
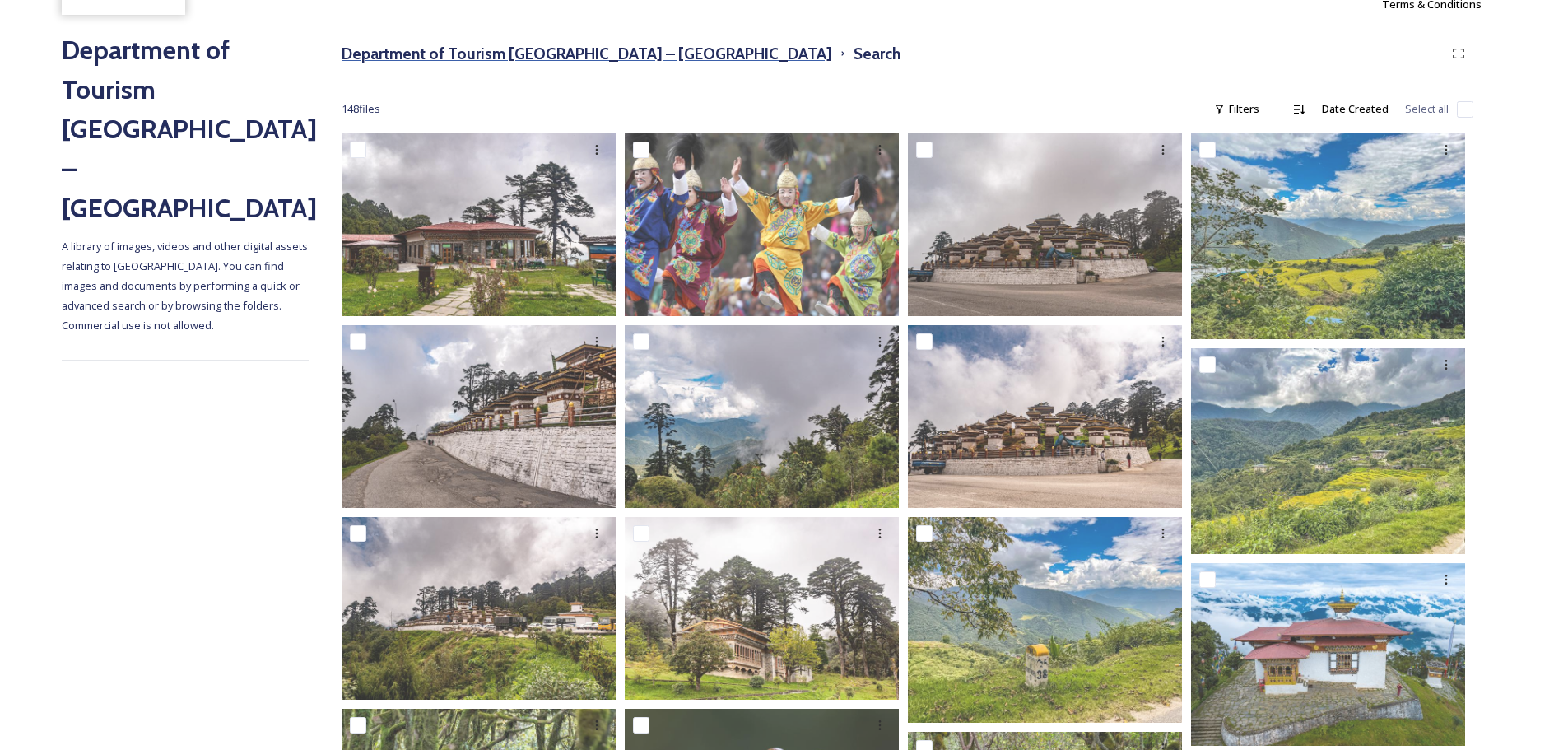
scroll to position [182, 0]
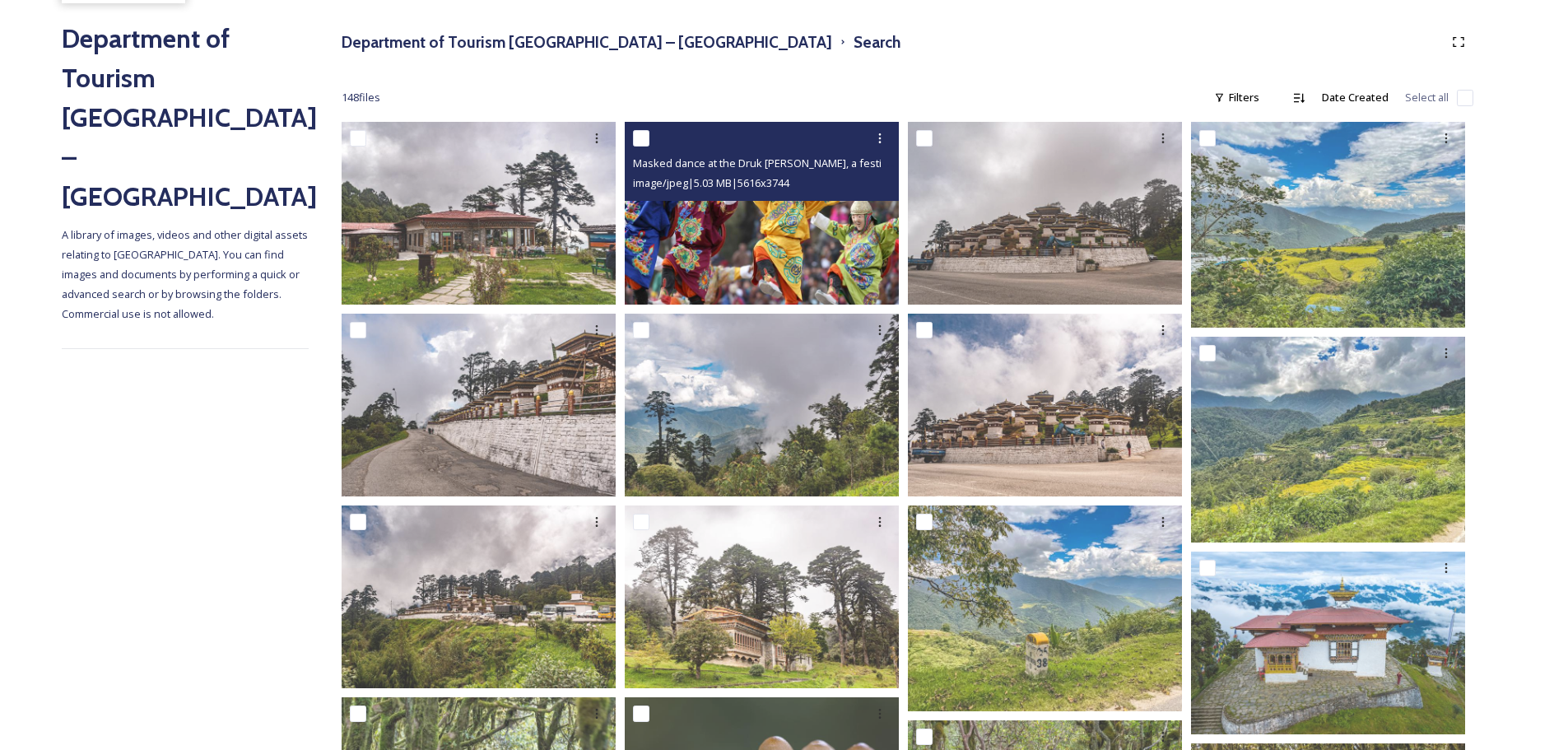
click at [791, 224] on img at bounding box center [761, 213] width 274 height 183
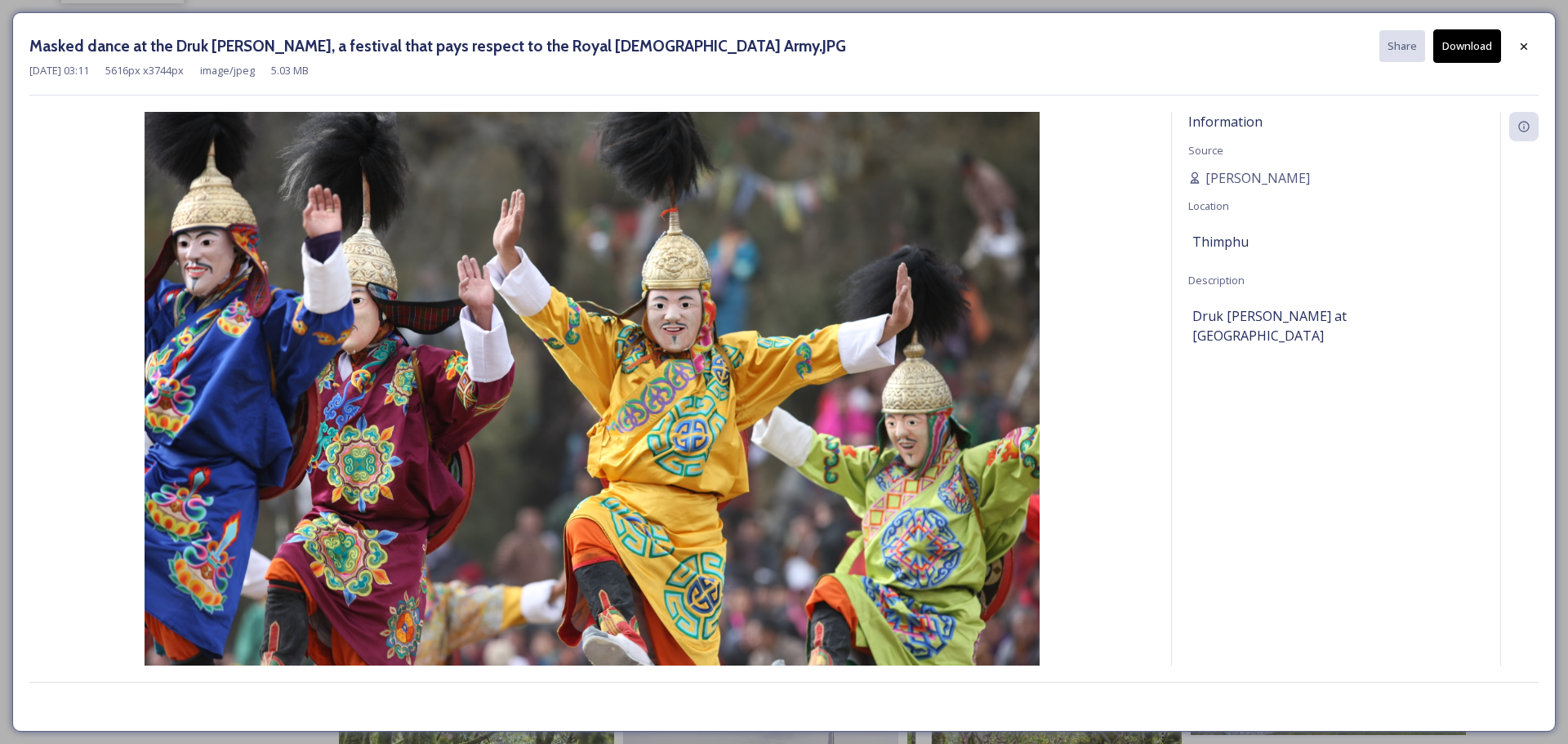
click at [1219, 64] on div "[DATE] 03:11 5616 px x 3744 px image/jpeg 5.03 MB" at bounding box center [784, 70] width 1509 height 16
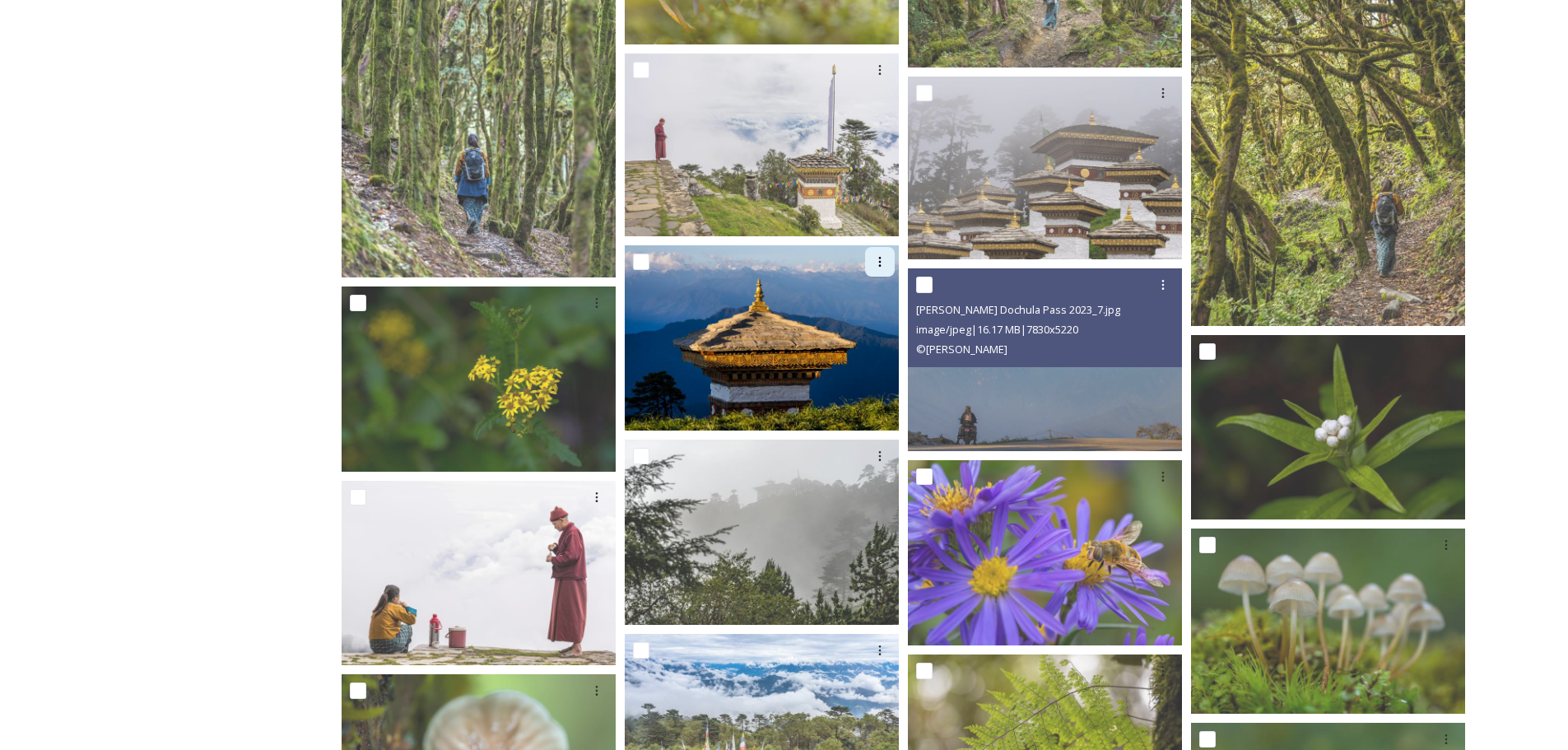
scroll to position [1018, 0]
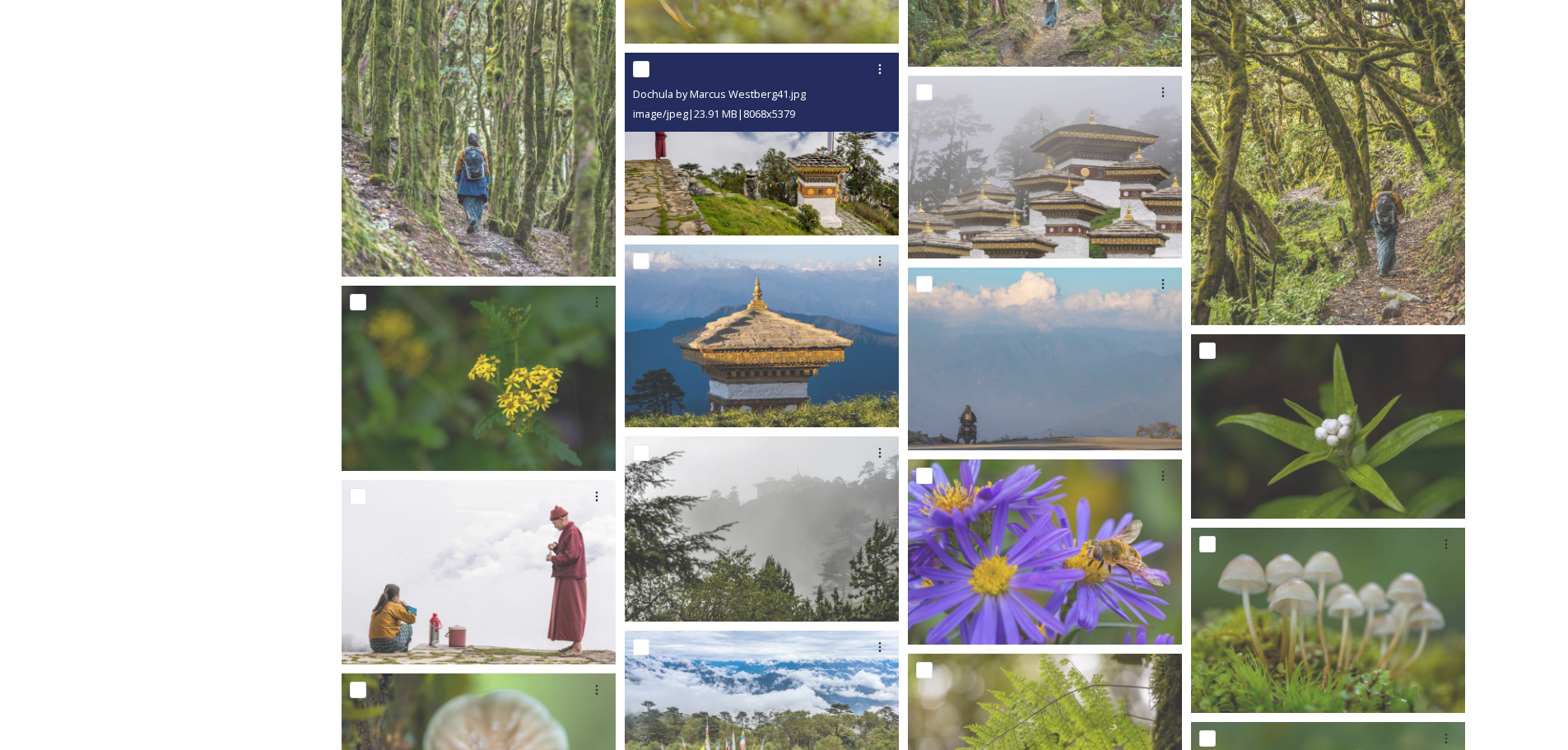
click at [774, 163] on img at bounding box center [761, 144] width 274 height 183
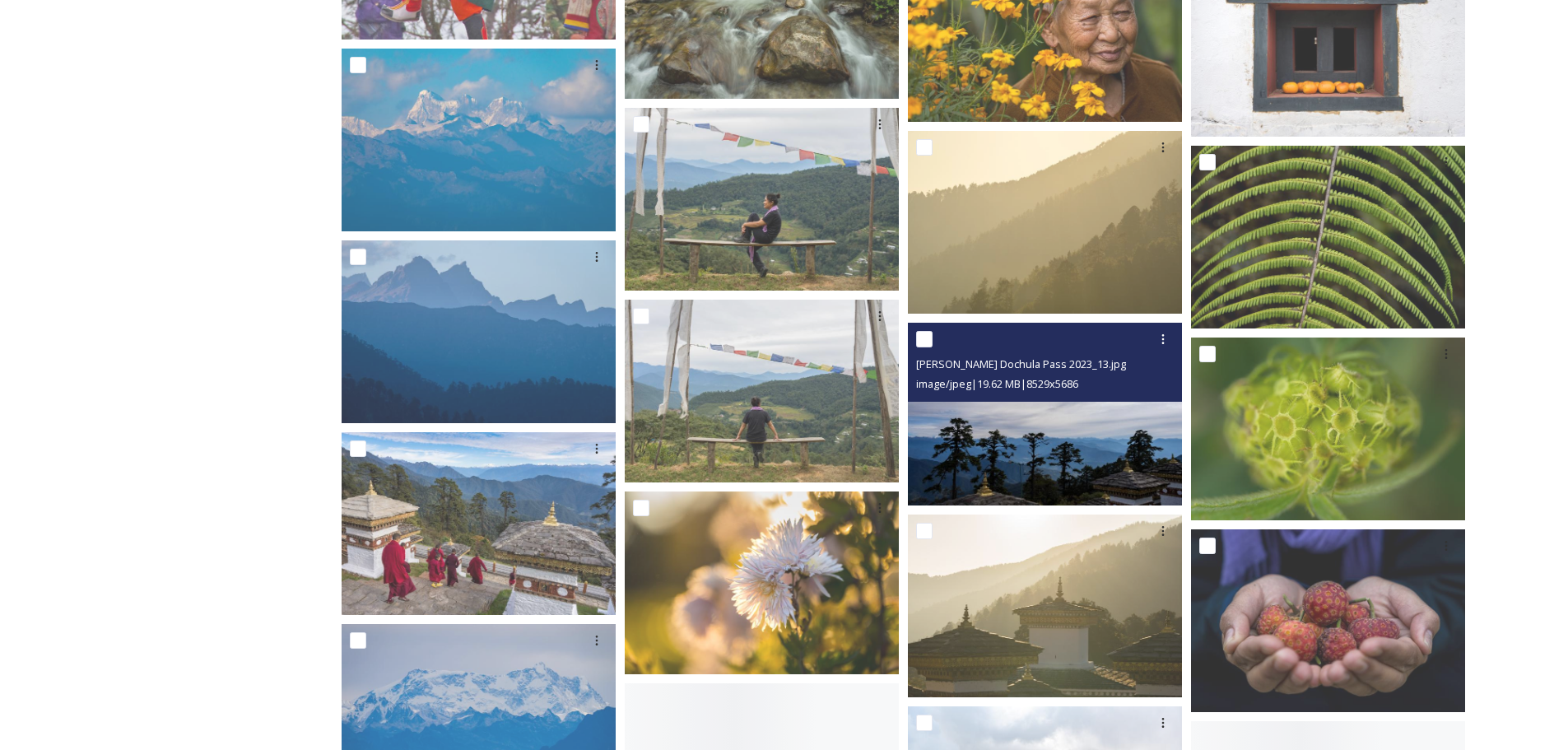
scroll to position [3073, 0]
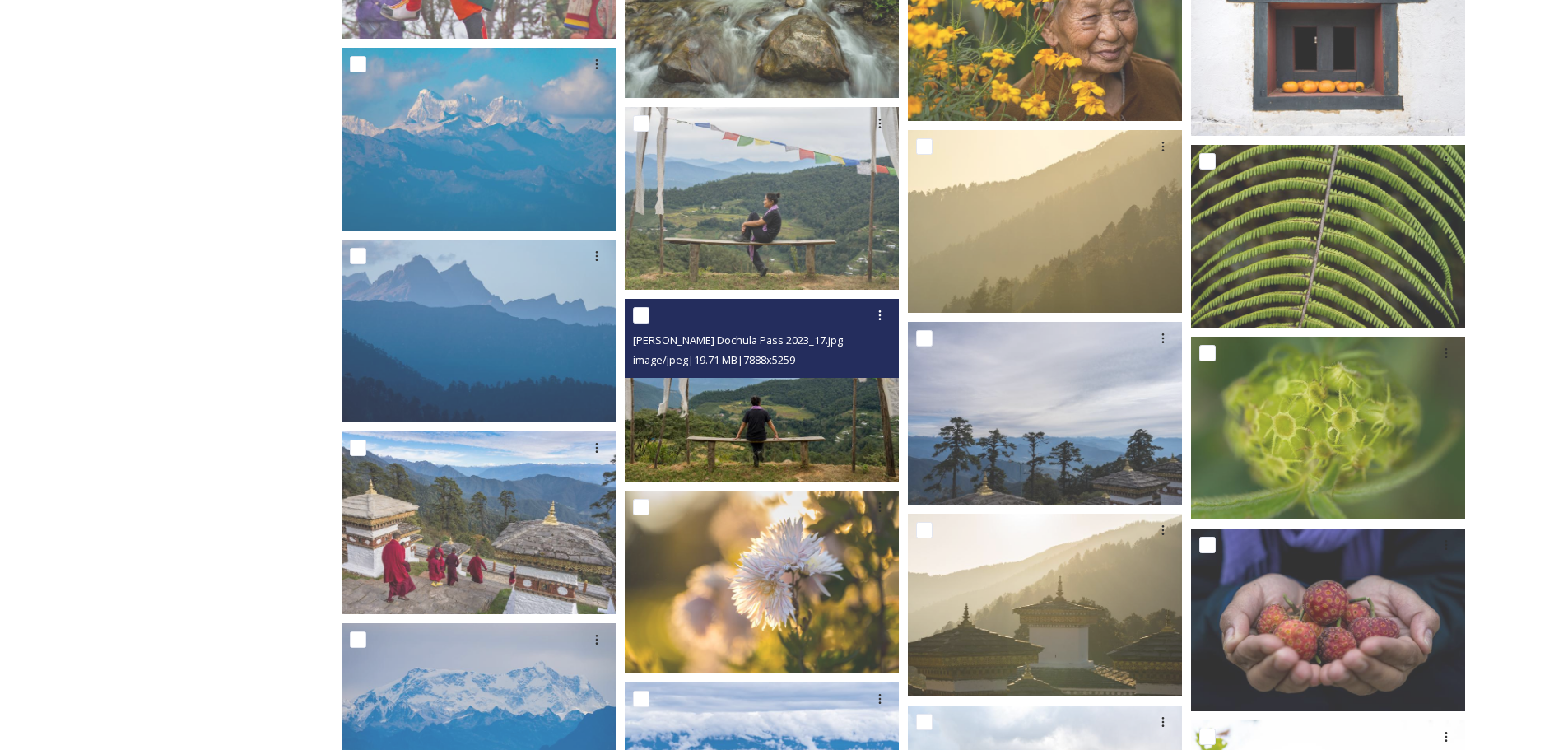
click at [830, 410] on img at bounding box center [761, 390] width 274 height 183
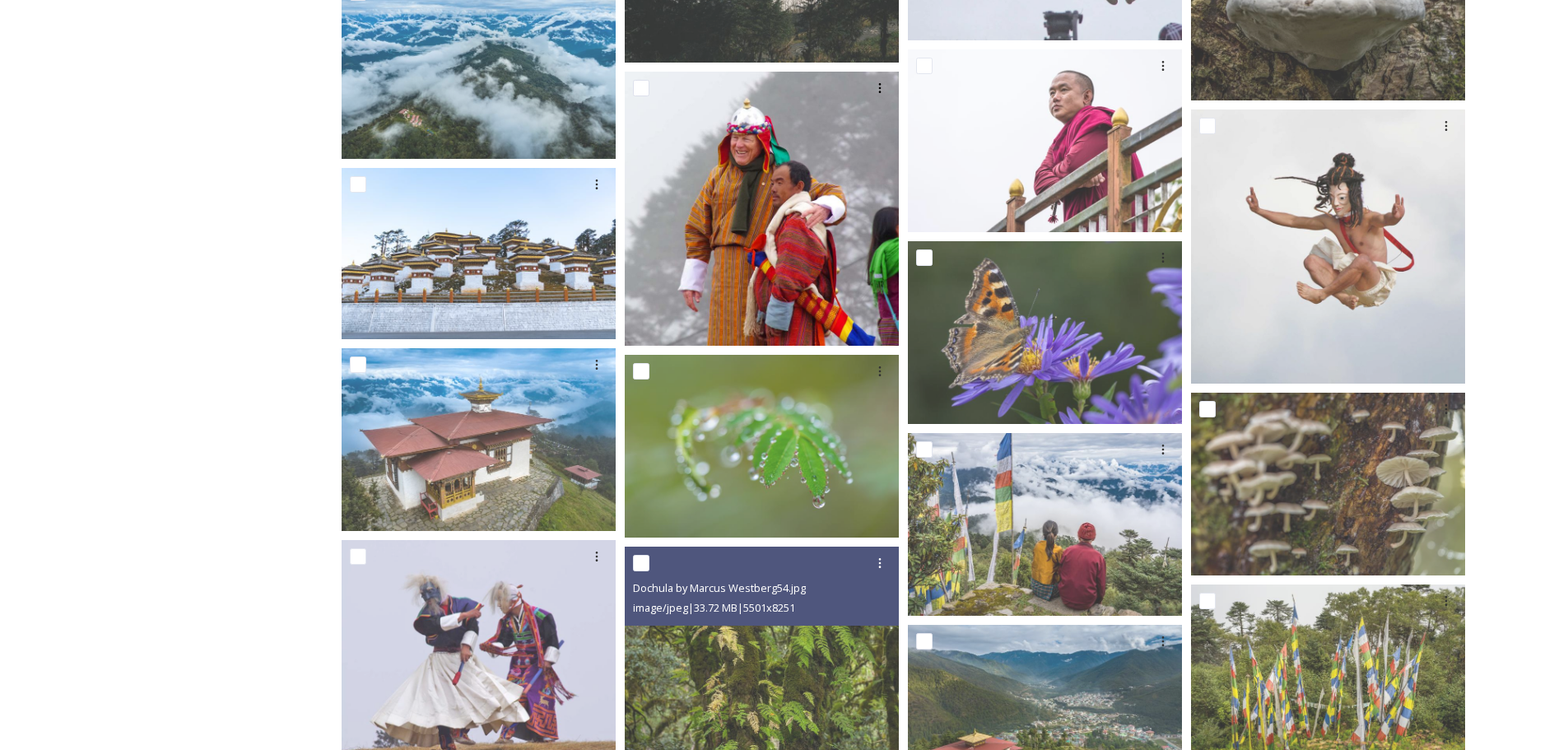
scroll to position [4489, 0]
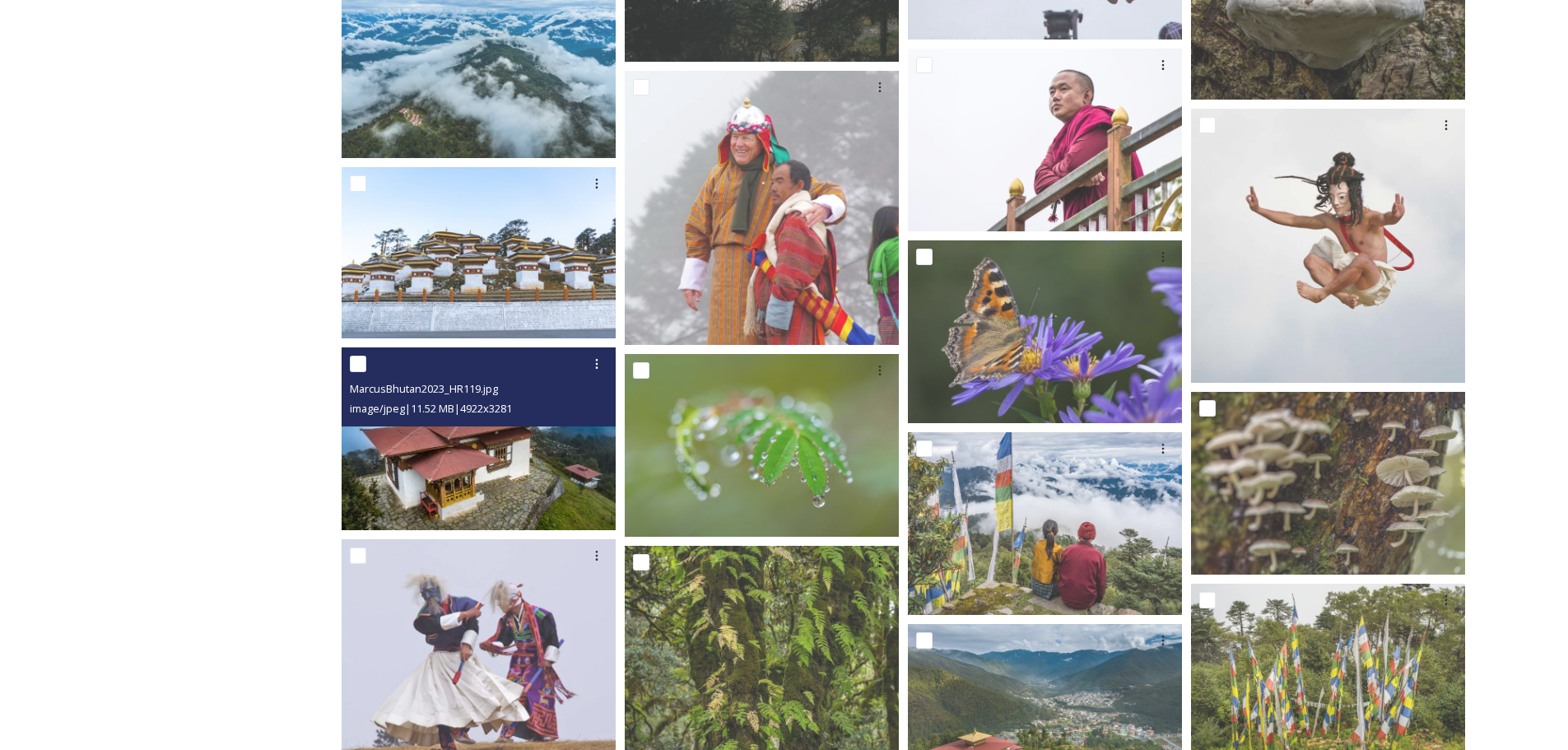
click at [532, 461] on img at bounding box center [478, 437] width 274 height 183
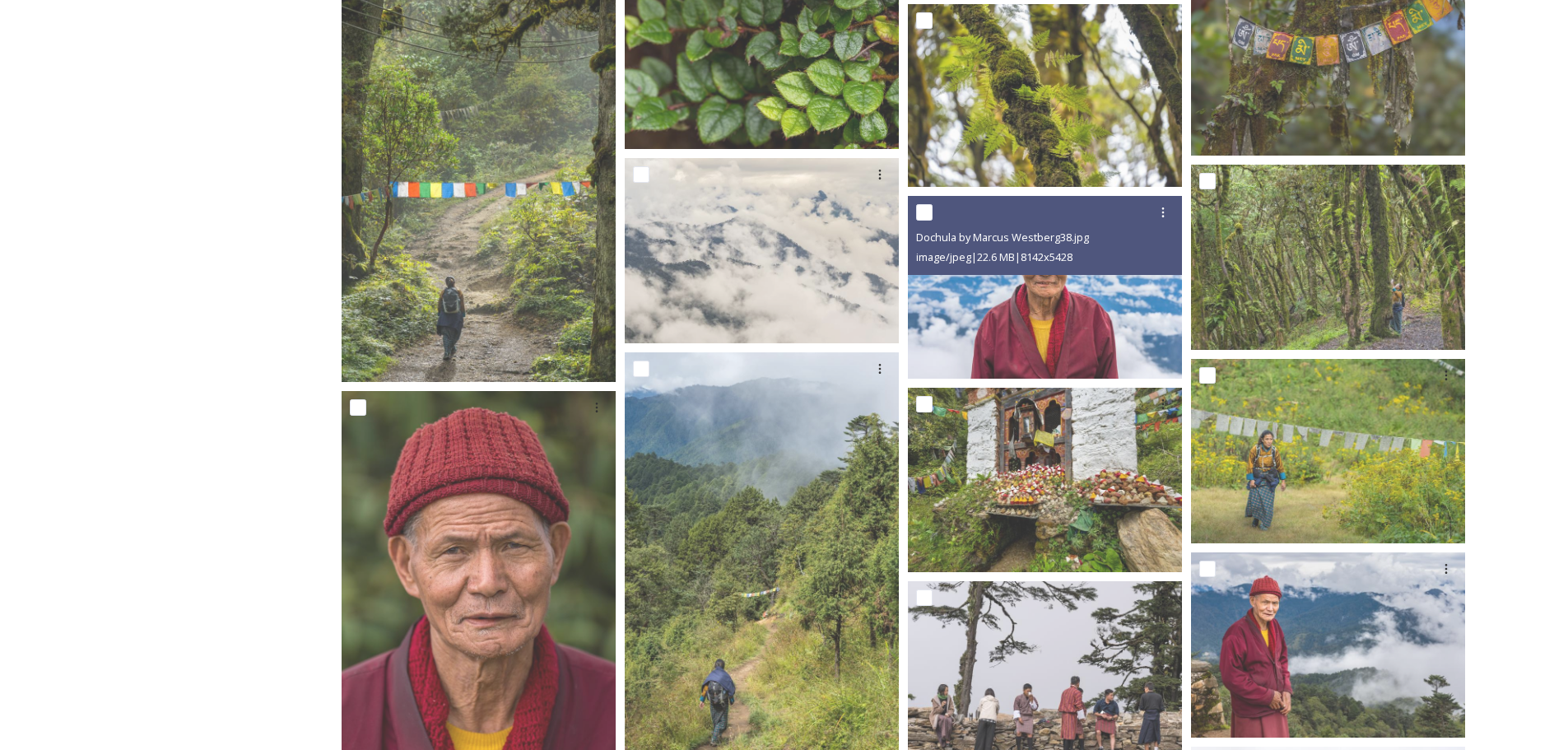
scroll to position [6165, 0]
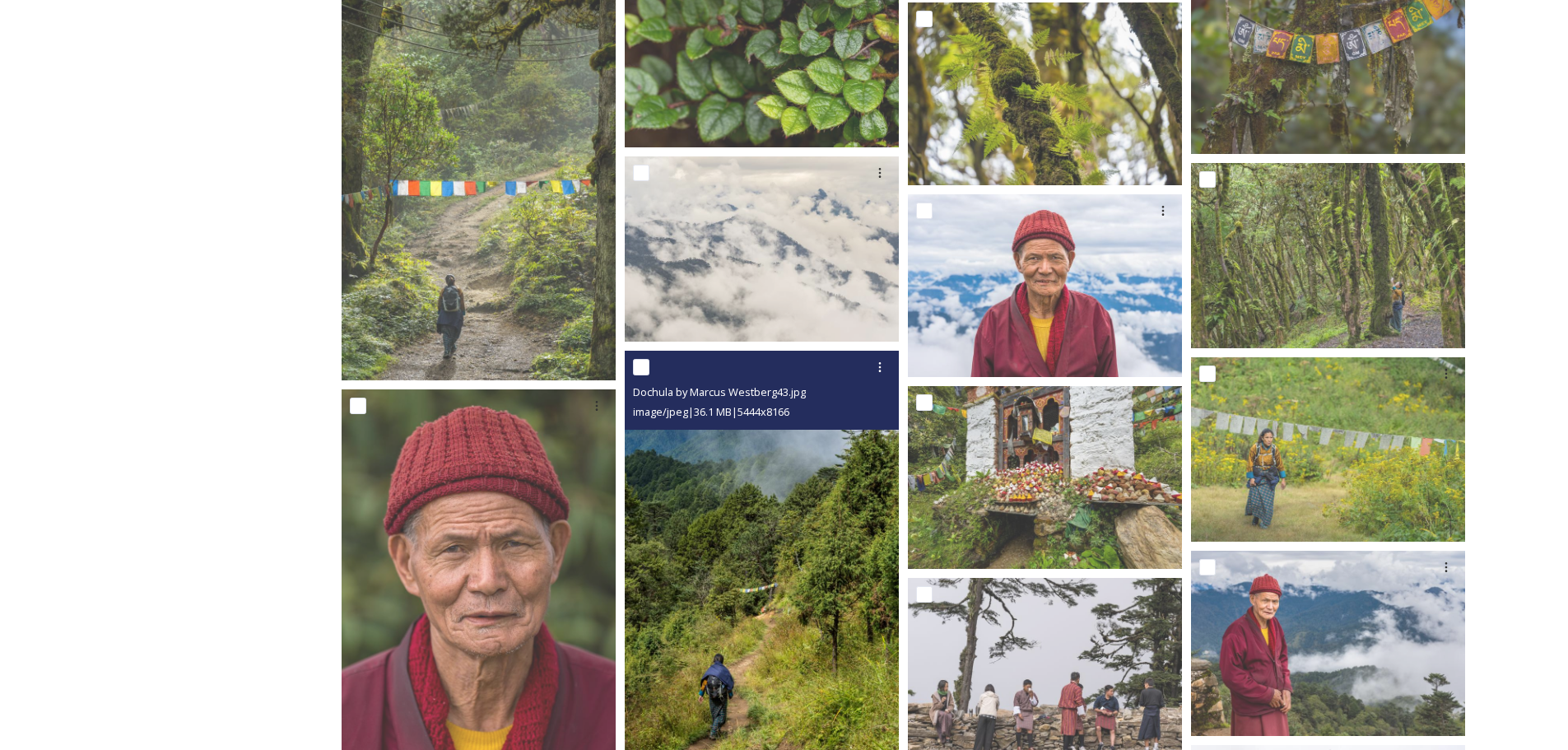
click at [767, 576] on img at bounding box center [761, 556] width 274 height 411
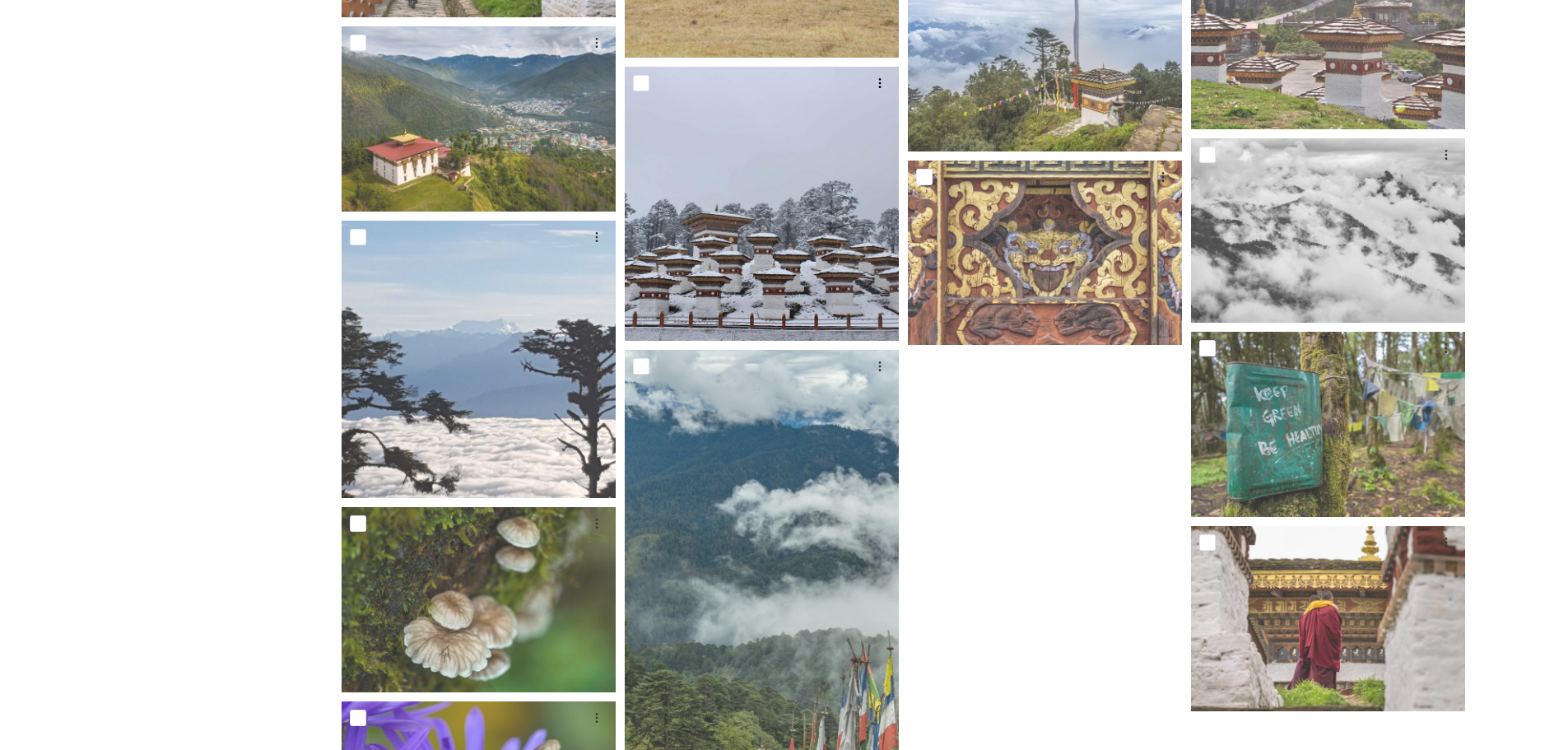
scroll to position [7730, 0]
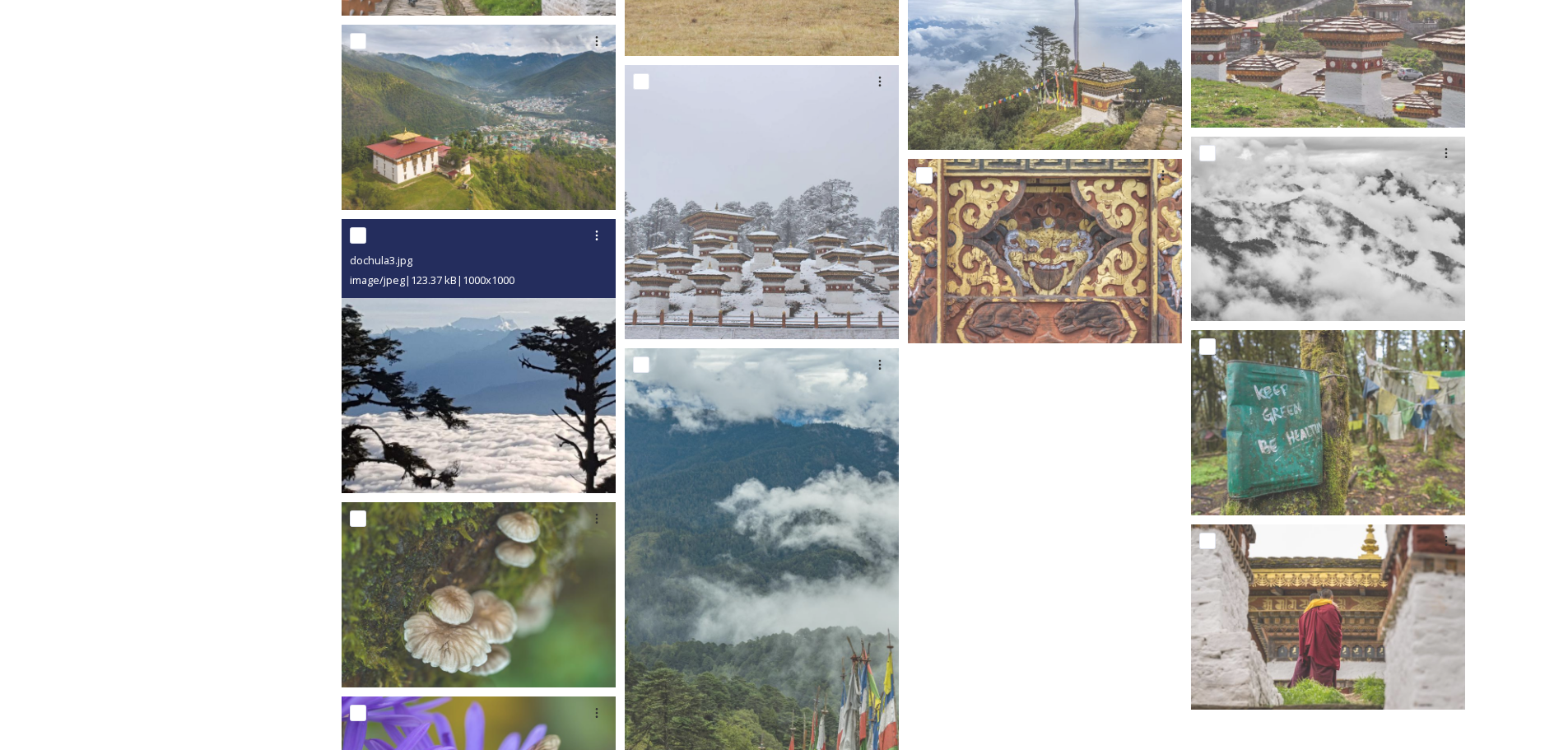
click at [449, 388] on img at bounding box center [478, 356] width 274 height 274
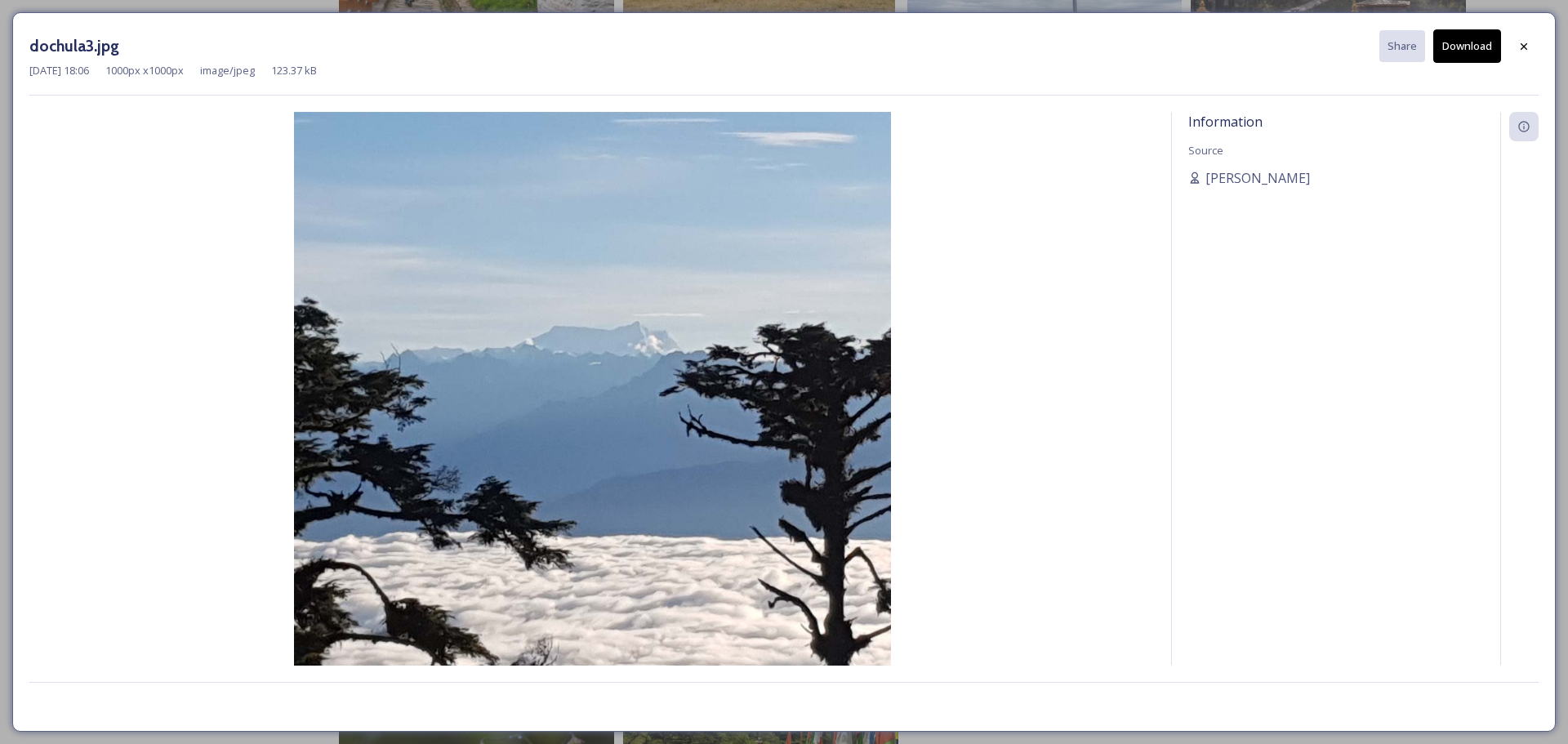
drag, startPoint x: 672, startPoint y: 335, endPoint x: 828, endPoint y: 340, distance: 156.1
click at [828, 340] on img at bounding box center [592, 410] width 1126 height 597
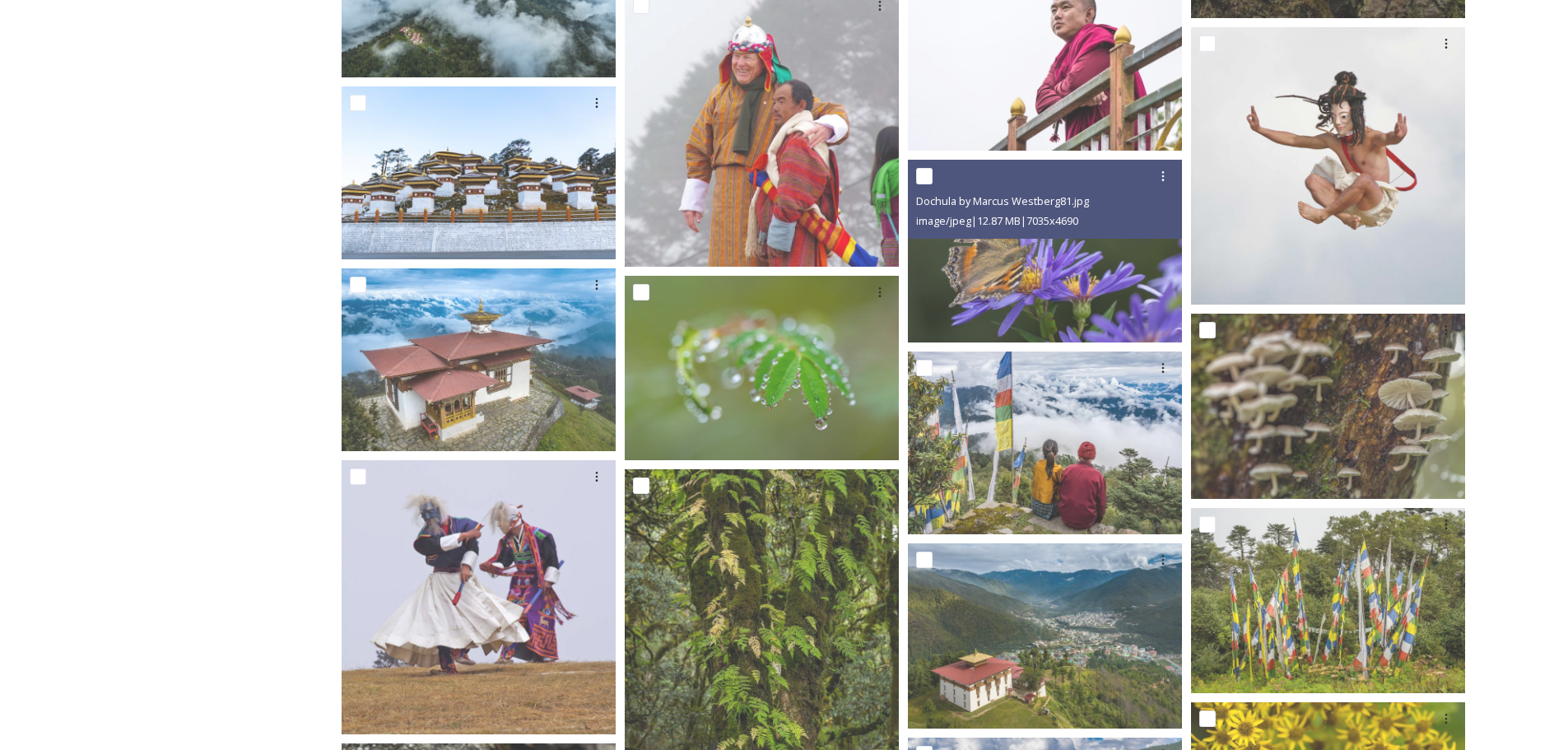
scroll to position [4619, 0]
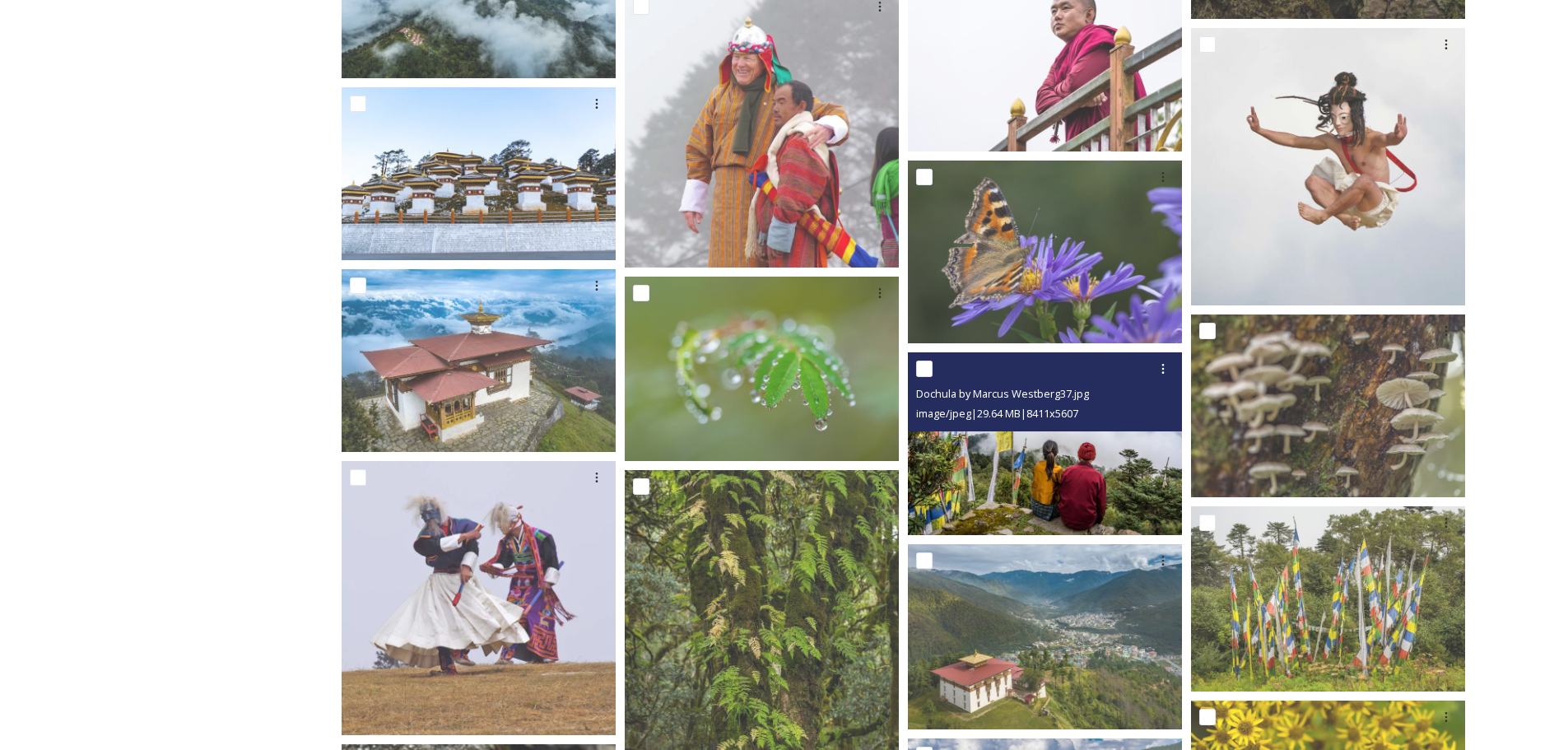
click at [1173, 463] on img at bounding box center [1044, 443] width 274 height 183
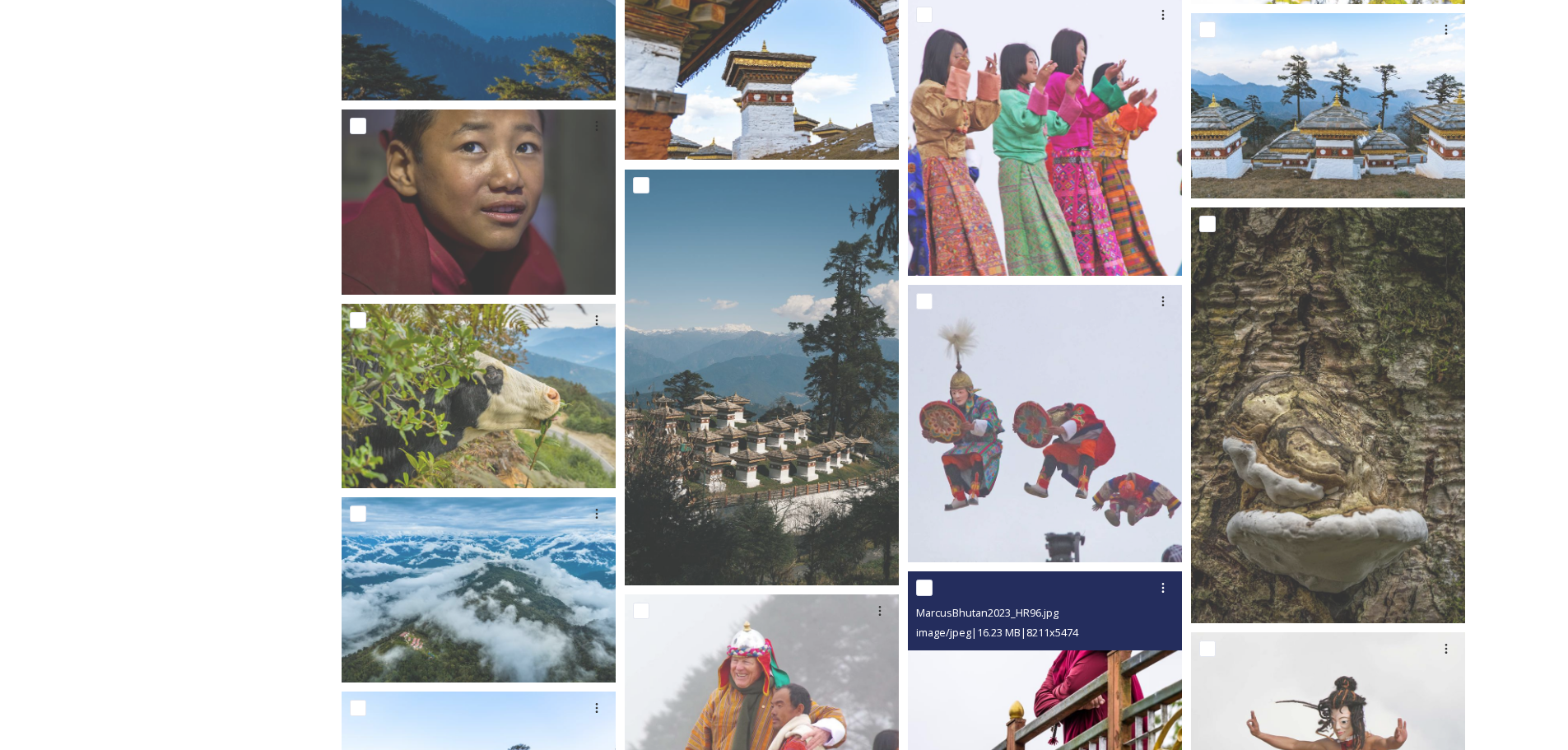
scroll to position [4005, 0]
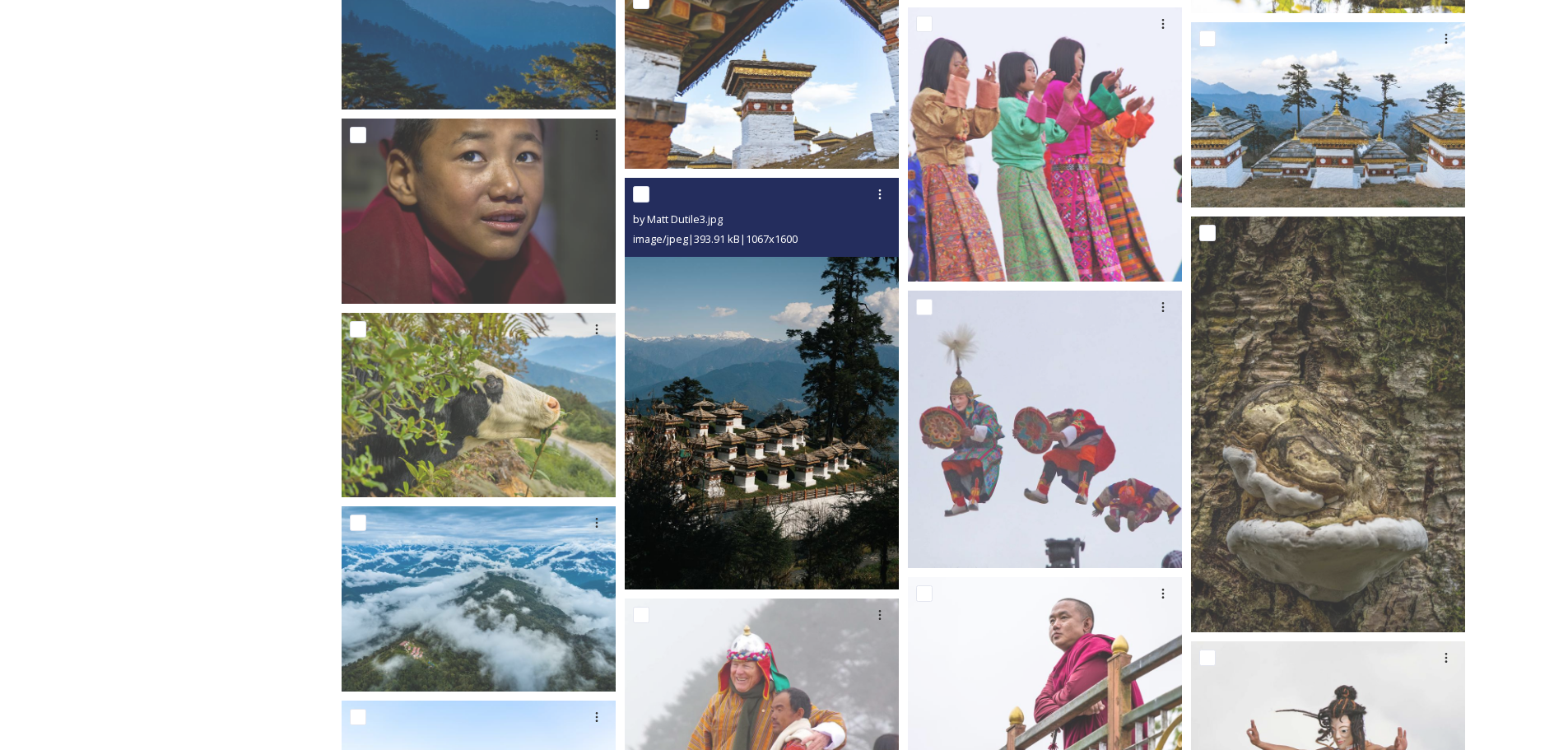
click at [752, 332] on img at bounding box center [761, 383] width 274 height 410
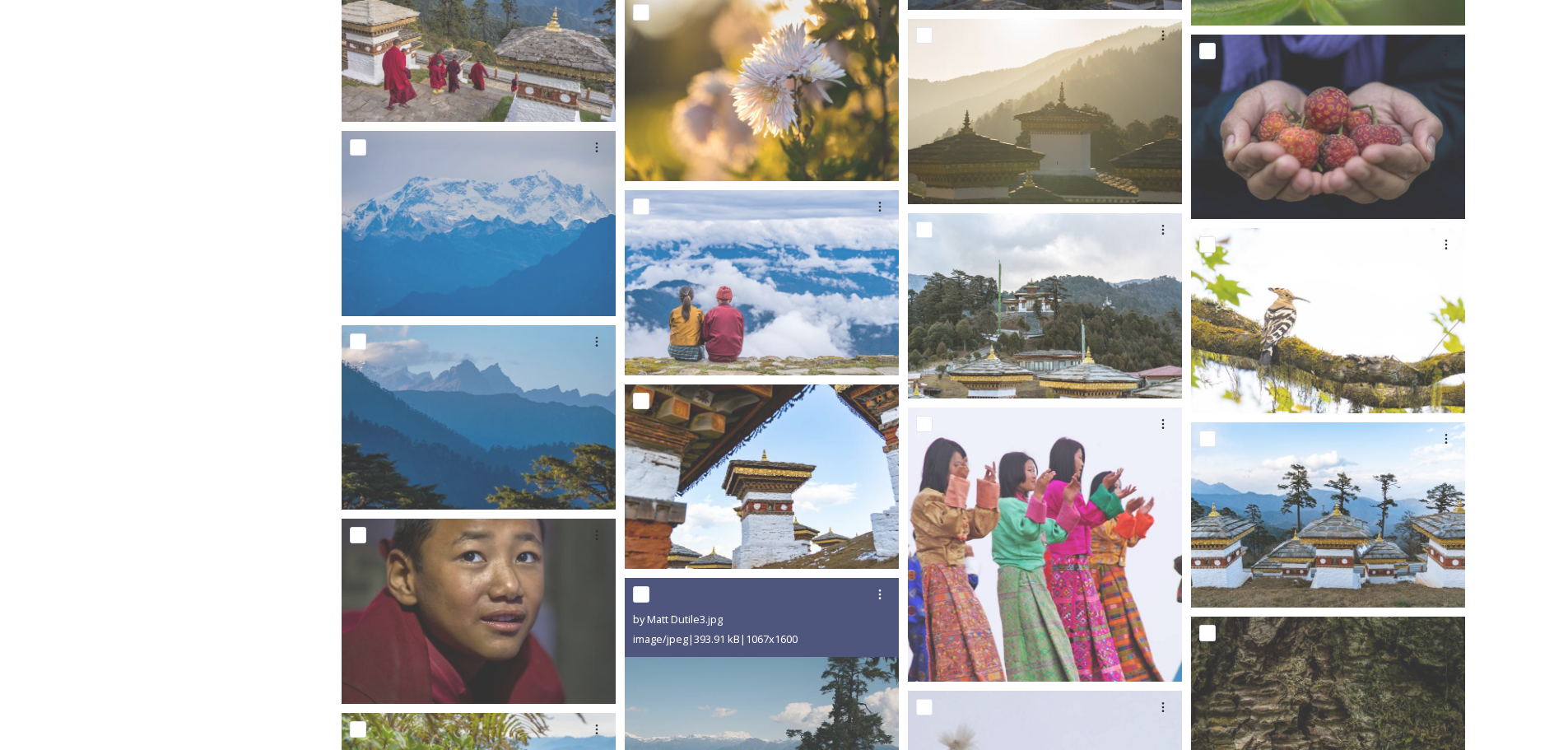
scroll to position [3567, 0]
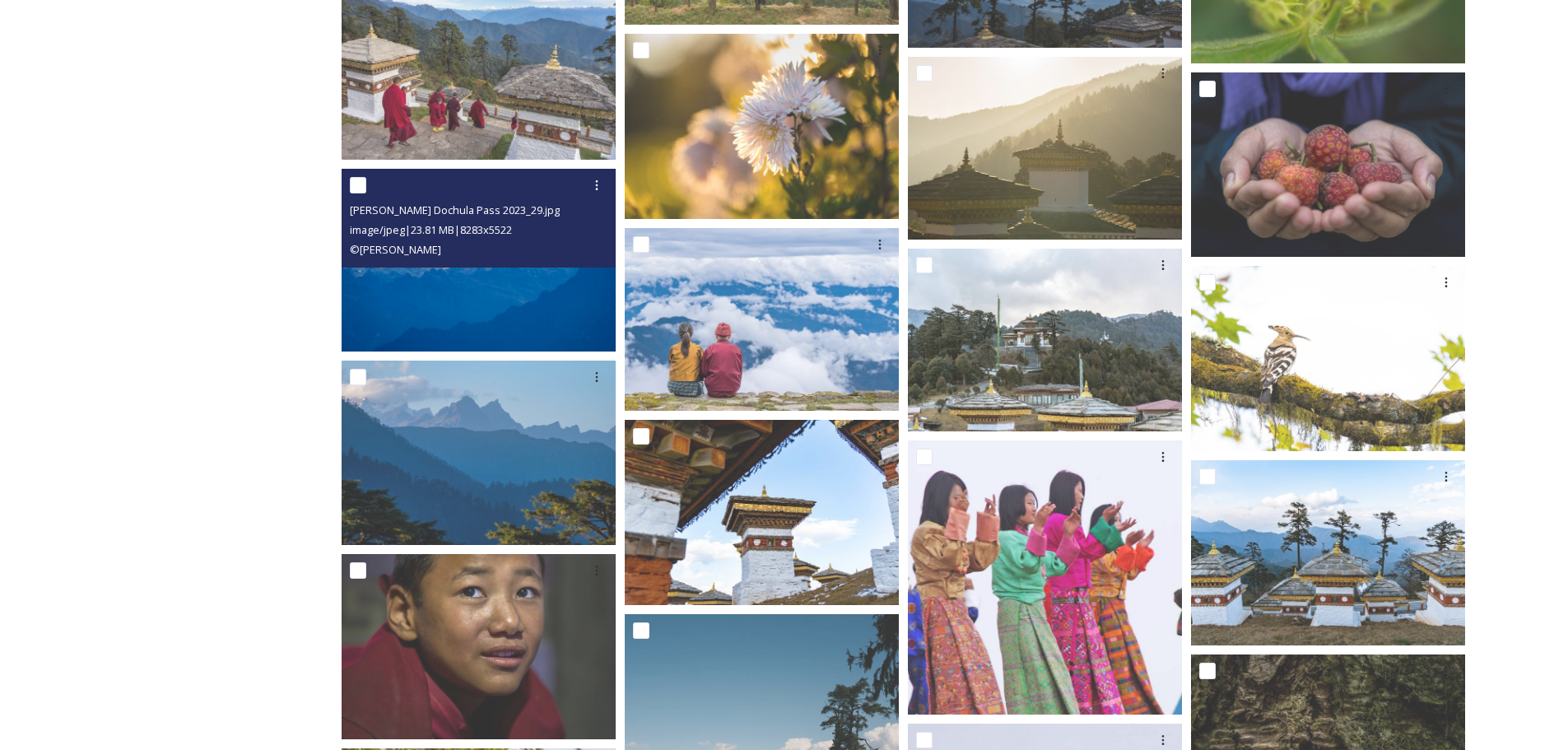
click at [484, 288] on img at bounding box center [478, 260] width 274 height 183
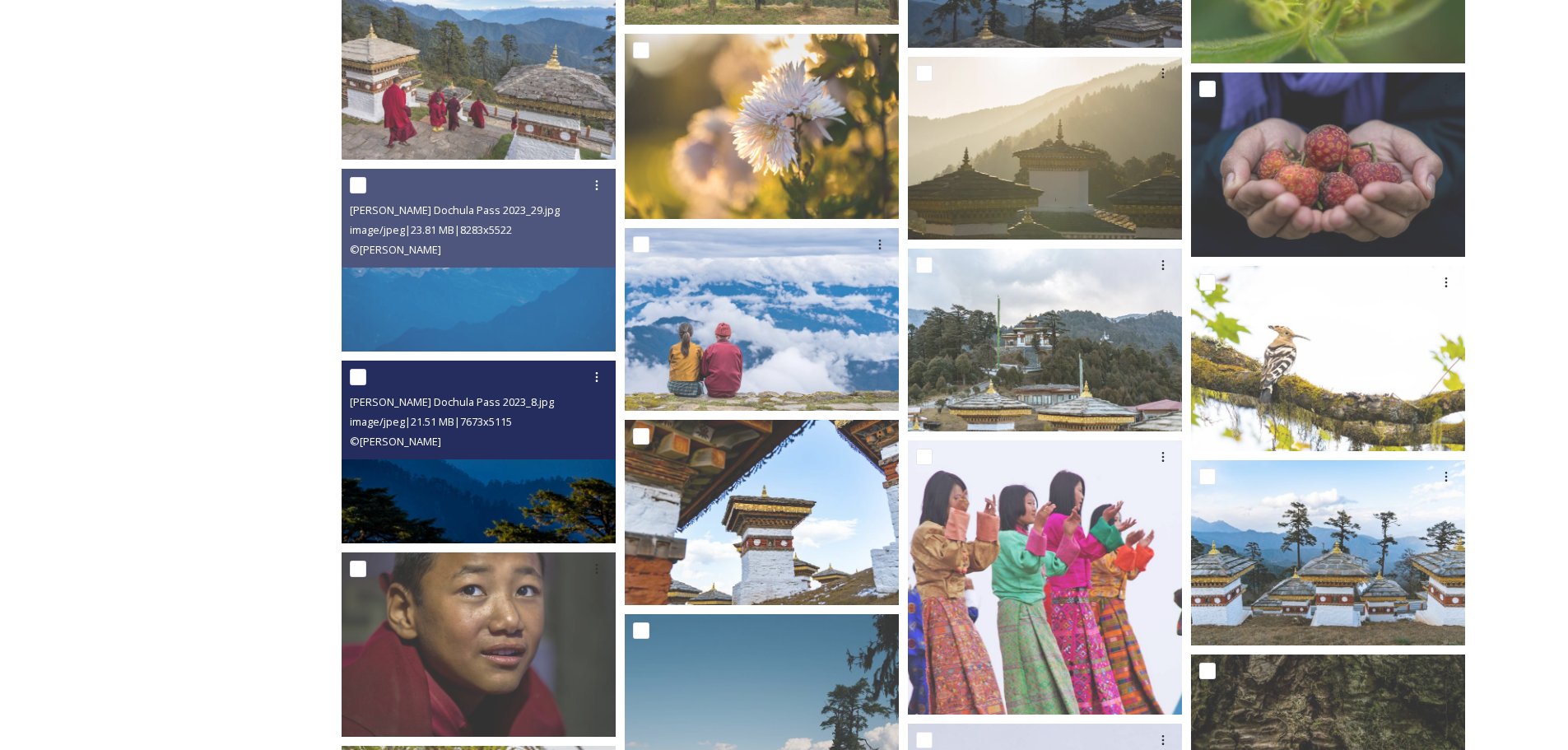
click at [501, 462] on img at bounding box center [478, 452] width 274 height 183
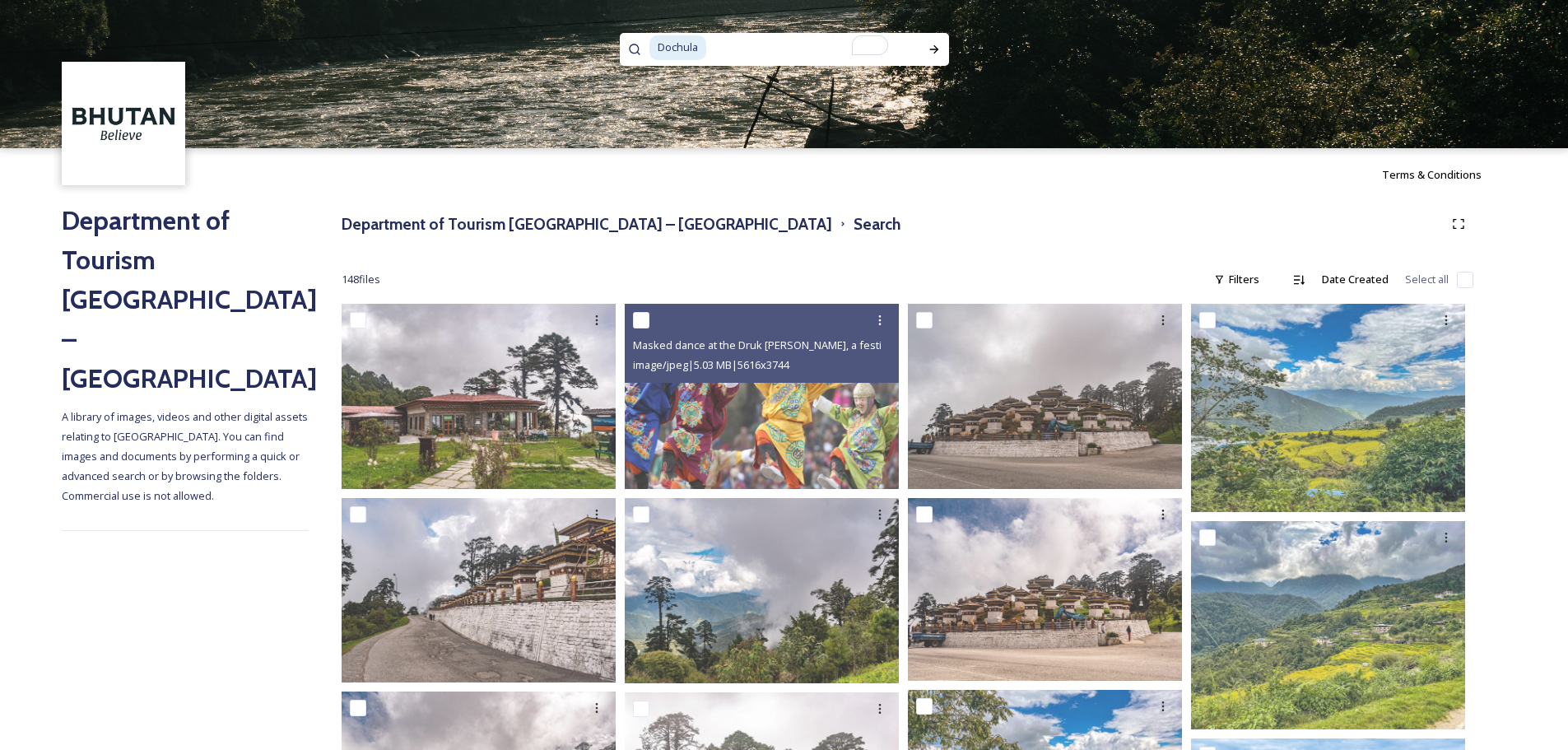
click at [798, 61] on input "To enrich screen reader interactions, please activate Accessibility in Grammarl…" at bounding box center [805, 47] width 196 height 36
type input "Do"
paste input "[PERSON_NAME]"
type input "[PERSON_NAME]"
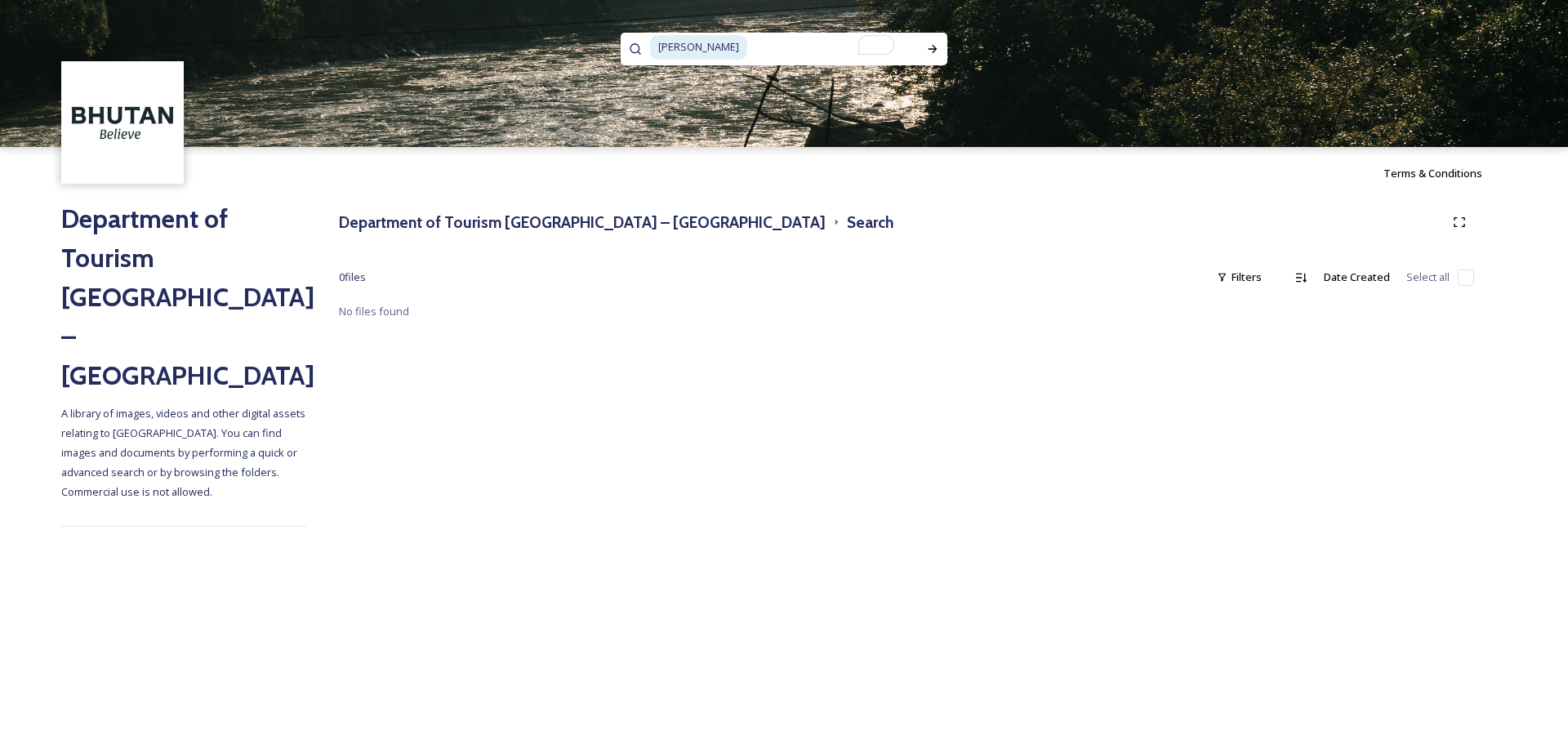
type input "Ema"
paste input "Phaksha Paa"
type input "Phaksha Paa"
type input "Phaksha"
type input "P"
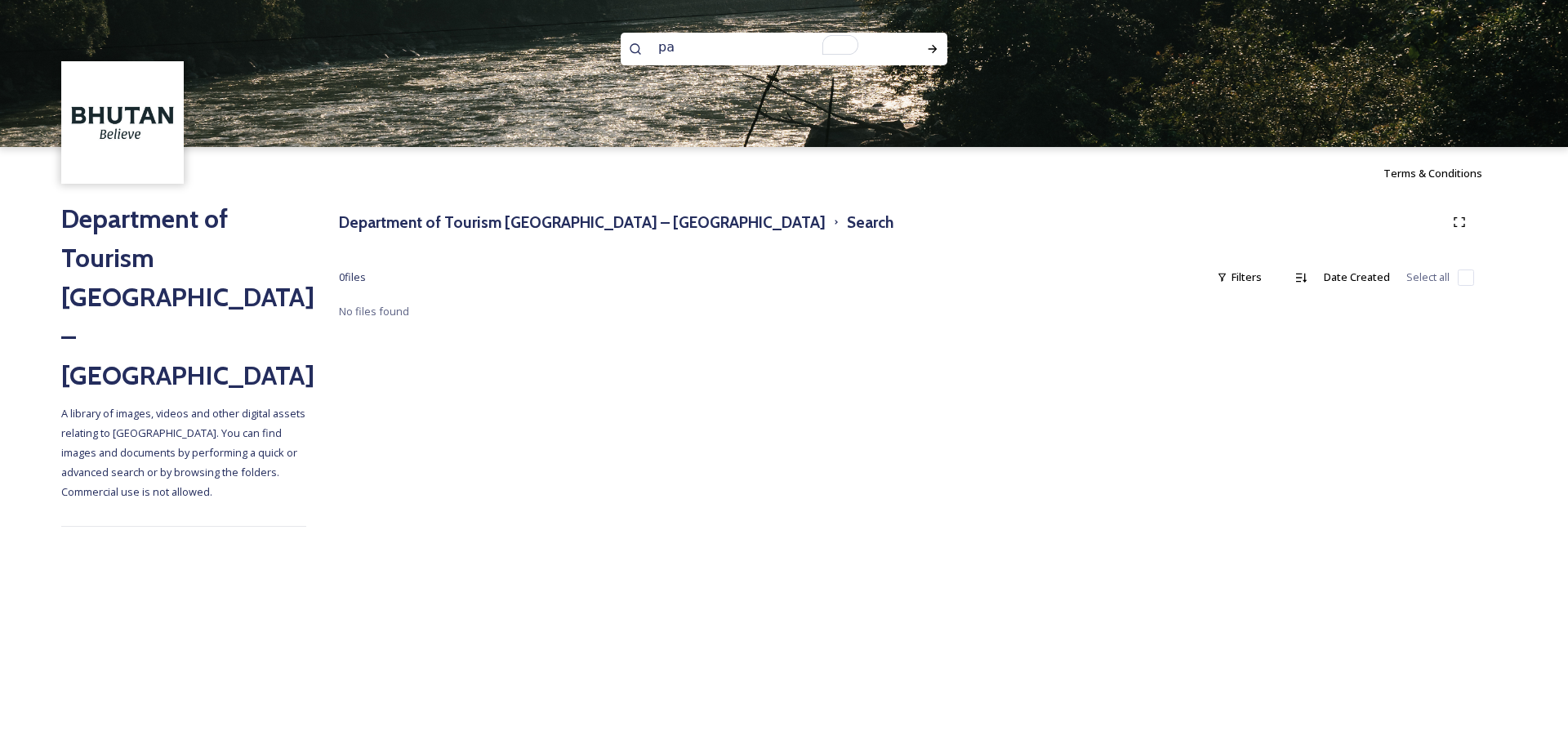
type input "paa"
type input "p"
type input "food"
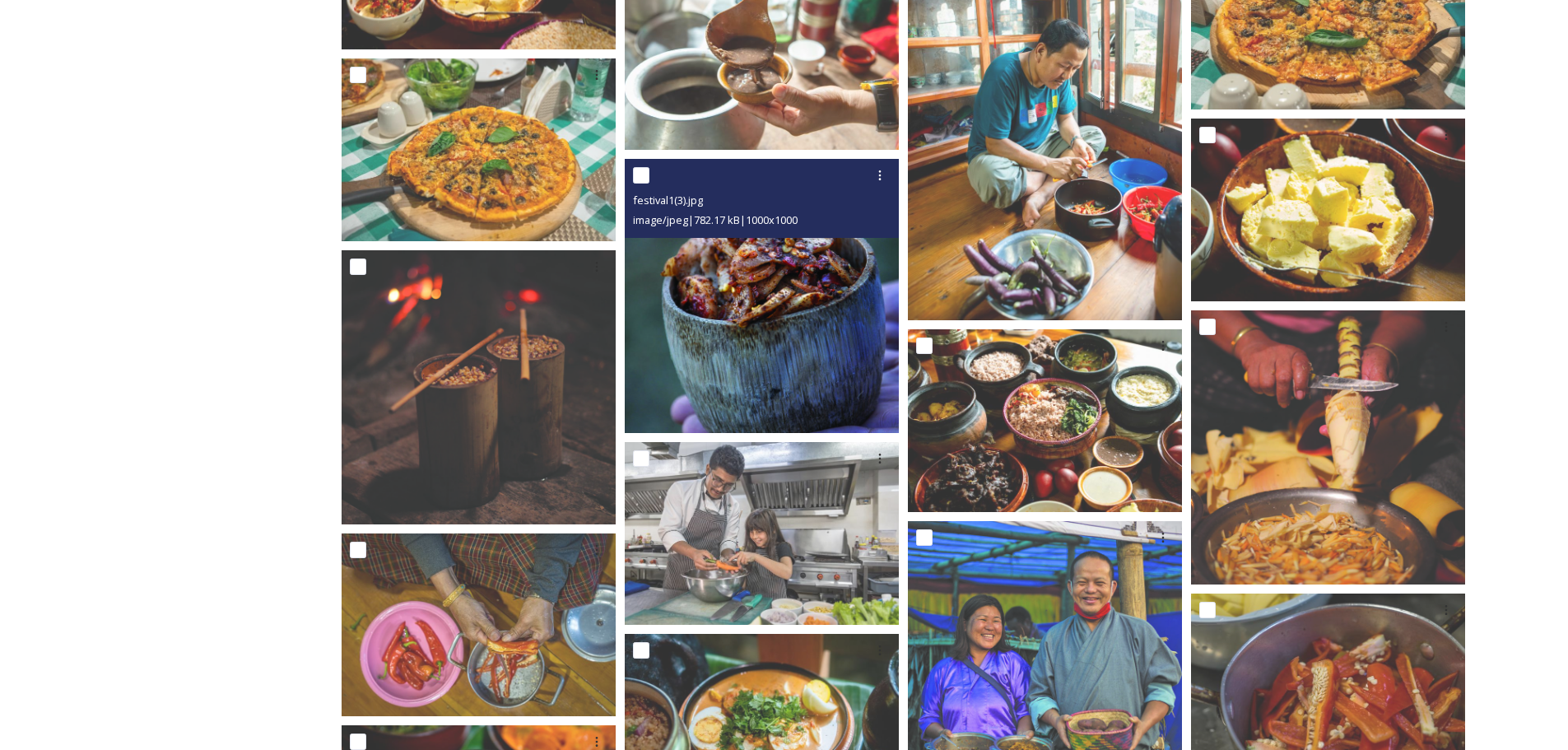
scroll to position [10723, 0]
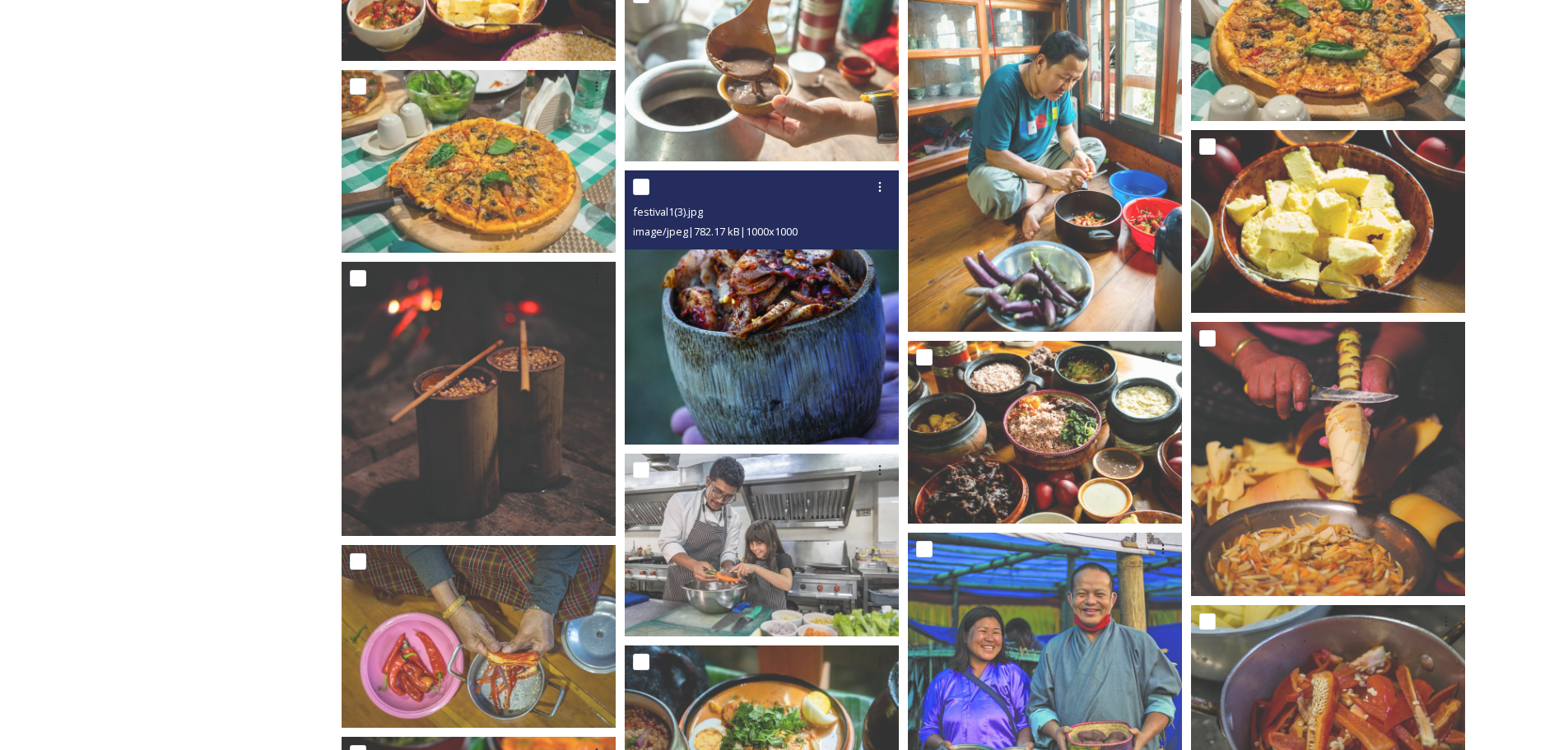
click at [748, 317] on img at bounding box center [761, 307] width 274 height 274
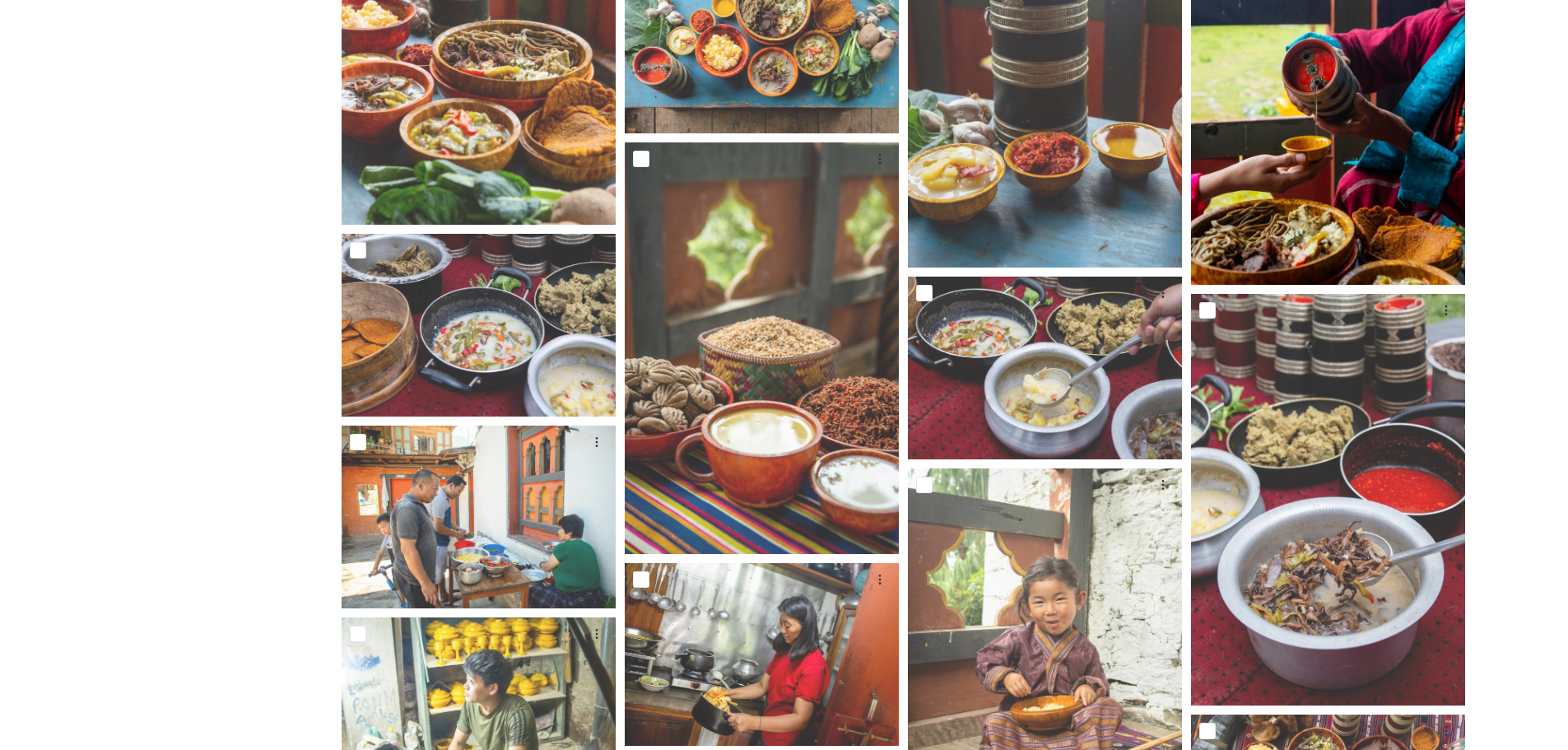
scroll to position [9563, 0]
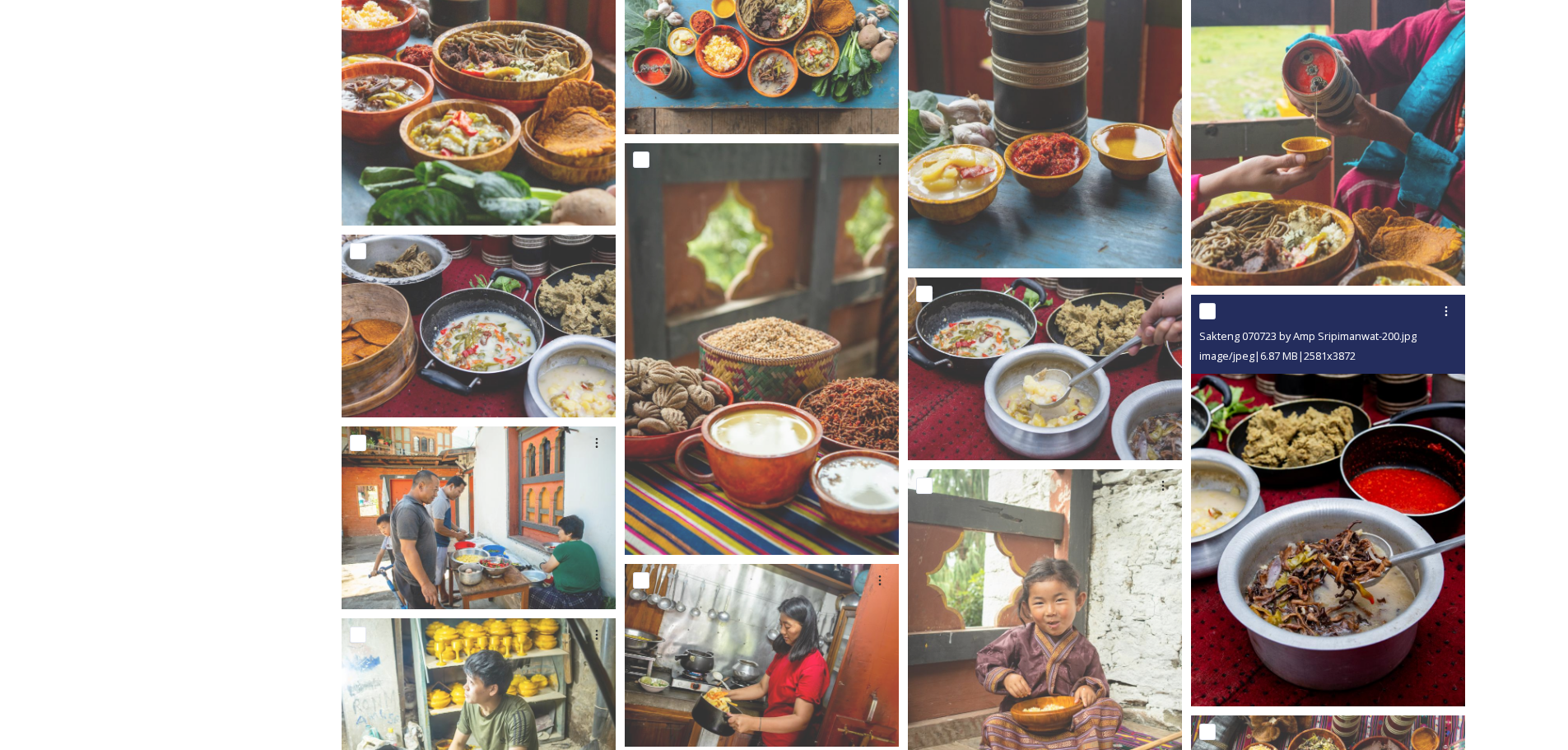
click at [1366, 399] on img at bounding box center [1327, 501] width 274 height 411
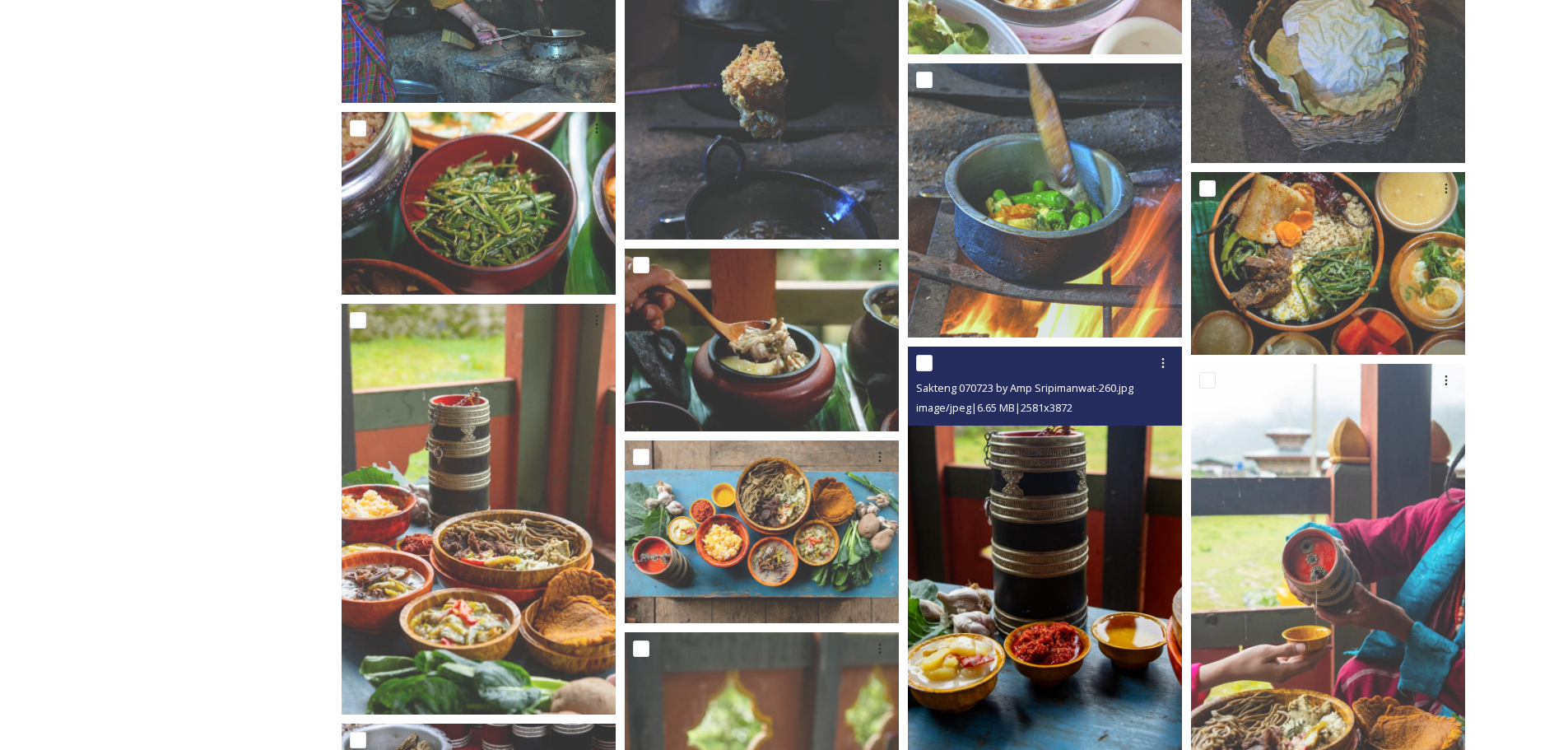
scroll to position [9058, 0]
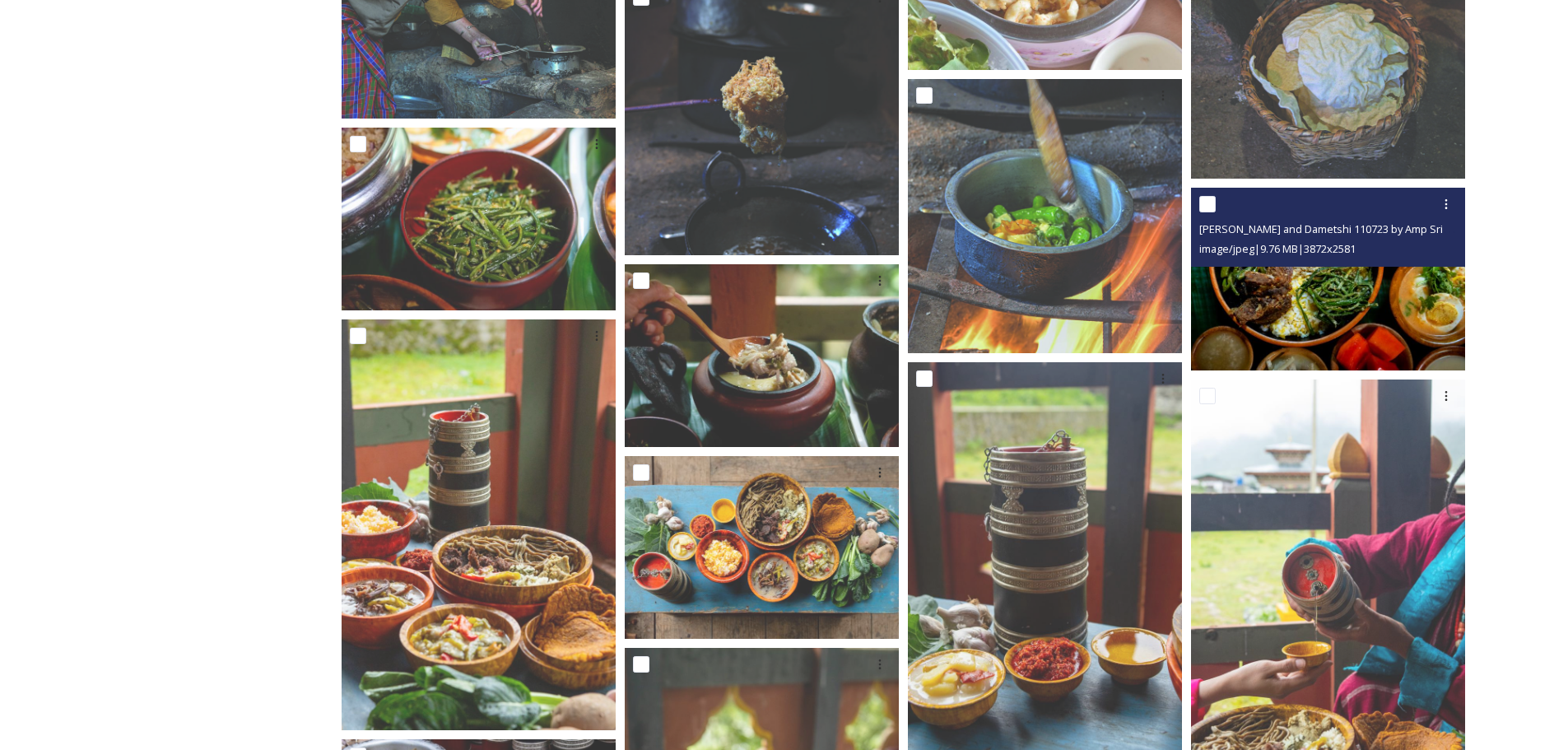
click at [1334, 206] on div at bounding box center [1330, 204] width 262 height 29
click at [1372, 335] on img at bounding box center [1327, 278] width 274 height 183
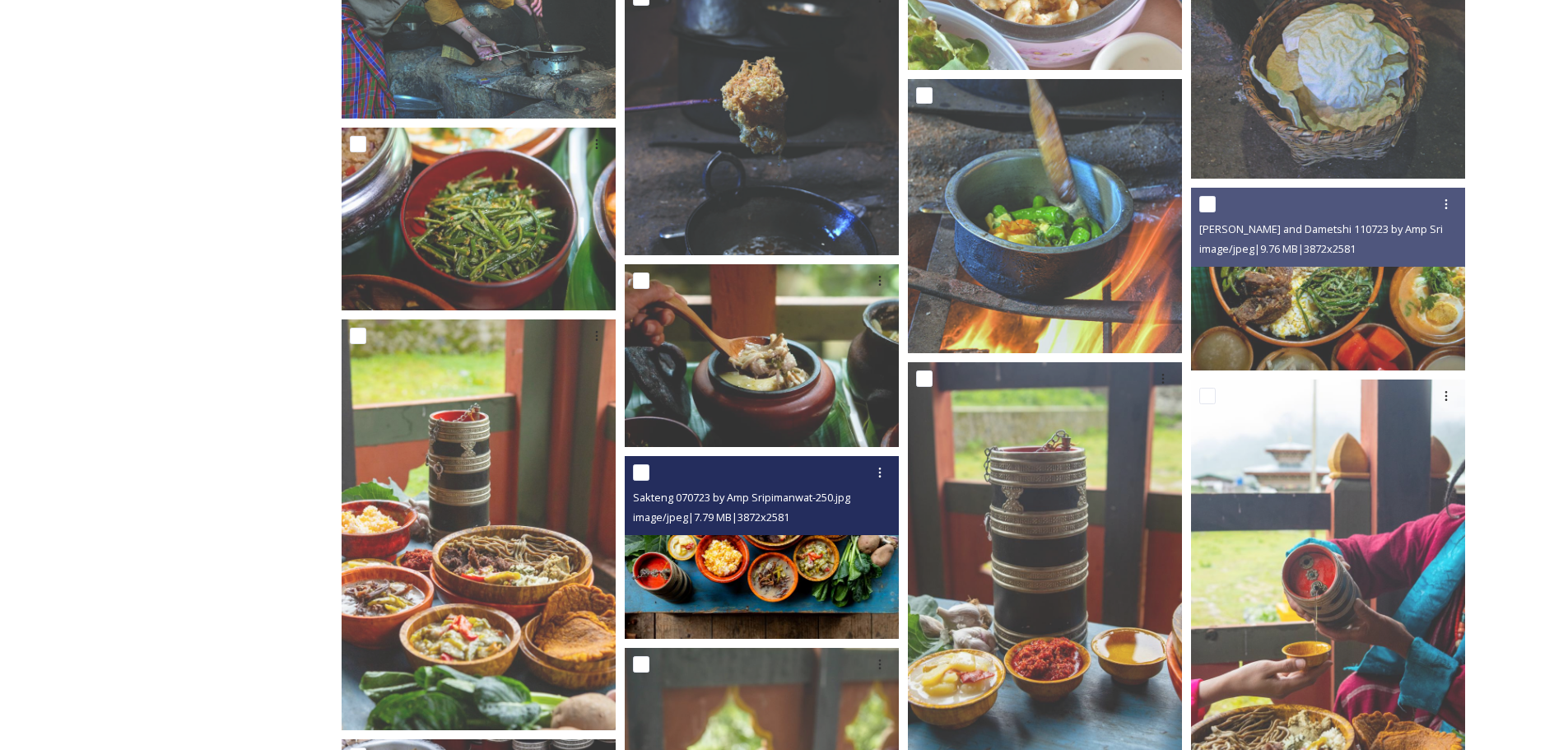
click at [763, 556] on img at bounding box center [761, 547] width 274 height 183
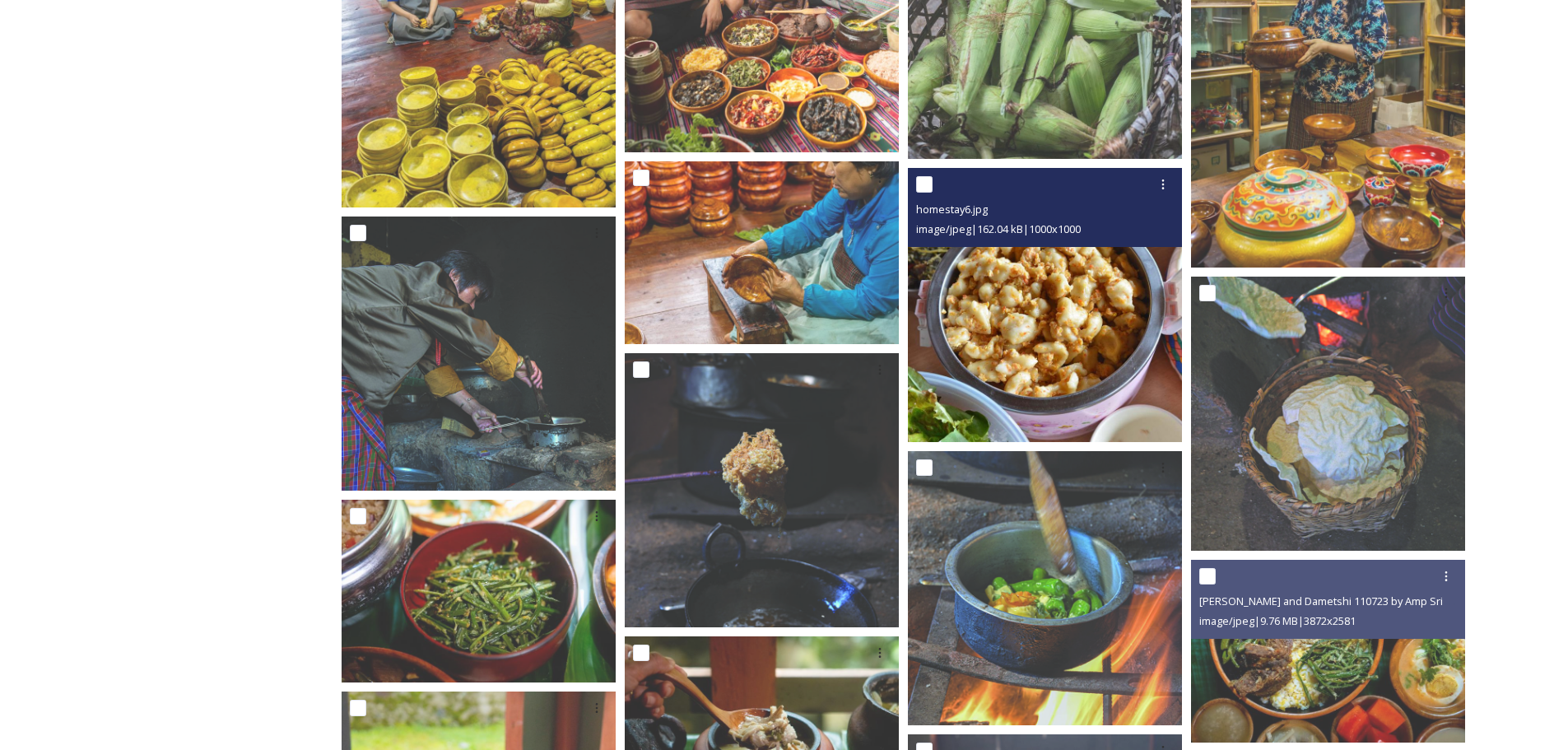
scroll to position [8681, 0]
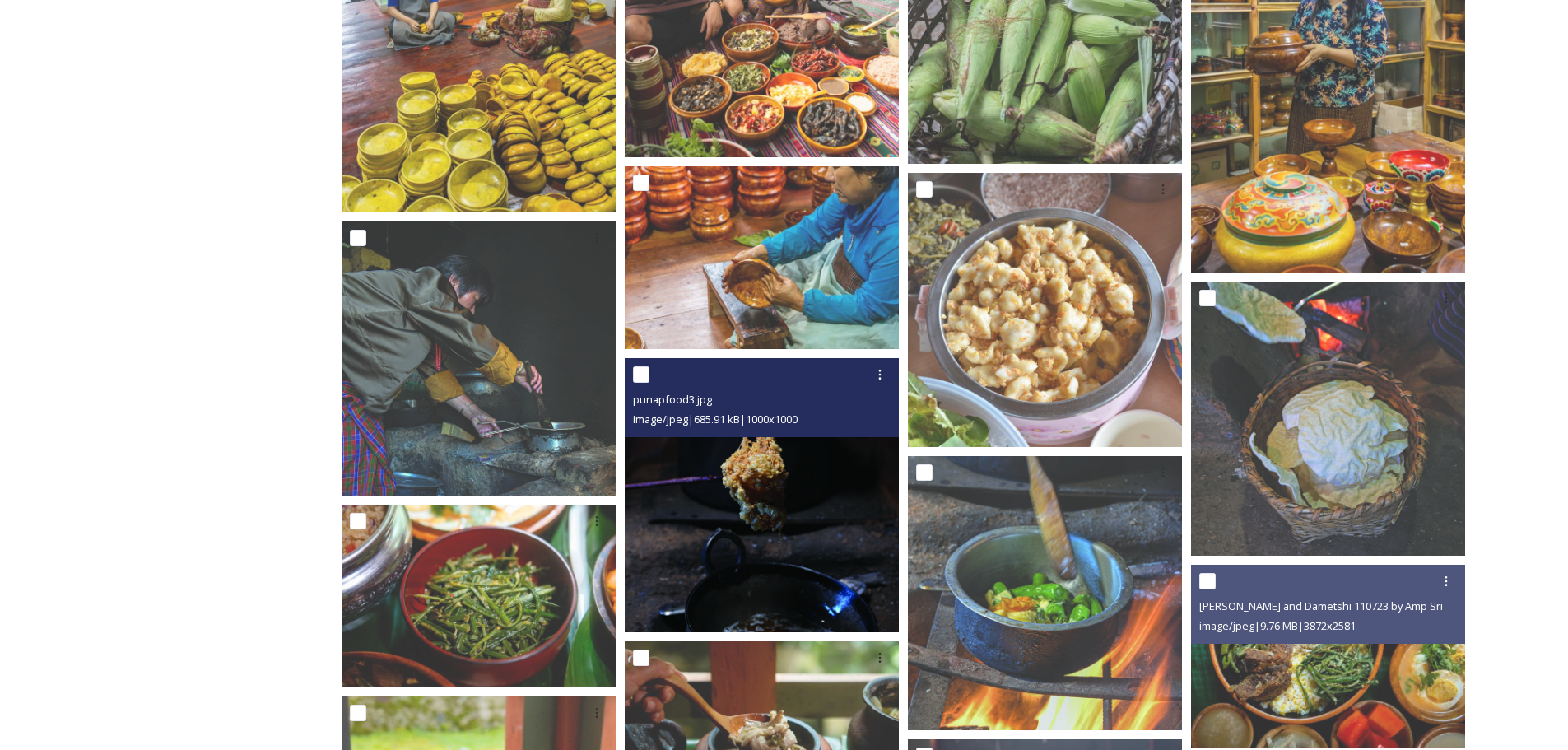
click at [769, 560] on img at bounding box center [761, 495] width 274 height 274
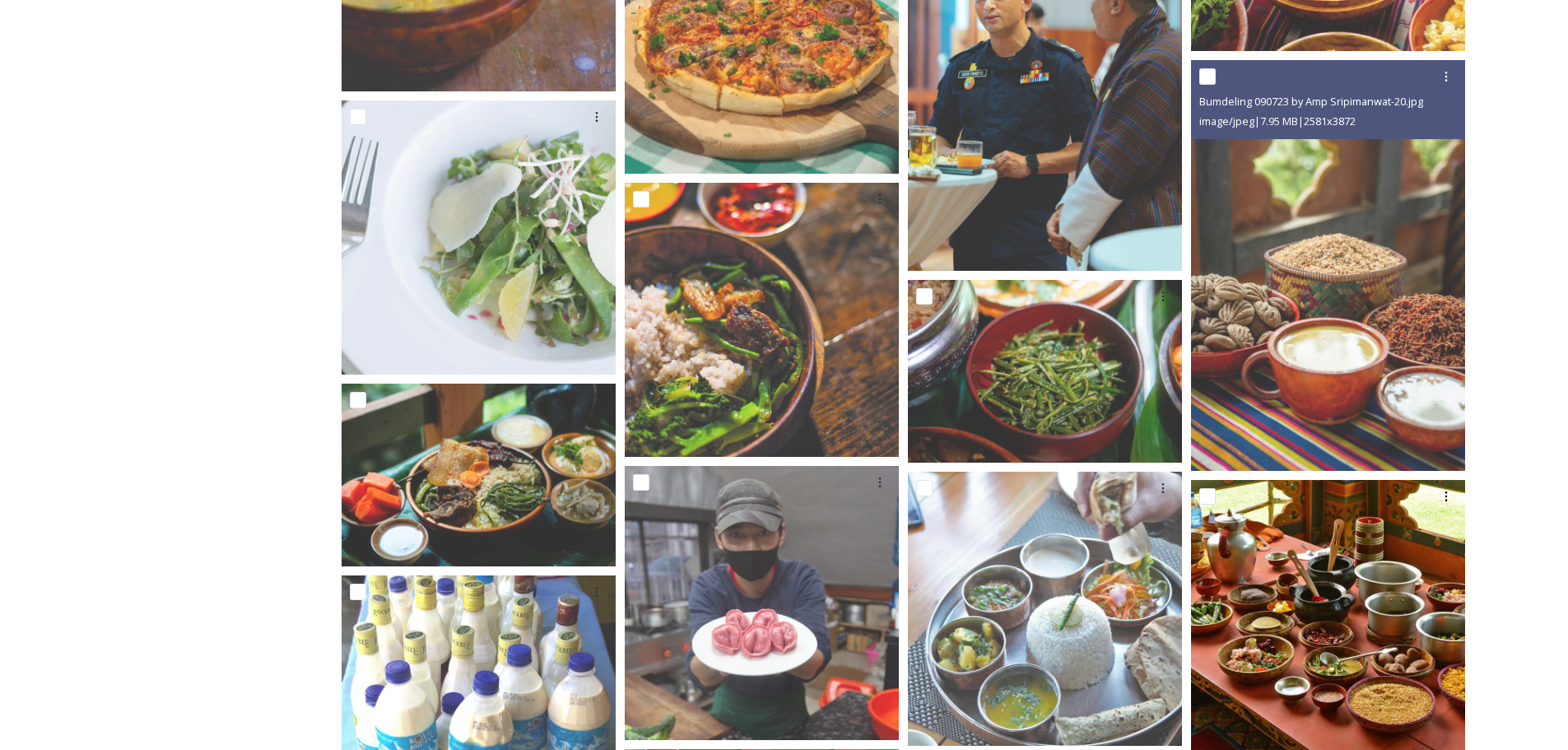
scroll to position [6819, 0]
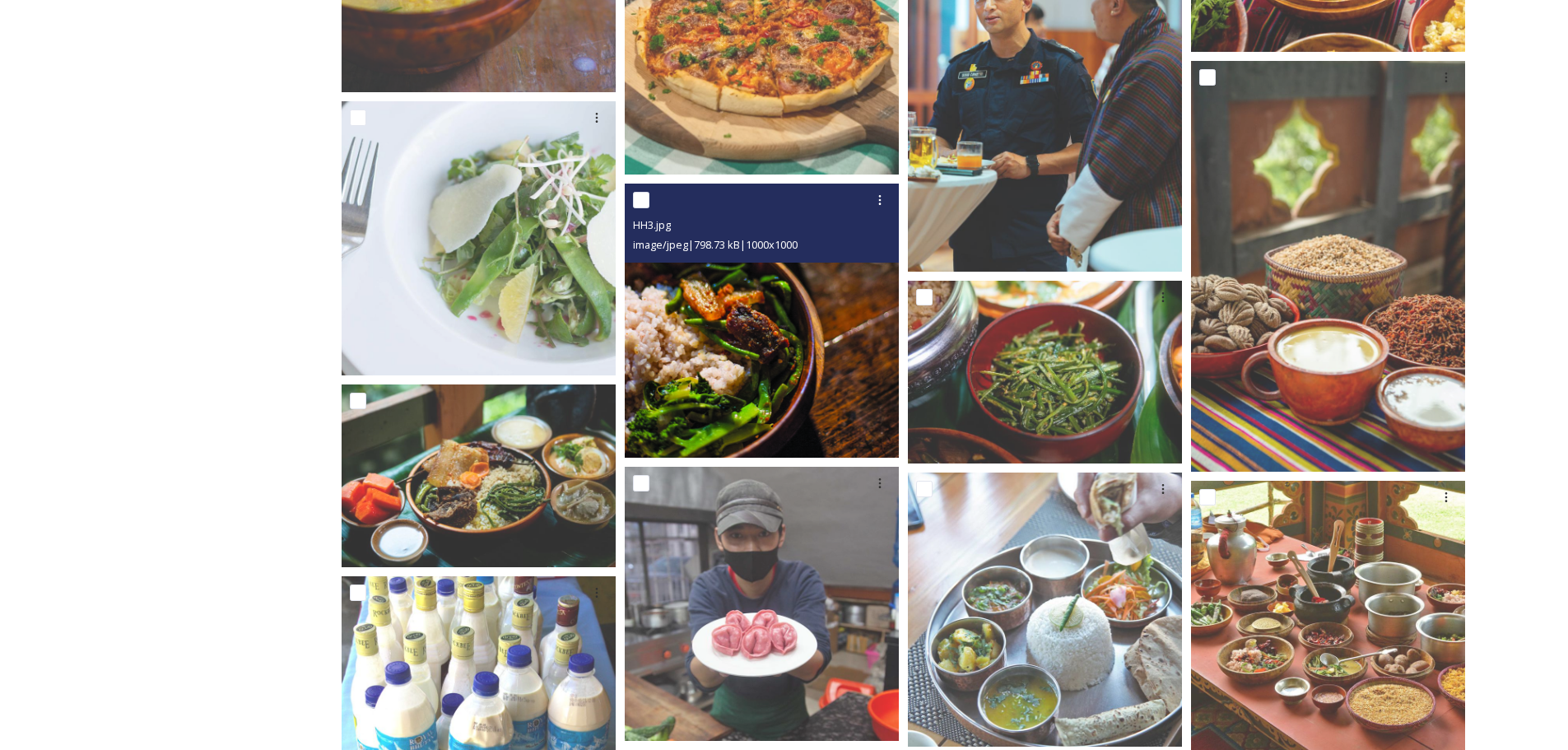
click at [829, 336] on img at bounding box center [761, 320] width 274 height 274
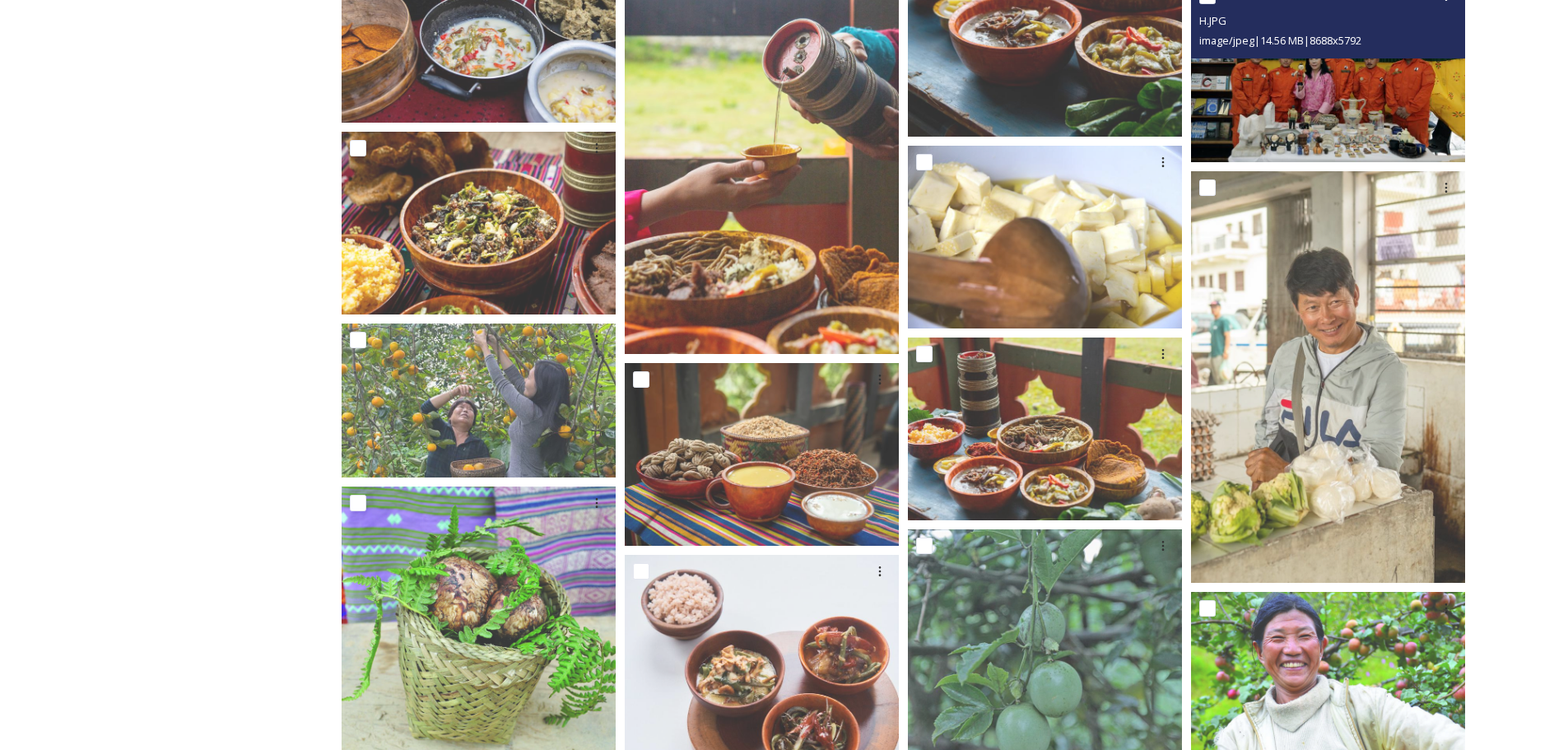
scroll to position [5391, 0]
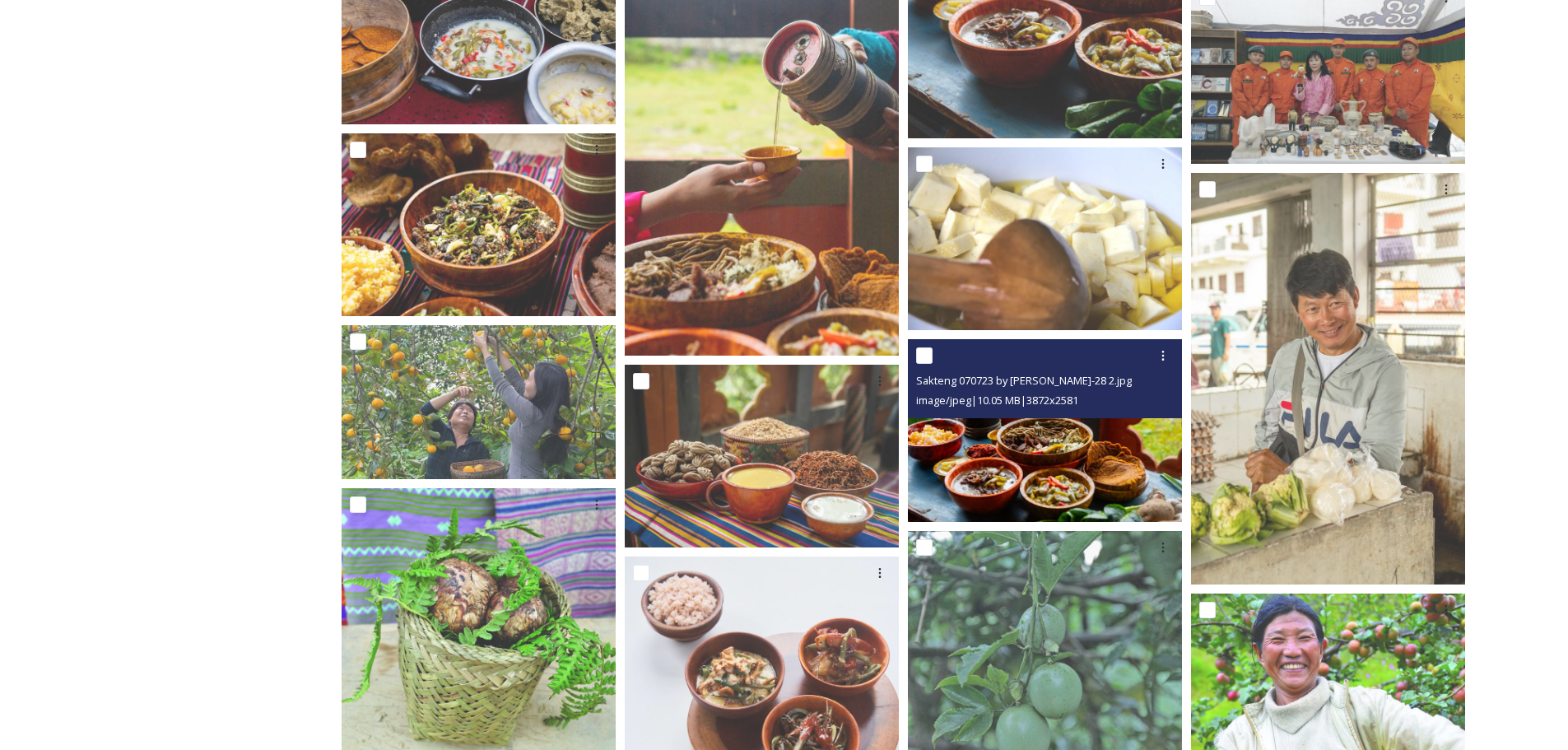
click at [1111, 412] on div "Sakteng 070723 by [PERSON_NAME]-28 2.jpg image/jpeg | 10.05 MB | 3872 x 2581" at bounding box center [1044, 378] width 274 height 79
click at [1112, 438] on img at bounding box center [1044, 430] width 274 height 183
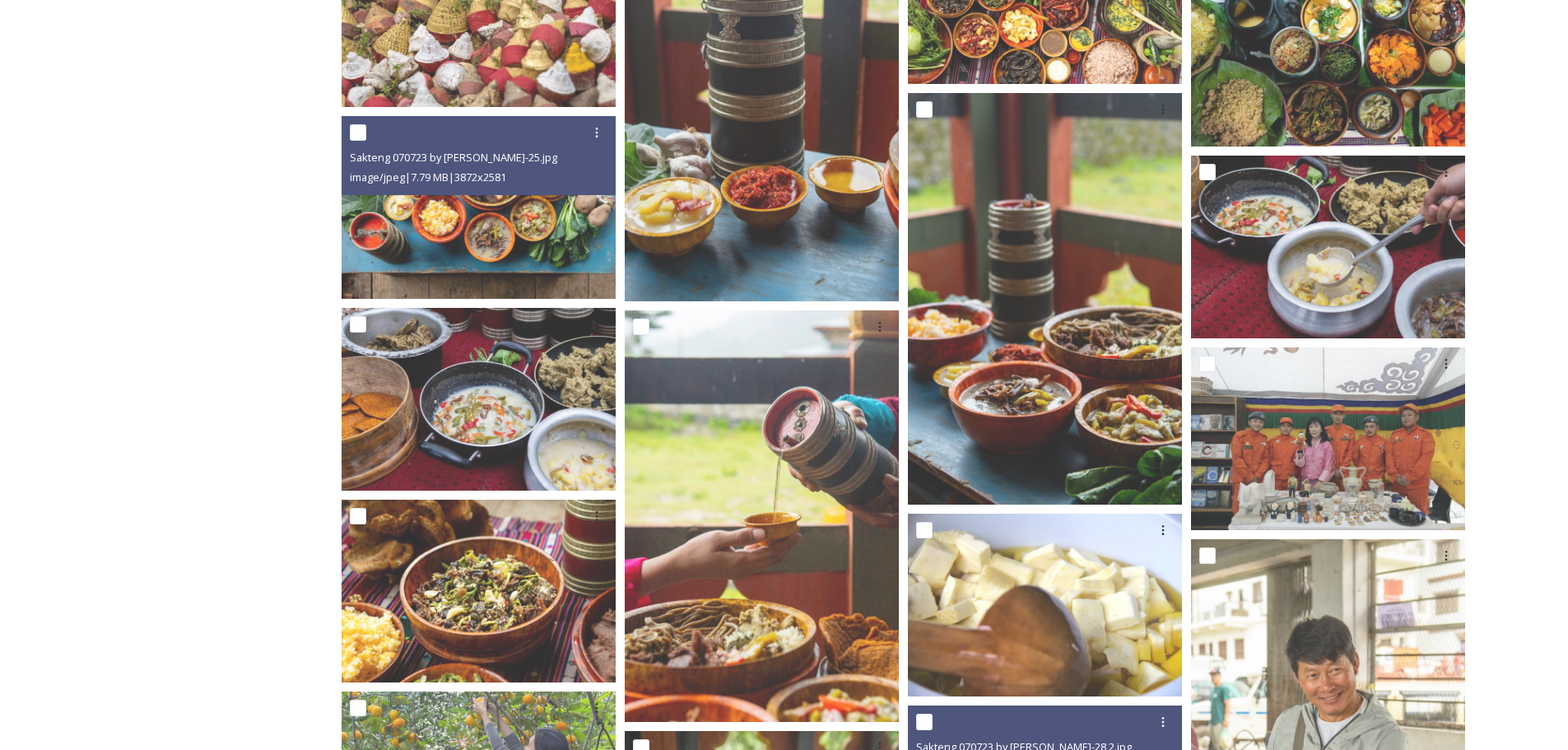
scroll to position [5006, 0]
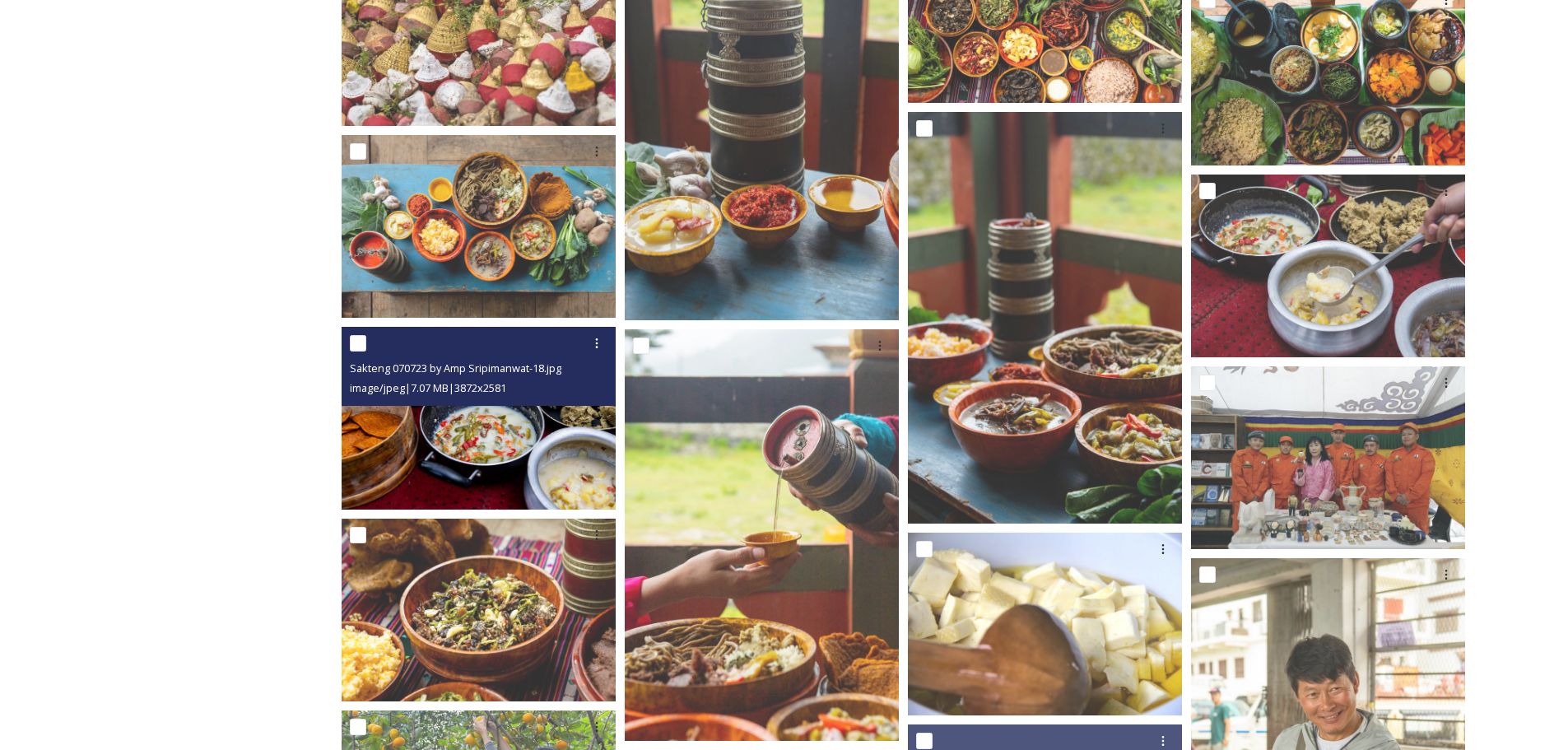
click at [525, 443] on img at bounding box center [478, 418] width 274 height 183
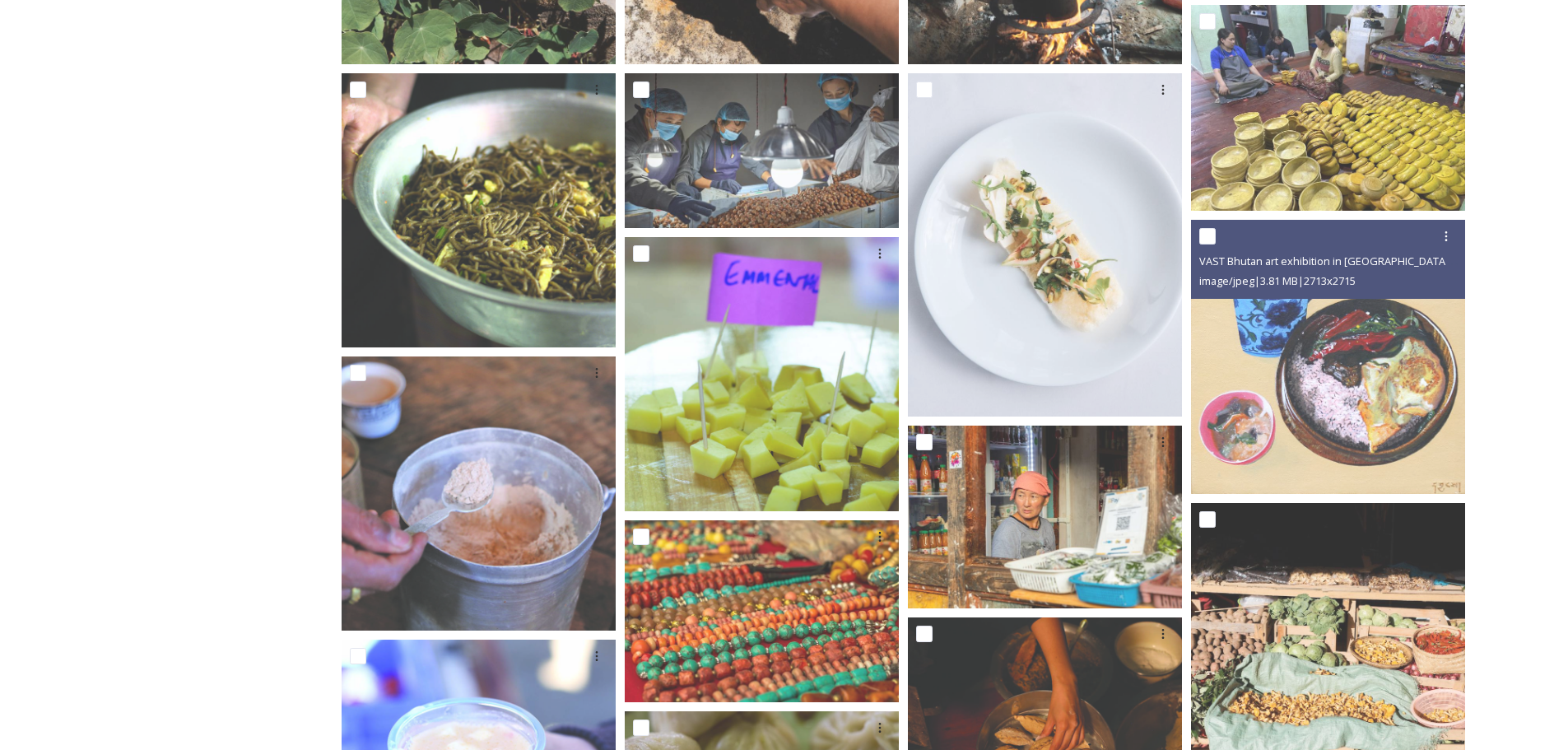
scroll to position [583, 0]
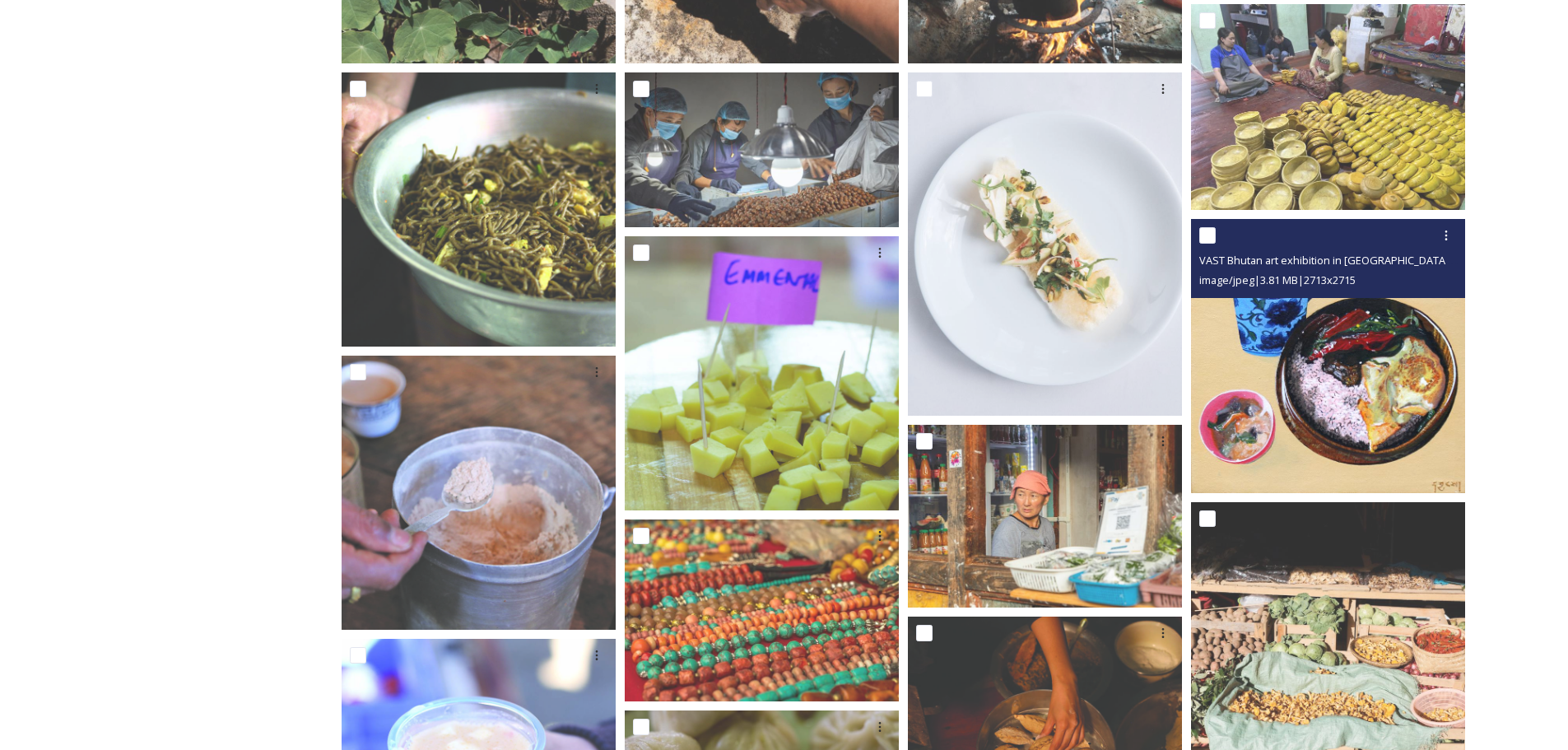
click at [1402, 398] on img at bounding box center [1327, 356] width 274 height 274
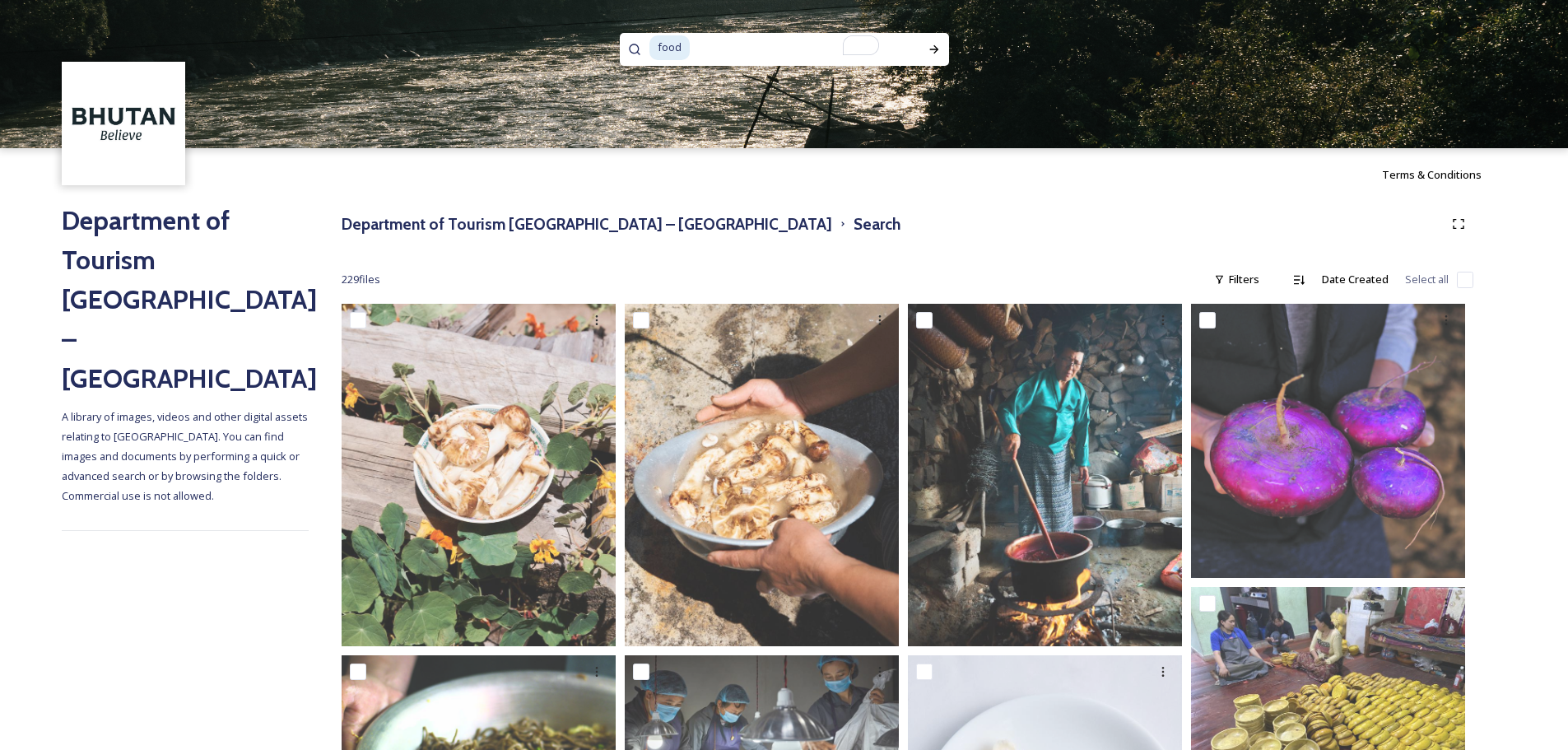
click at [776, 41] on input "To enrich screen reader interactions, please activate Accessibility in Grammarl…" at bounding box center [794, 47] width 205 height 36
paste input "Chhewar Ceremony"
type input "Chhewar Ceremony"
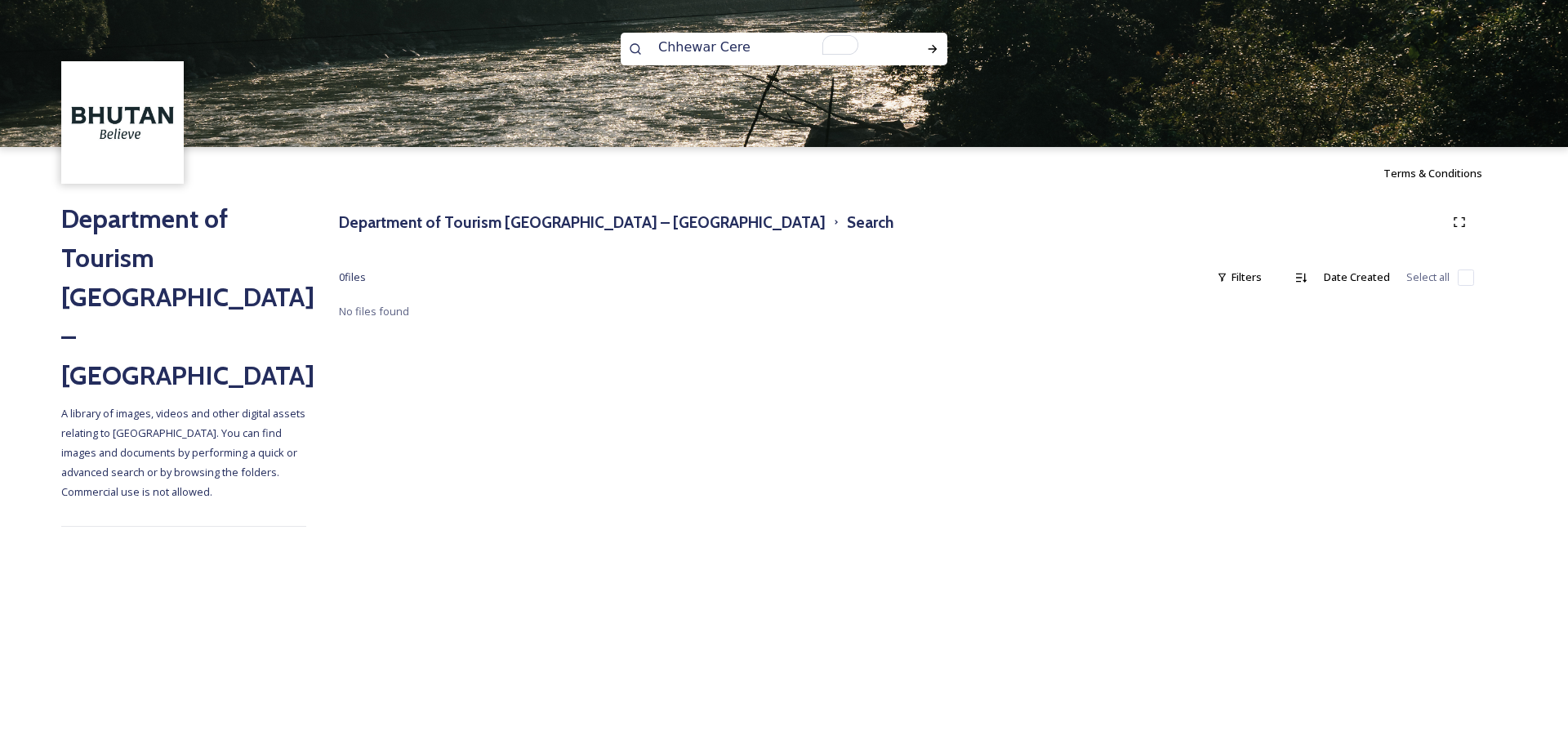
type input "Chhewar"
type input "[DATE]"
type input "New year"
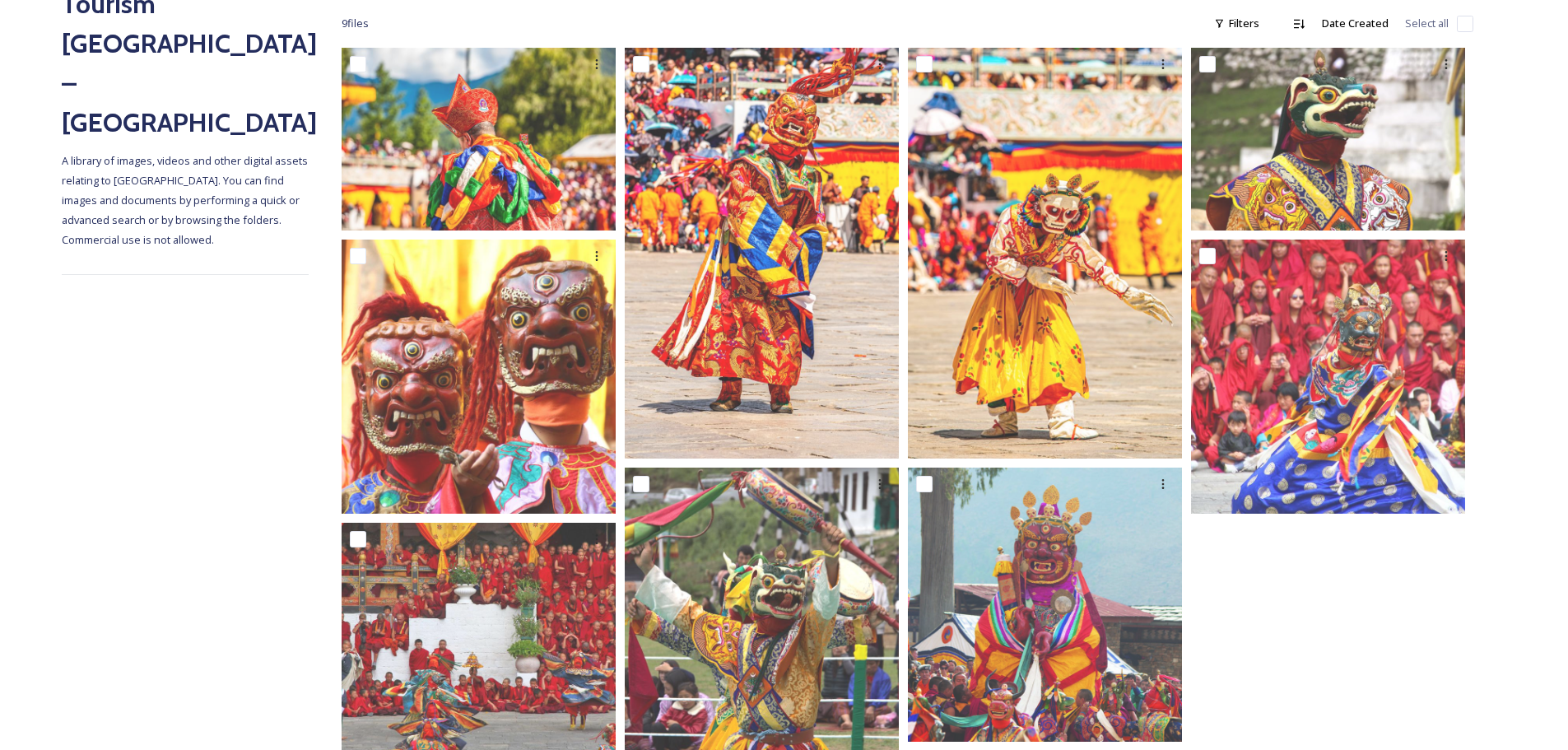
scroll to position [421, 0]
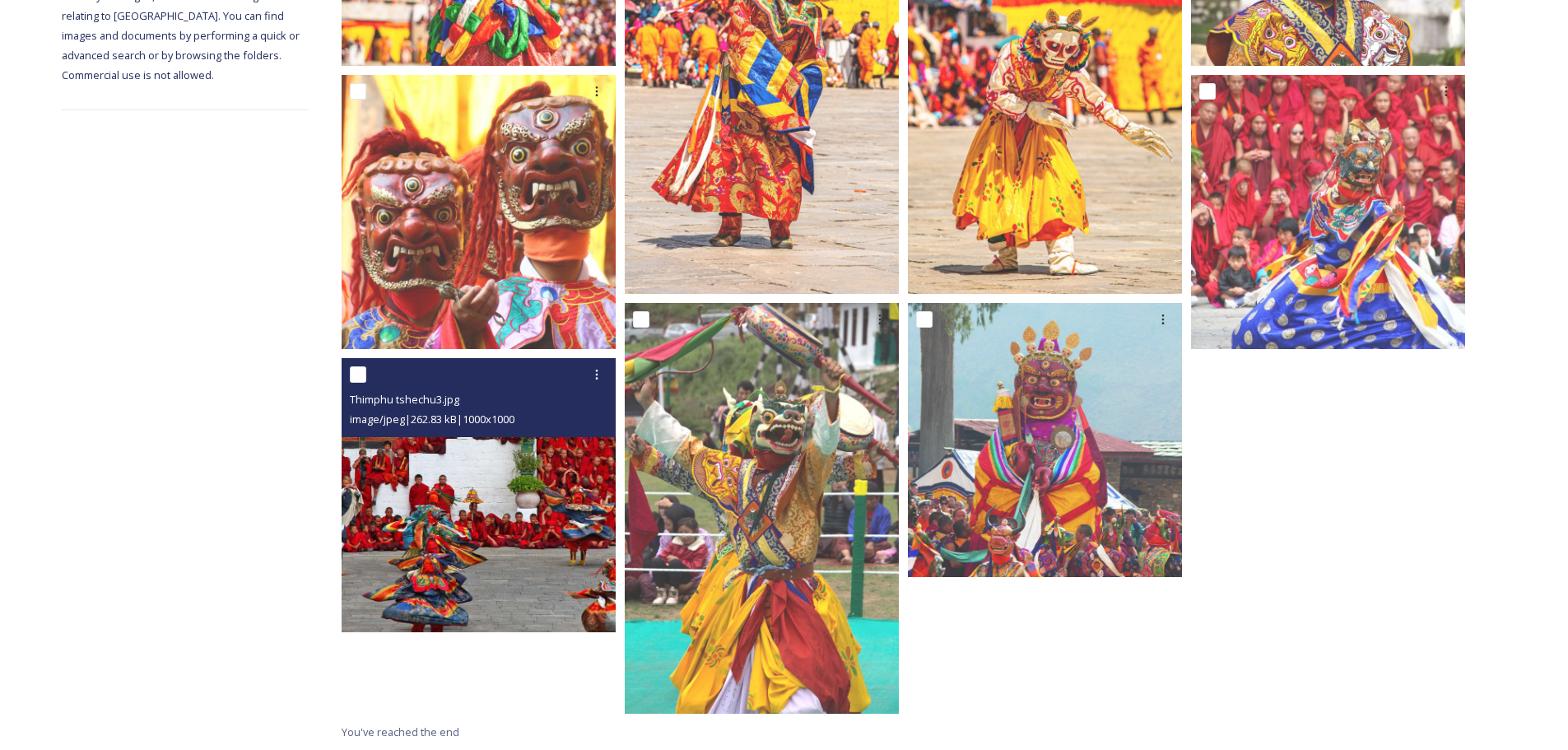
click at [532, 497] on img at bounding box center [478, 495] width 274 height 274
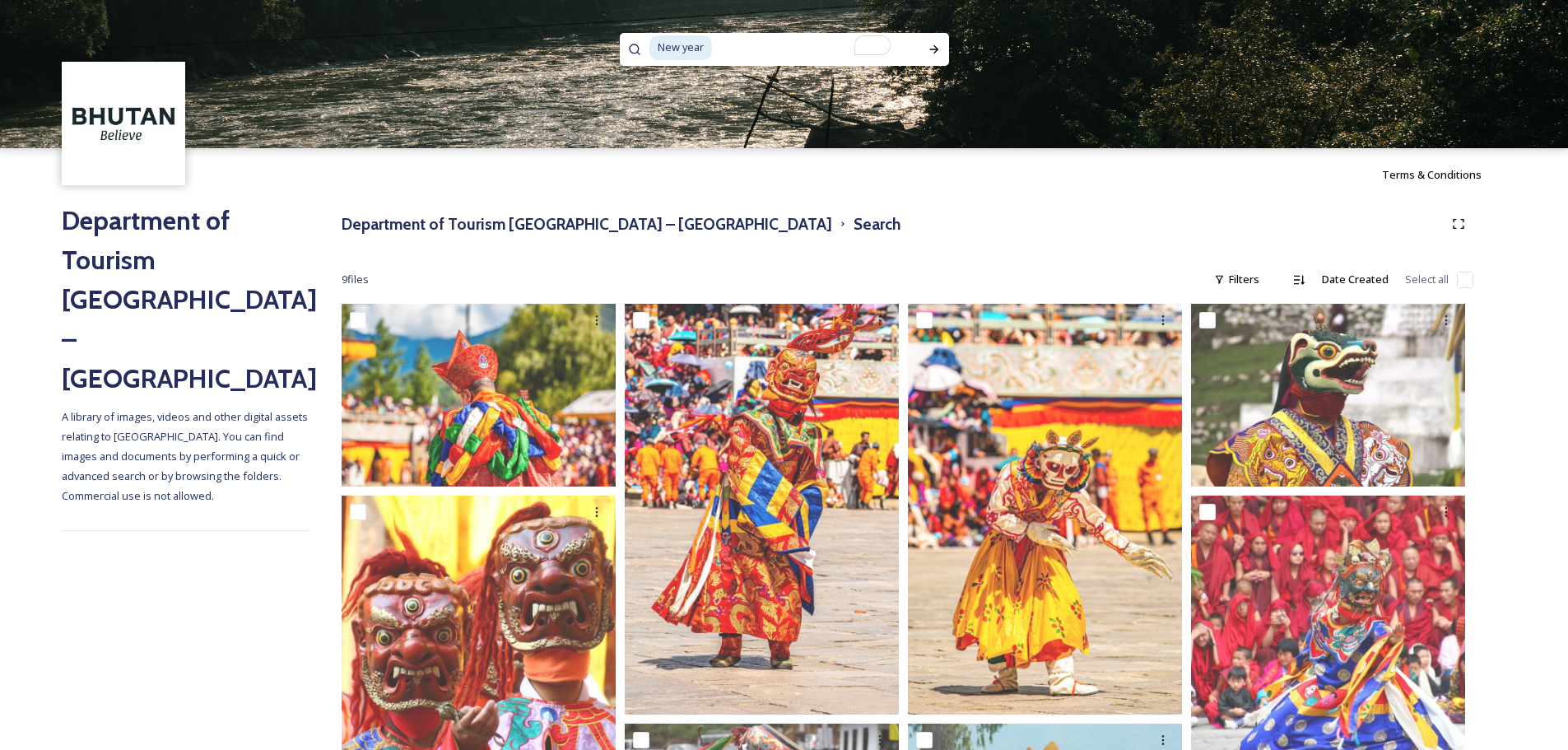
click at [778, 44] on input "To enrich screen reader interactions, please activate Accessibility in Grammarl…" at bounding box center [811, 47] width 194 height 36
type input "New"
paste input "Bhutanese New Year"
type input "Bhutanese New Year"
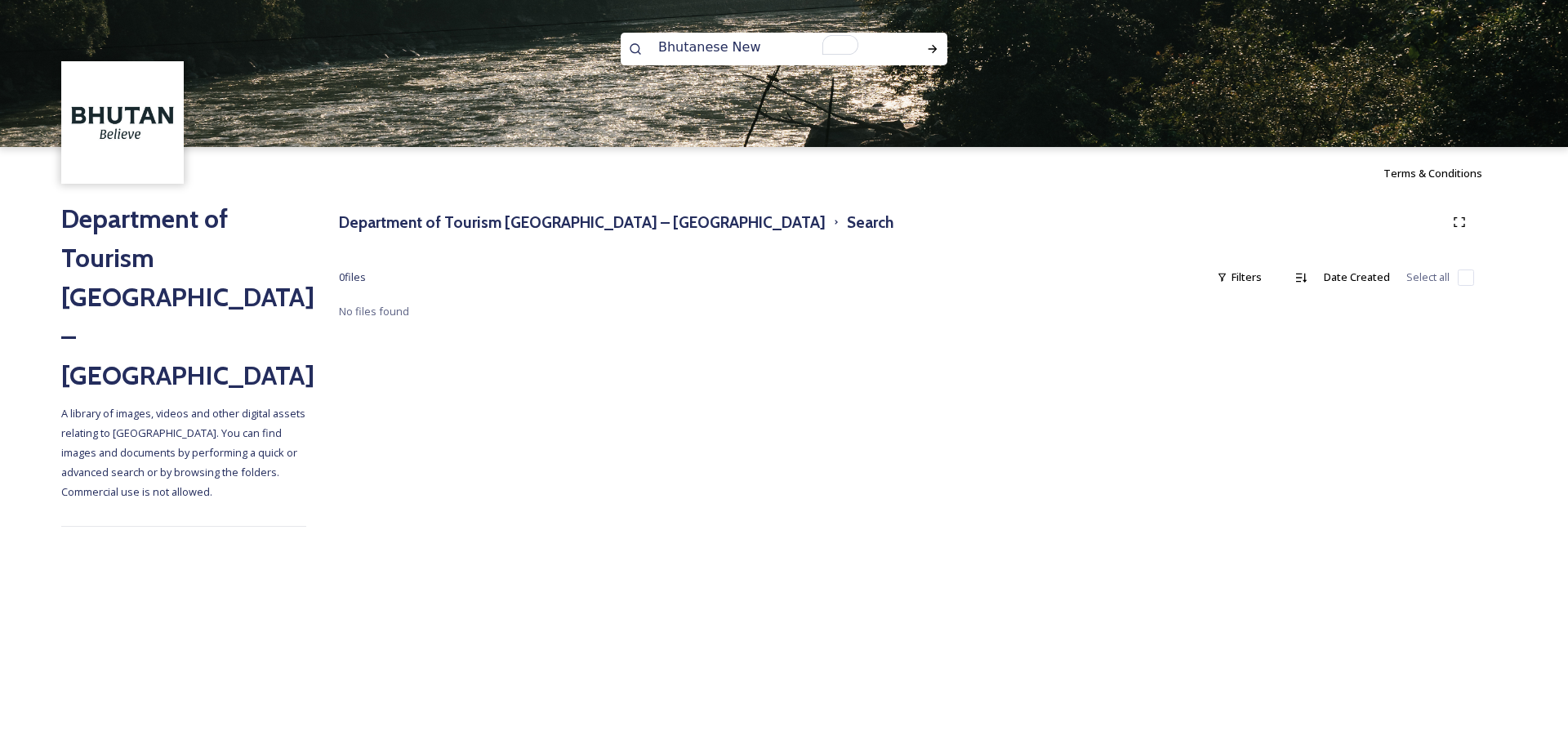
type input "Bhutanese"
paste input "Punakha Dzong"
type input "Punakha Dzong"
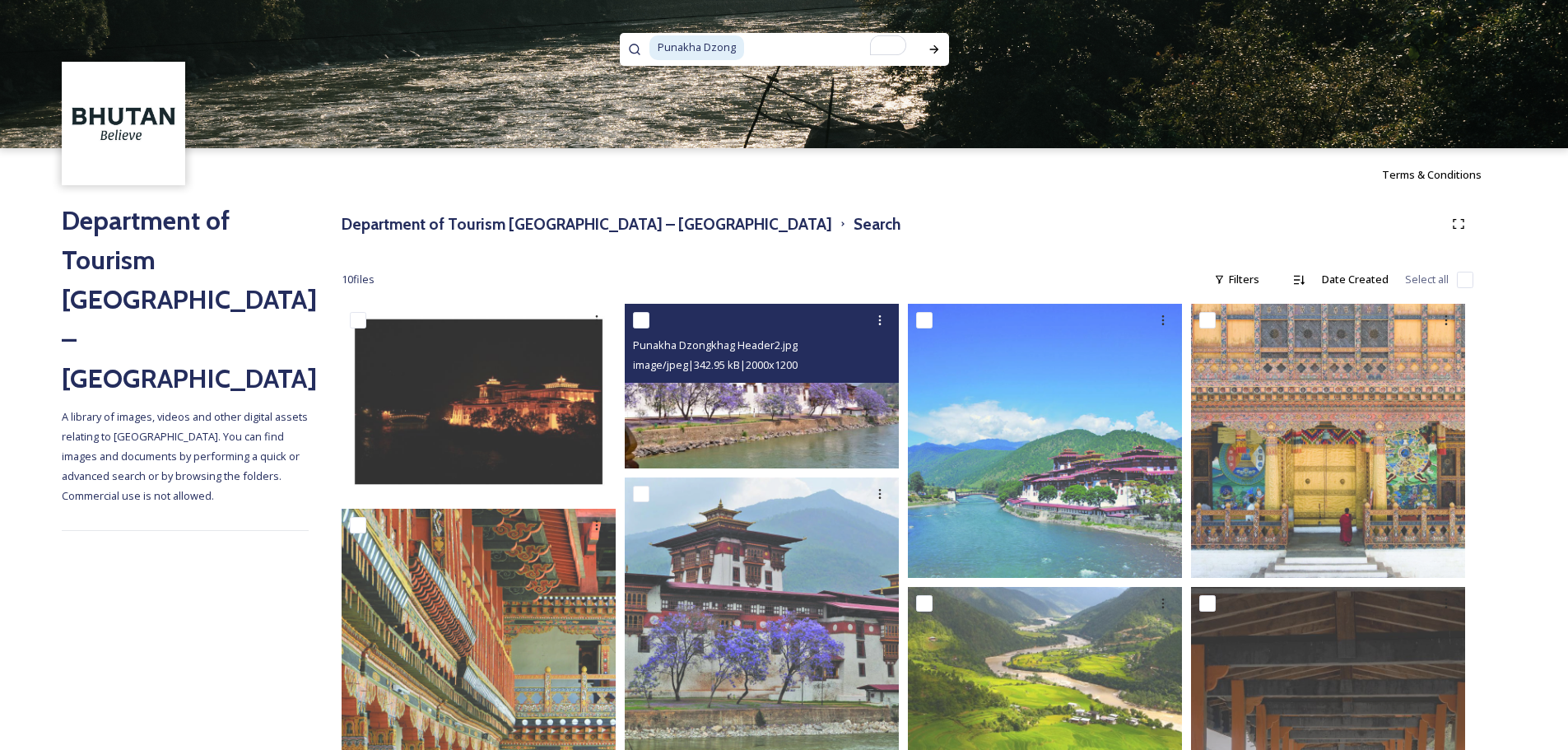
click at [834, 435] on img at bounding box center [761, 385] width 274 height 164
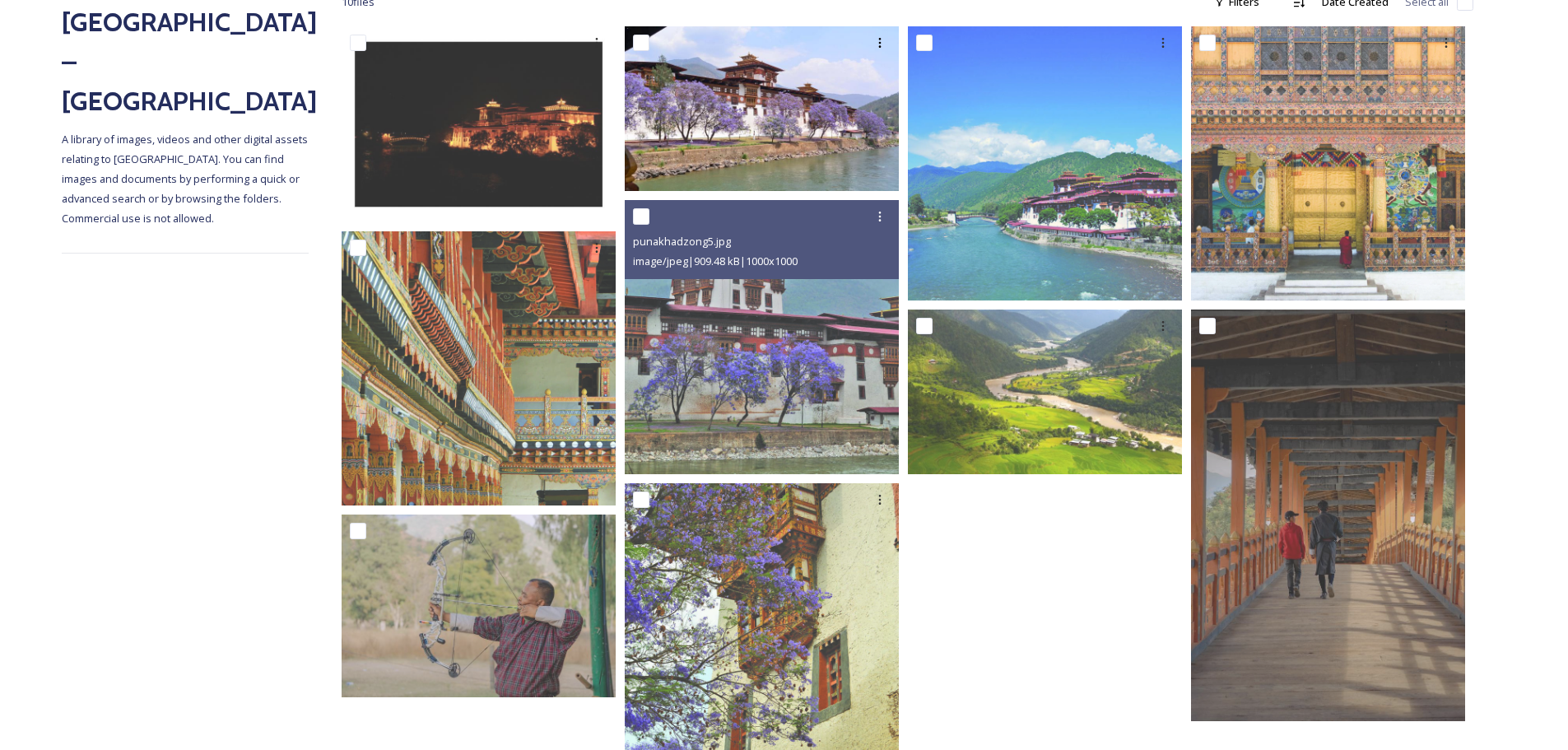
scroll to position [321, 0]
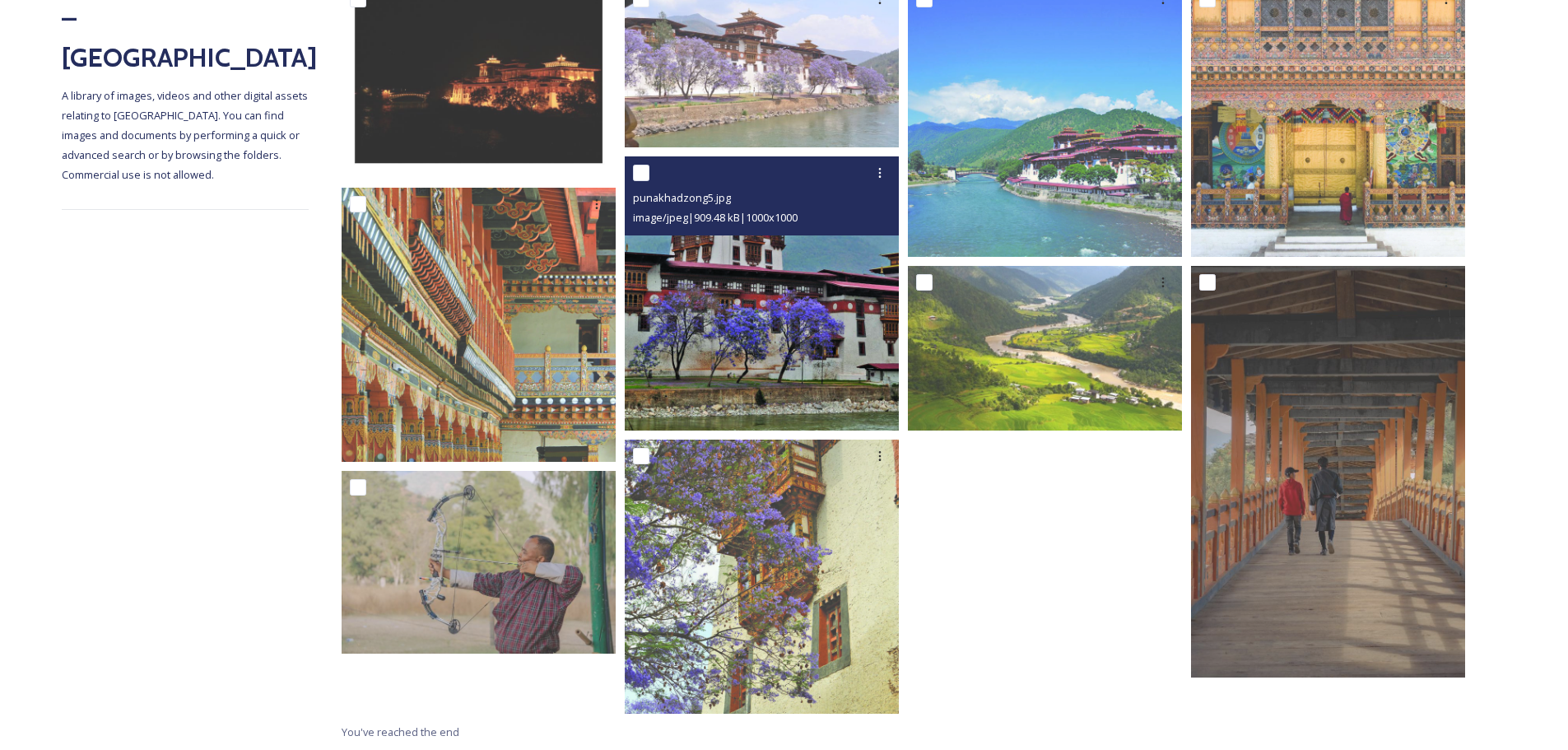
click at [815, 375] on img at bounding box center [761, 293] width 274 height 274
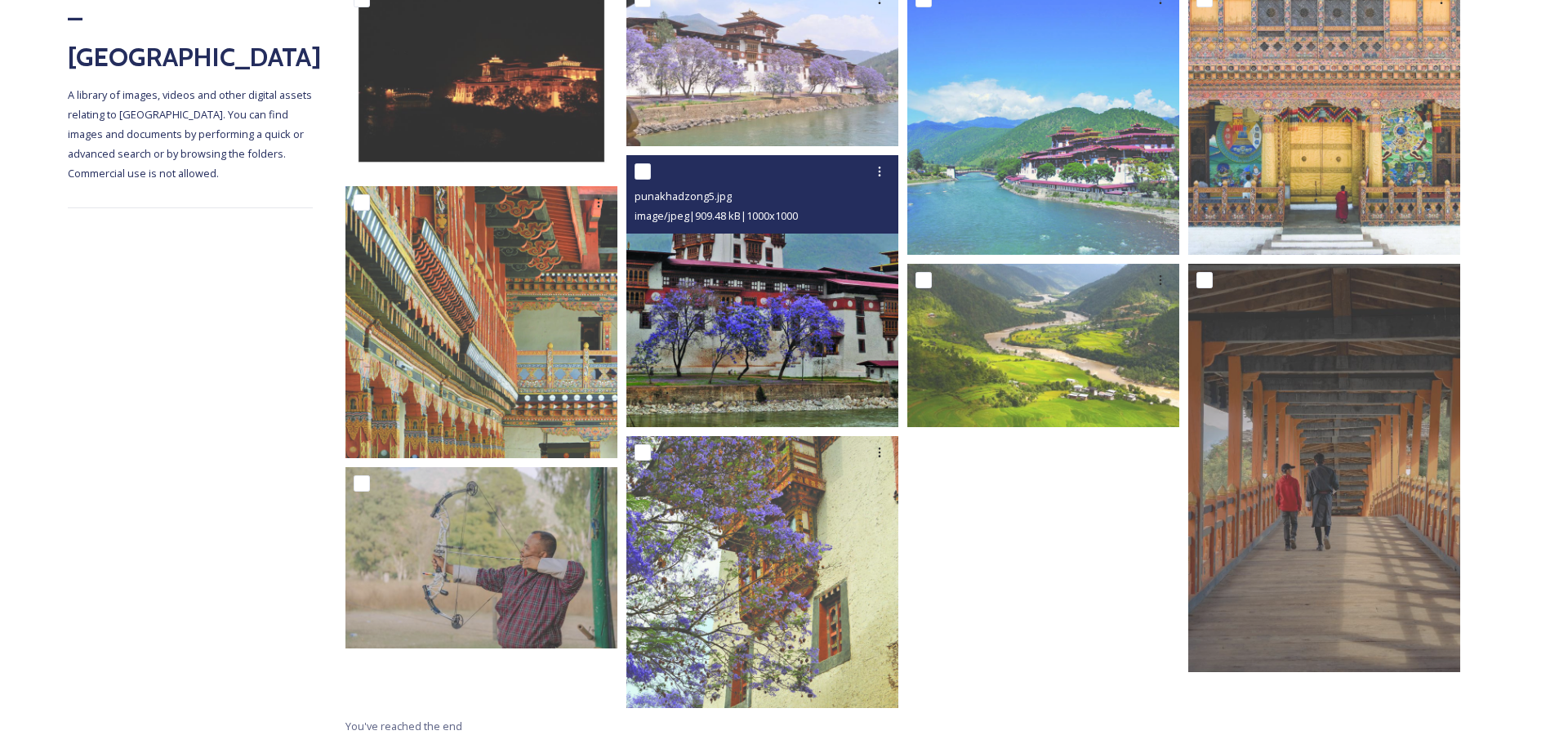
scroll to position [283, 0]
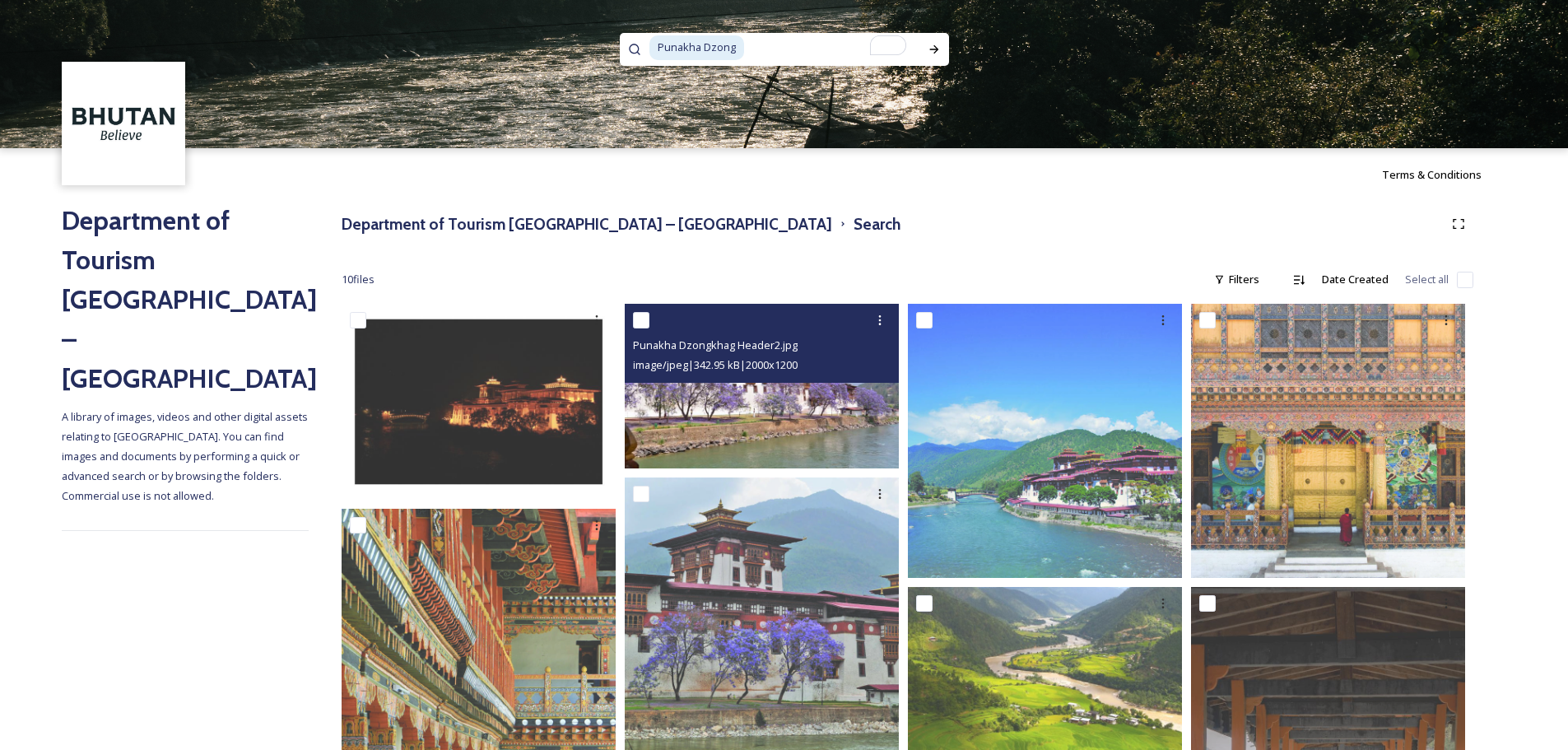
click at [772, 420] on img at bounding box center [761, 385] width 274 height 164
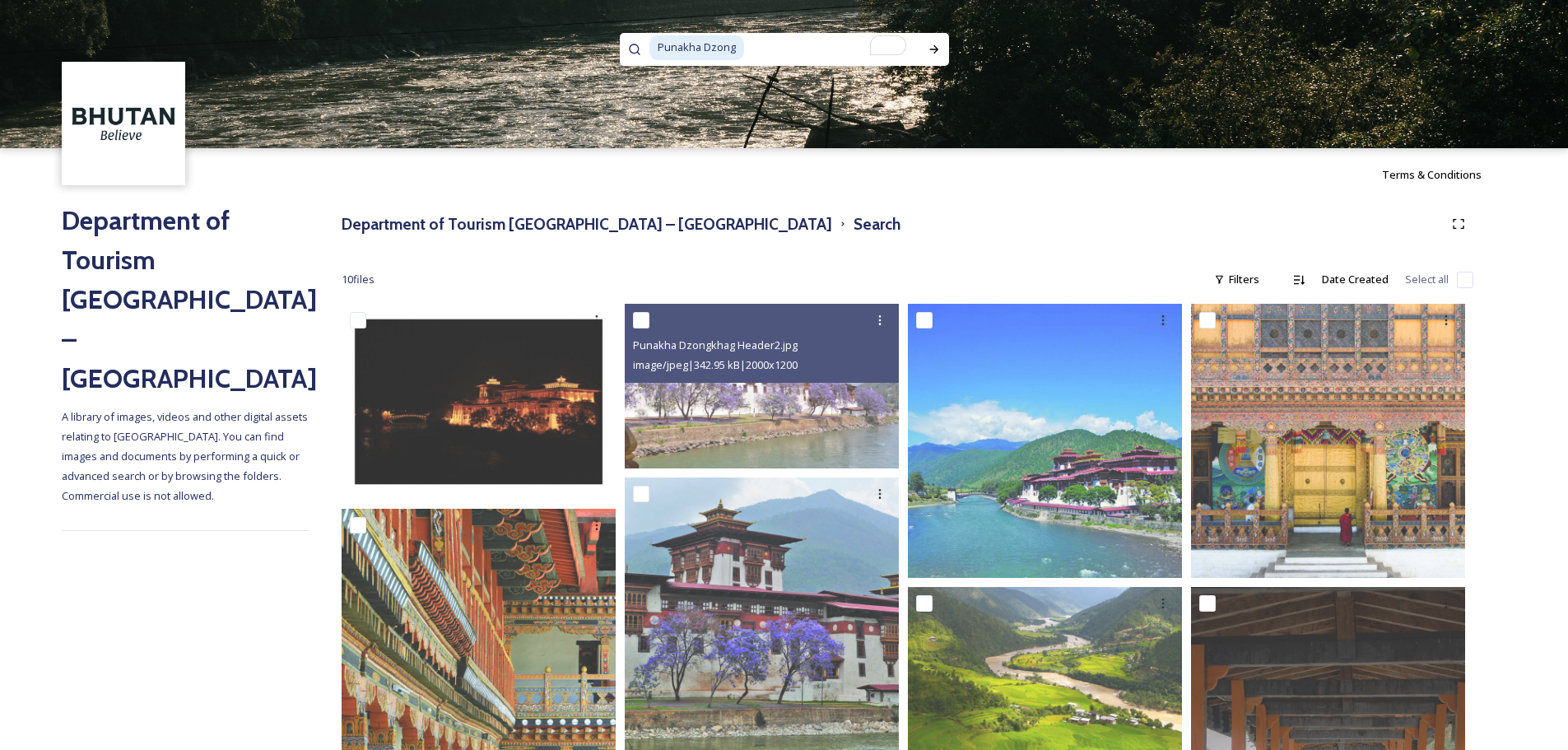
click at [815, 44] on input "To enrich screen reader interactions, please activate Accessibility in Grammarl…" at bounding box center [832, 47] width 174 height 36
type input "Punakha Dzong"
